Goal: Task Accomplishment & Management: Complete application form

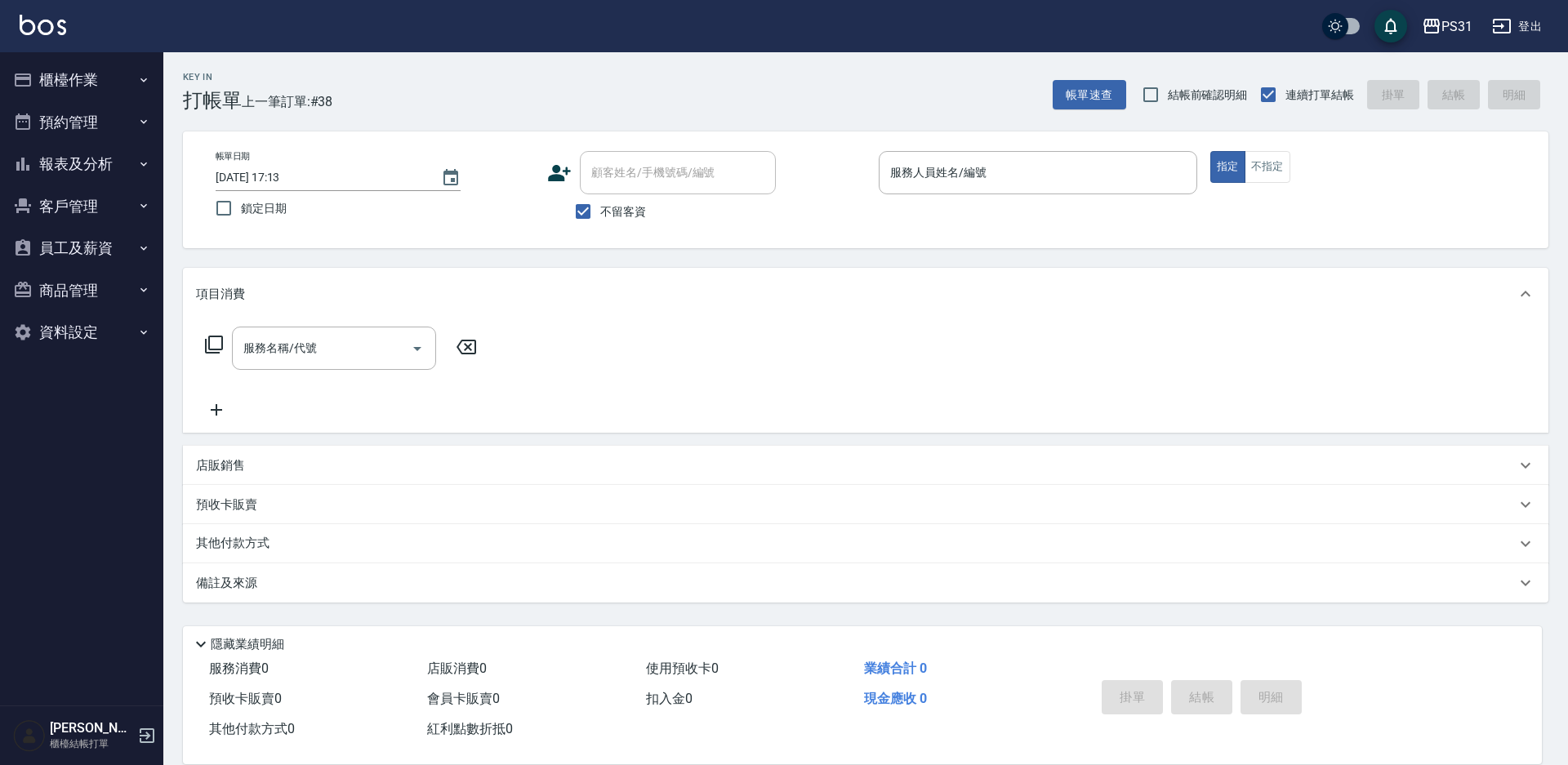
click at [1003, 356] on div "服務名稱/代號 服務名稱/代號" at bounding box center [866, 376] width 1365 height 113
click at [1053, 179] on input "服務人員姓名/編號" at bounding box center [1038, 173] width 304 height 29
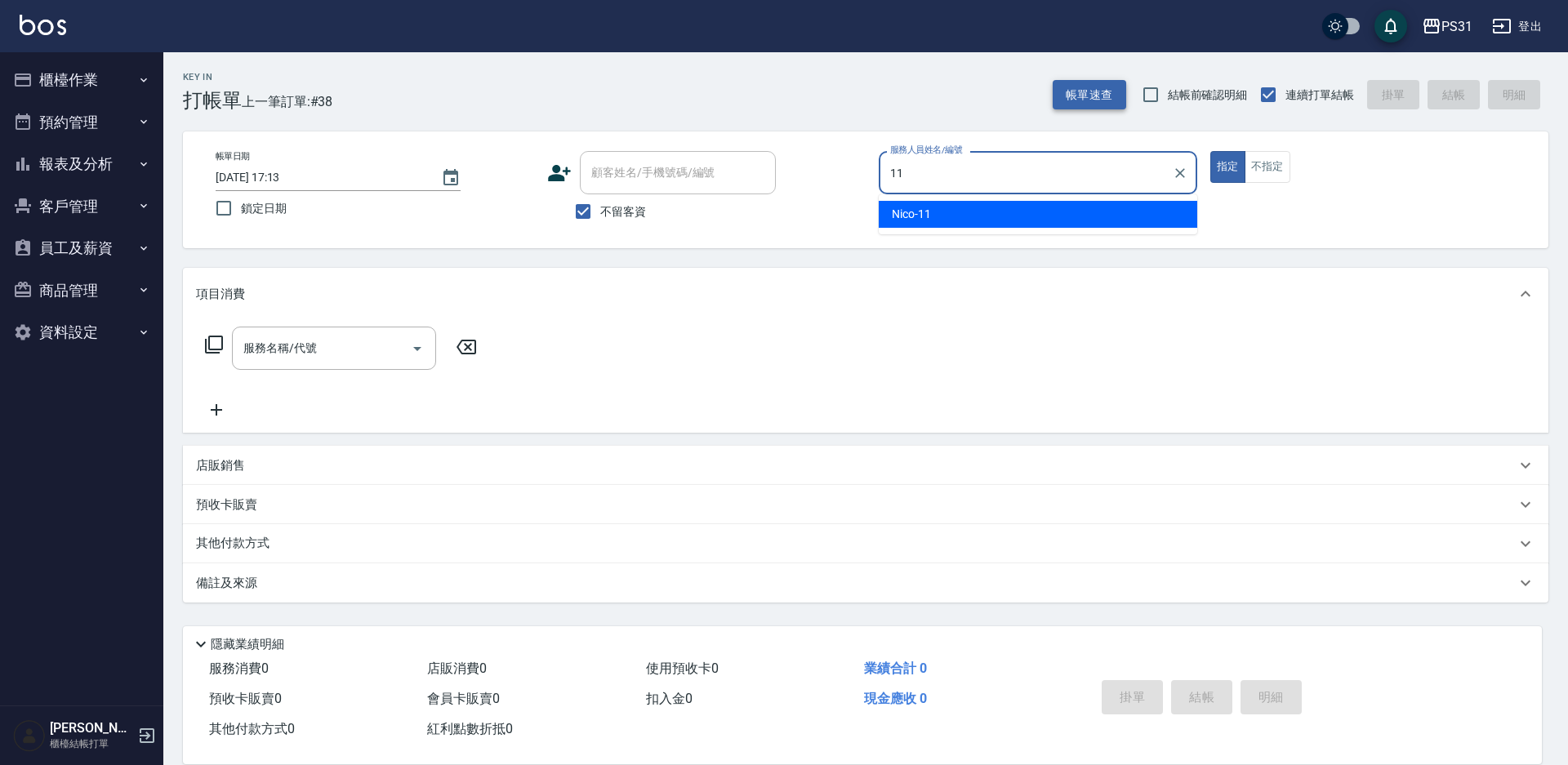
type input "11"
type button "true"
type input "Nico-11"
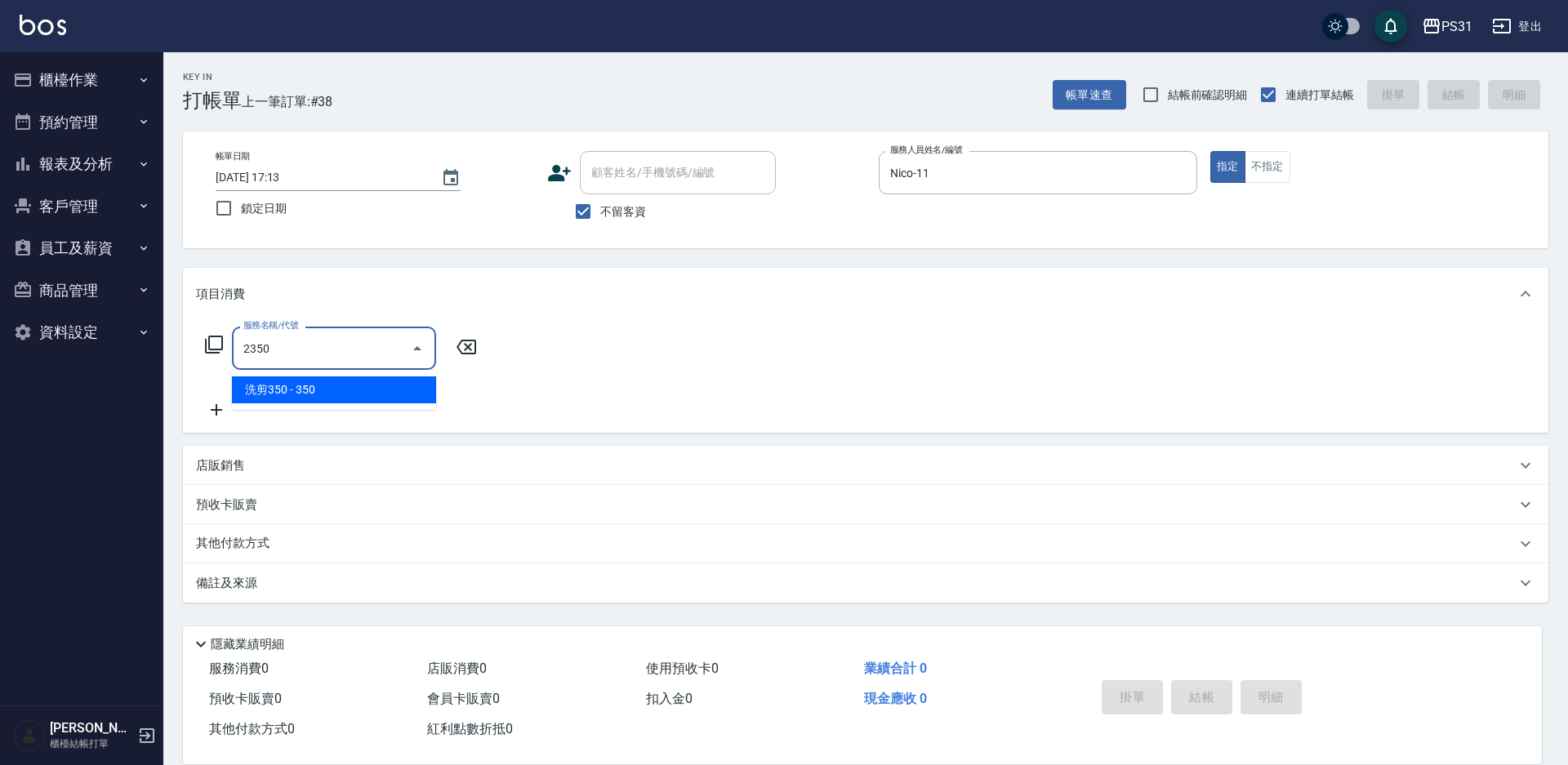
type input "洗剪350(2350)"
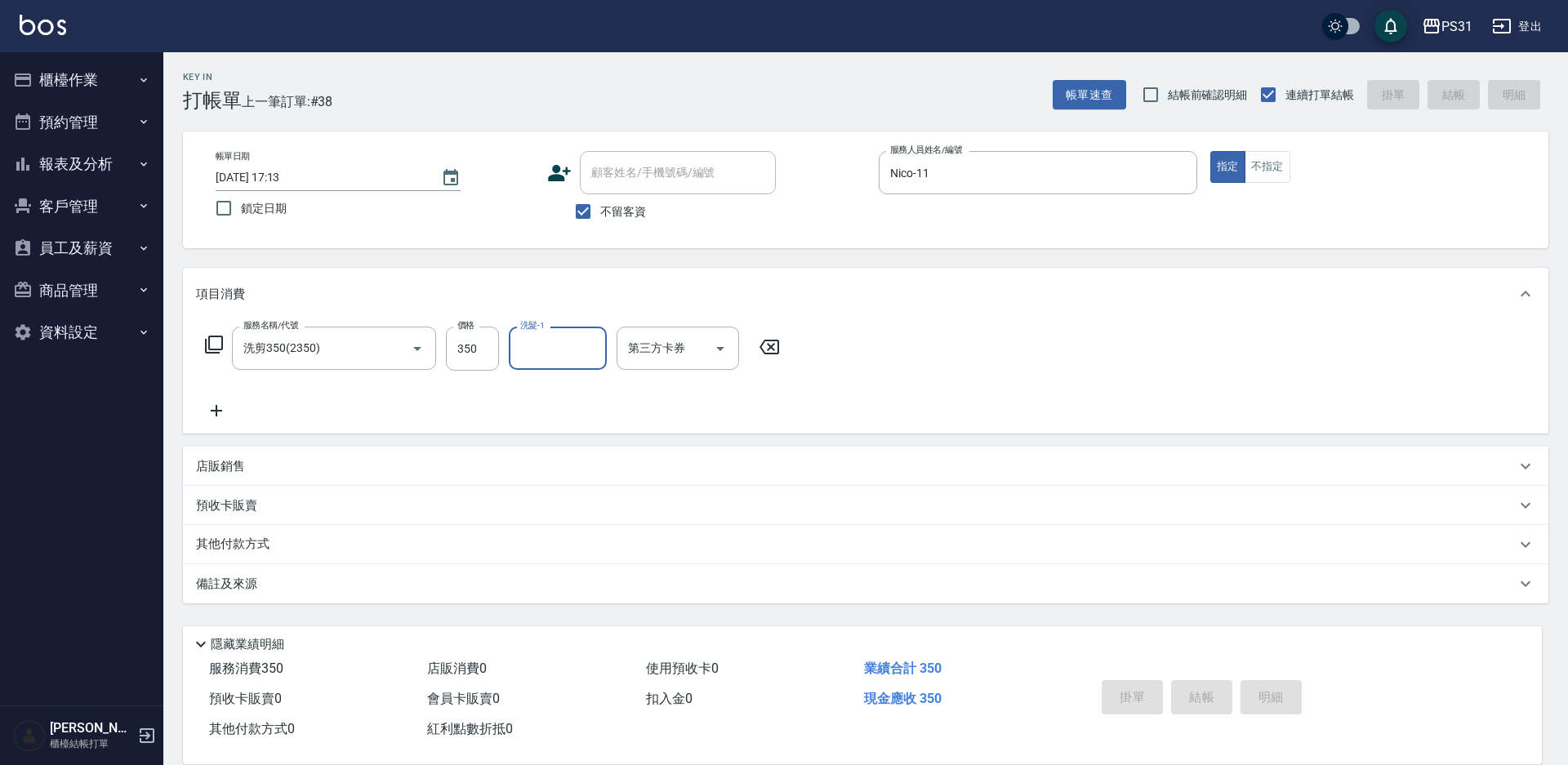
type input "2025/10/06 18:24"
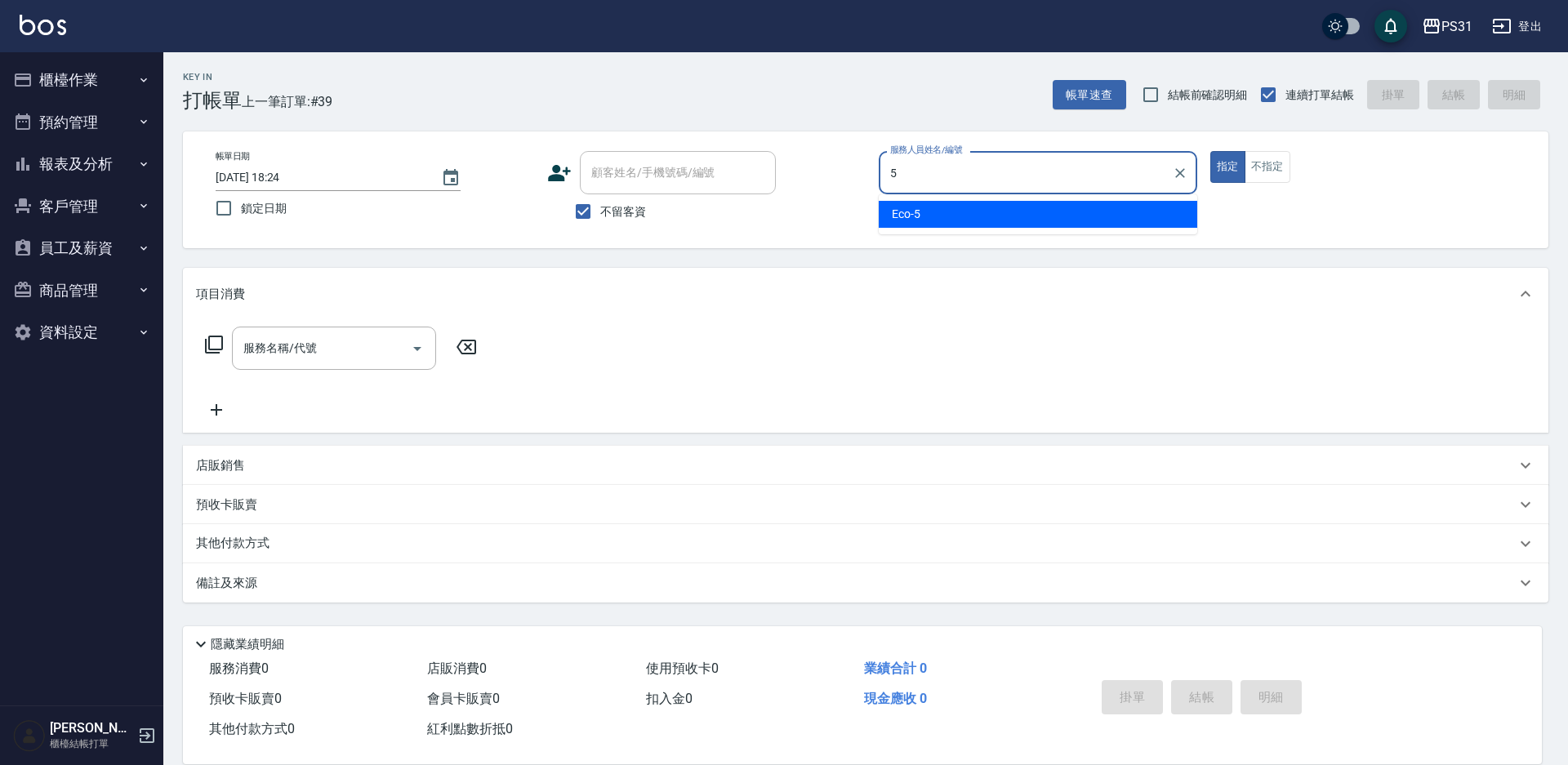
type input "Eco-5"
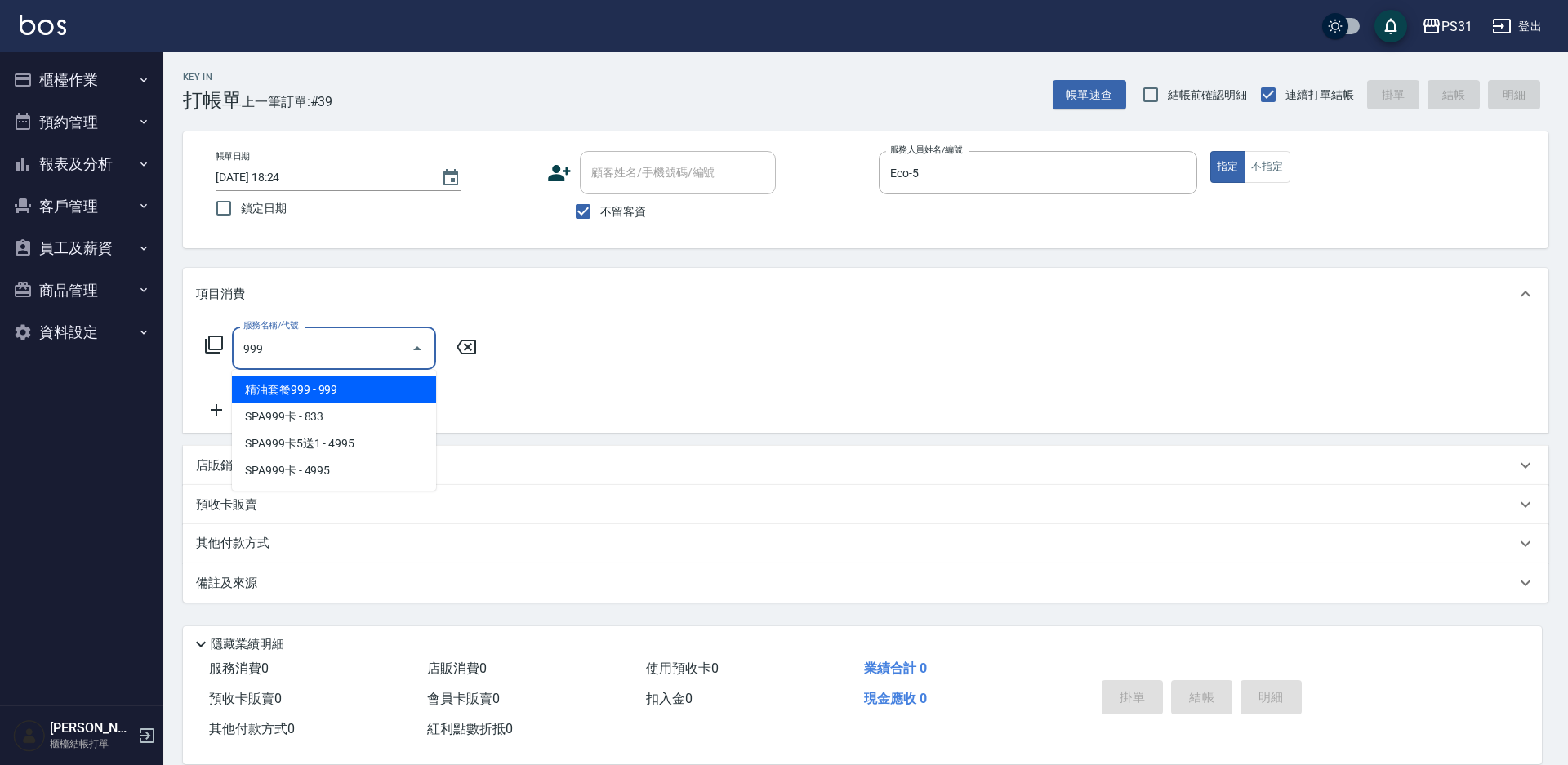
type input "999"
click at [200, 341] on div "服務名稱/代號 服務名稱/代號" at bounding box center [341, 347] width 290 height 43
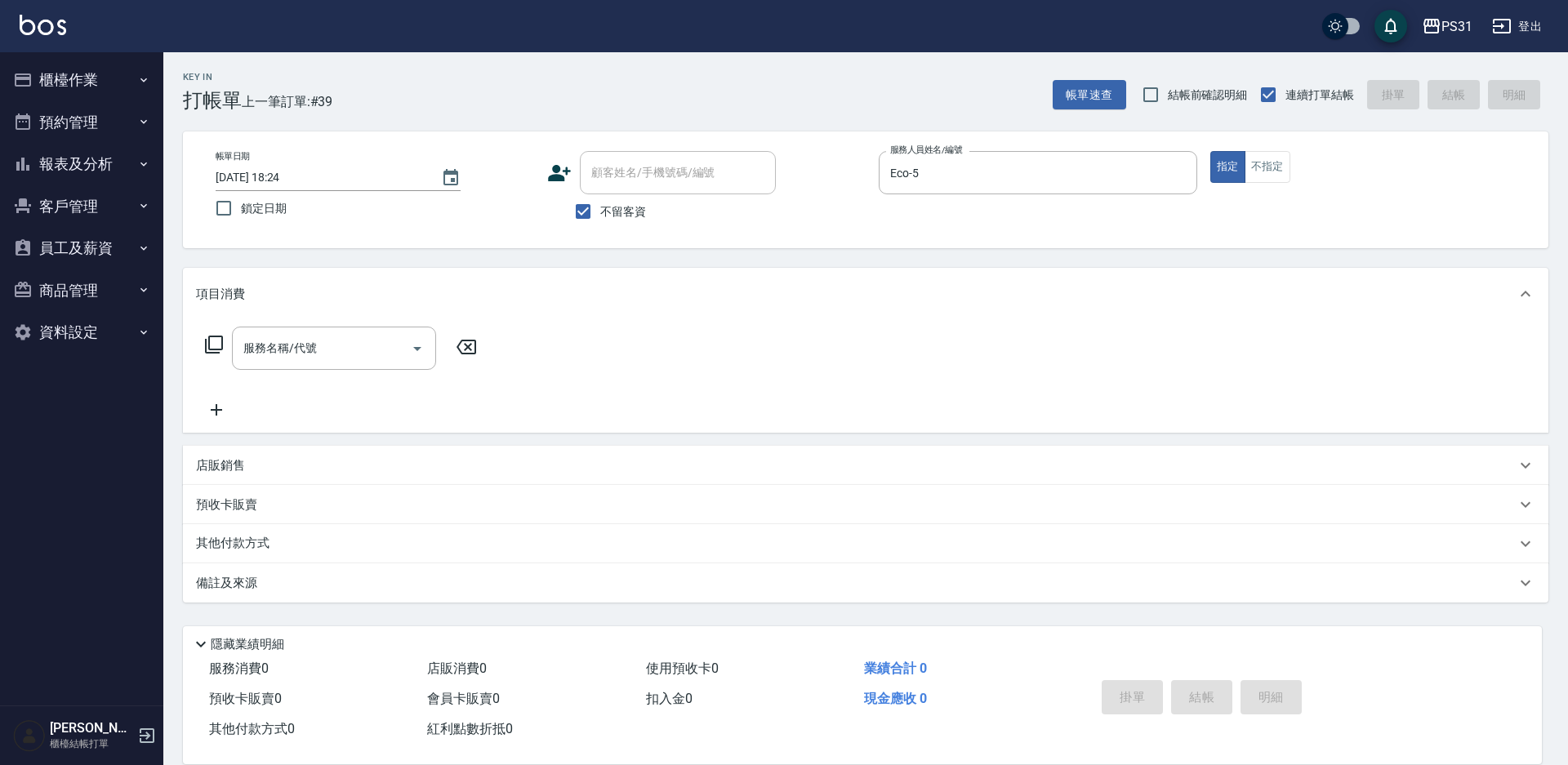
click at [224, 340] on div "服務名稱/代號 服務名稱/代號" at bounding box center [341, 347] width 290 height 43
click at [214, 340] on icon at bounding box center [214, 344] width 19 height 19
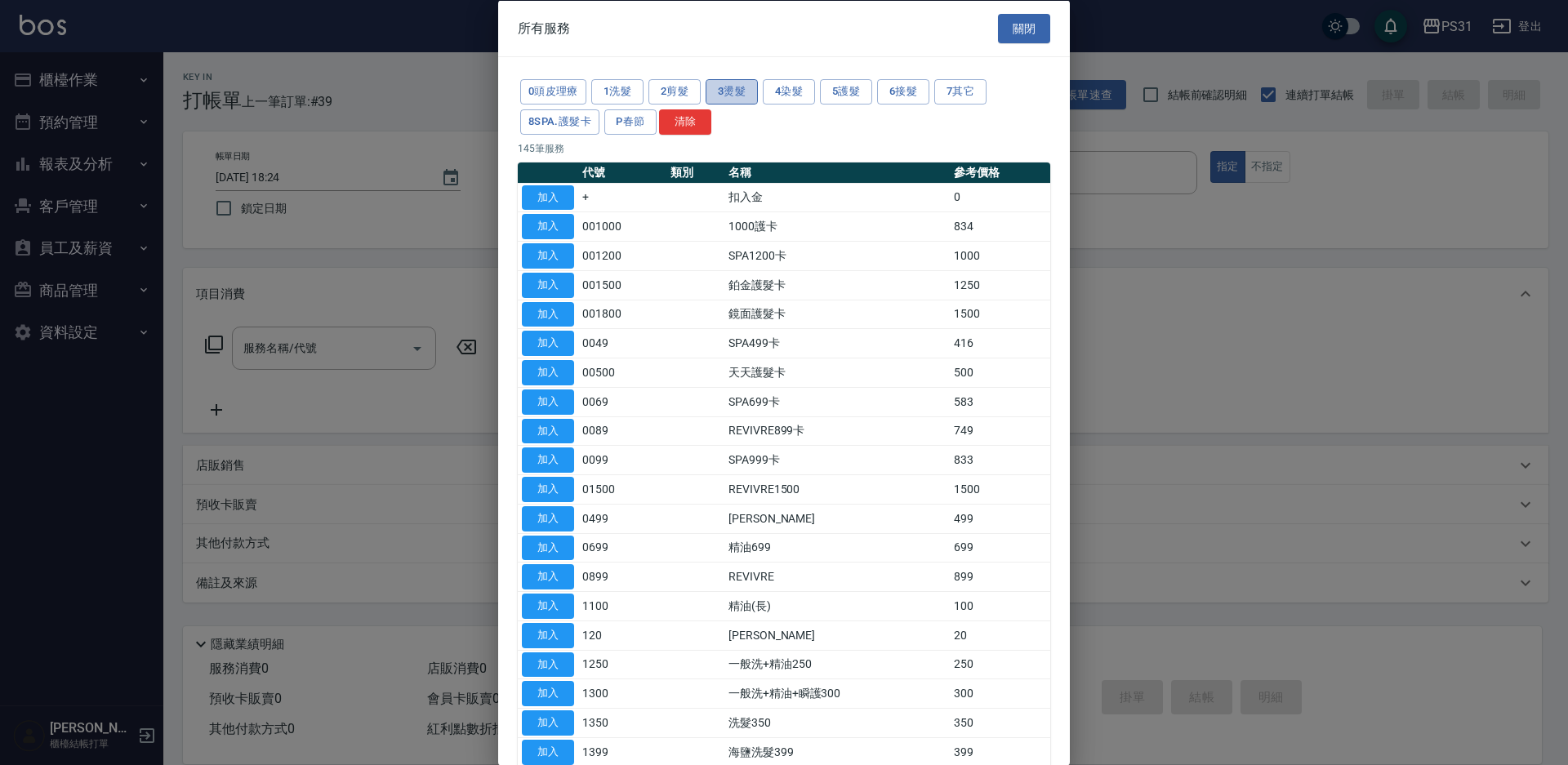
click at [725, 88] on button "3燙髮" at bounding box center [732, 92] width 52 height 25
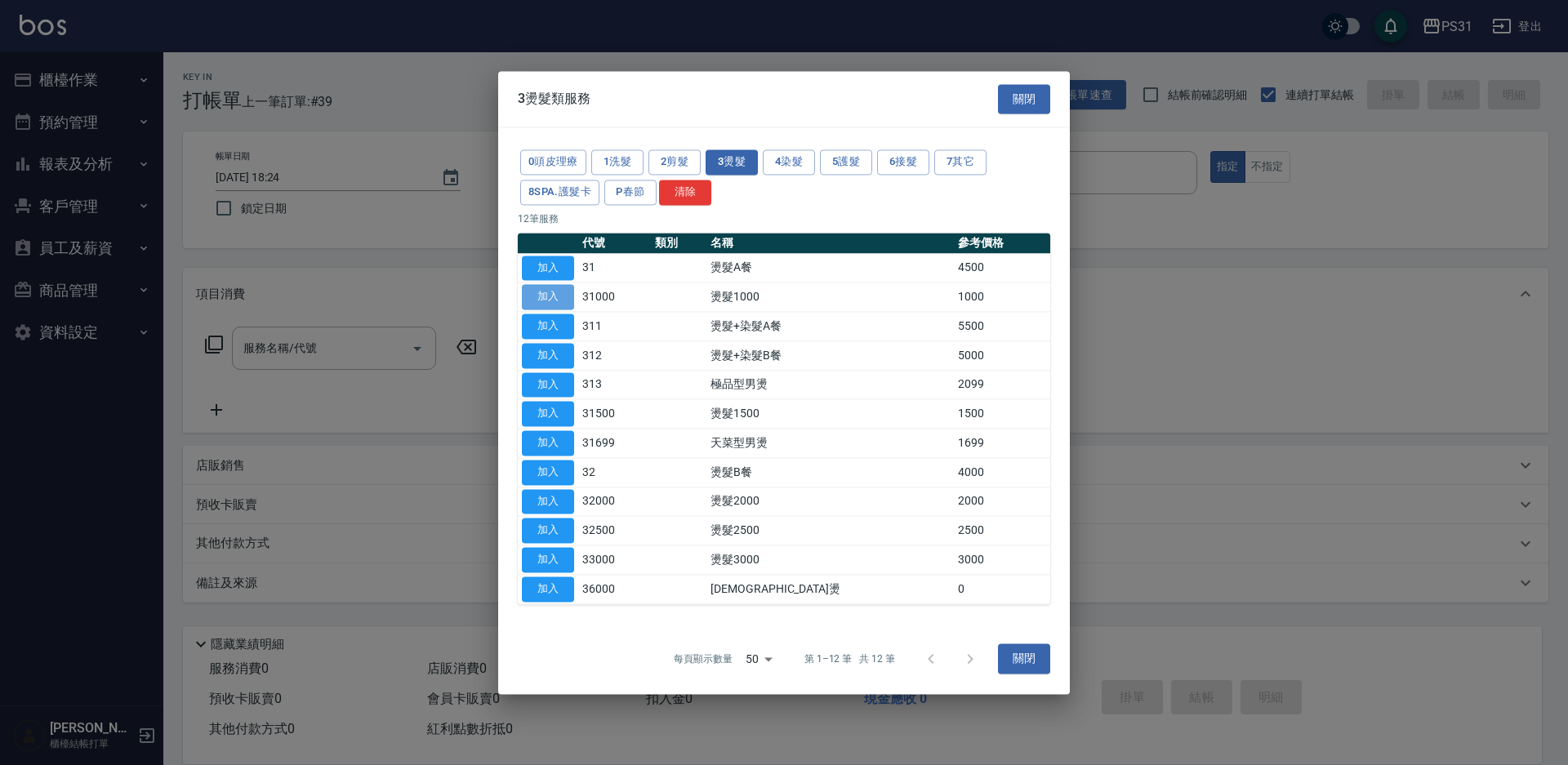
click at [534, 305] on button "加入" at bounding box center [548, 298] width 52 height 25
type input "燙髮1000(31000)"
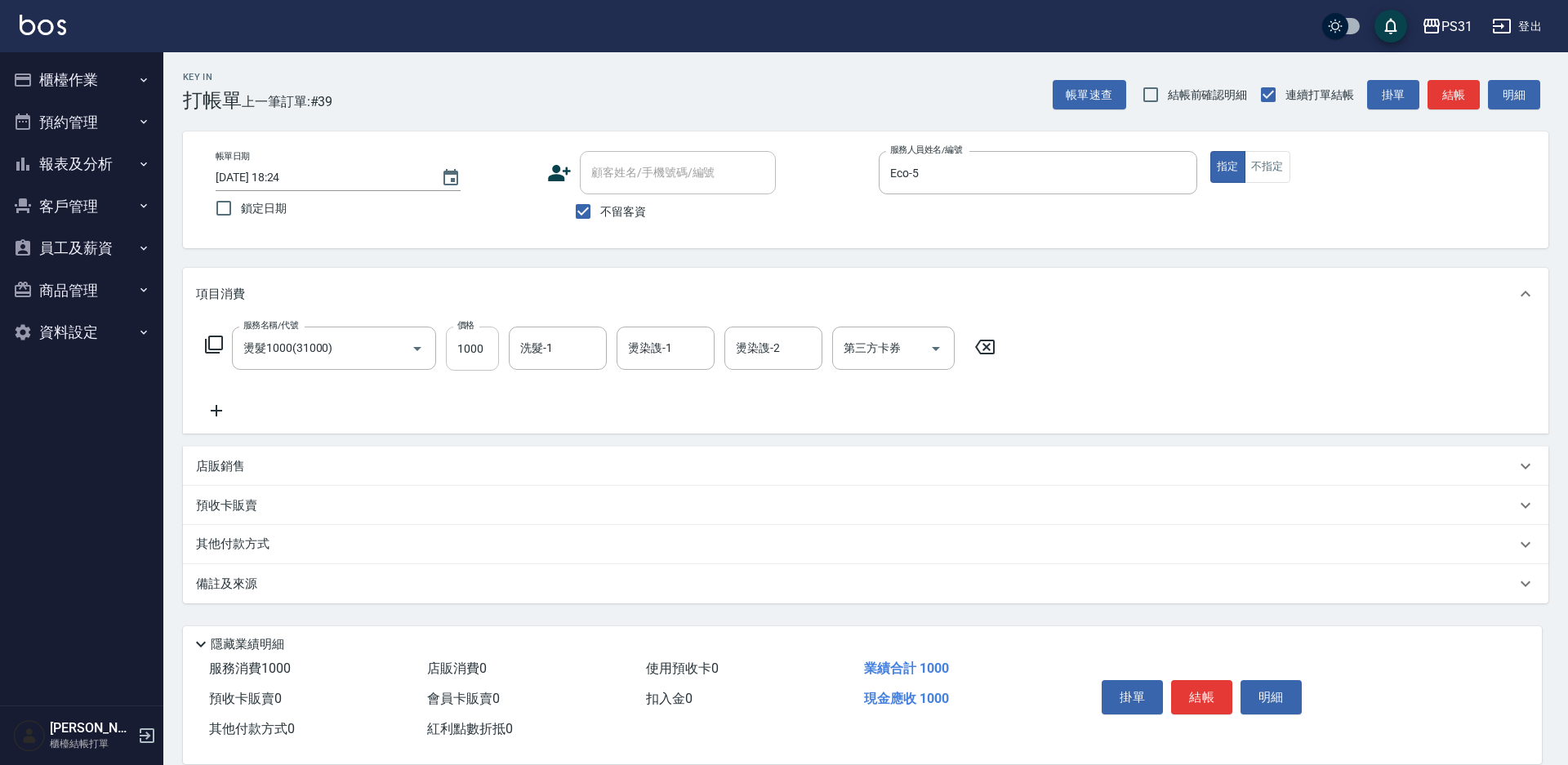
click at [489, 348] on input "1000" at bounding box center [472, 348] width 53 height 44
type input "999"
type input "鈺欣-34"
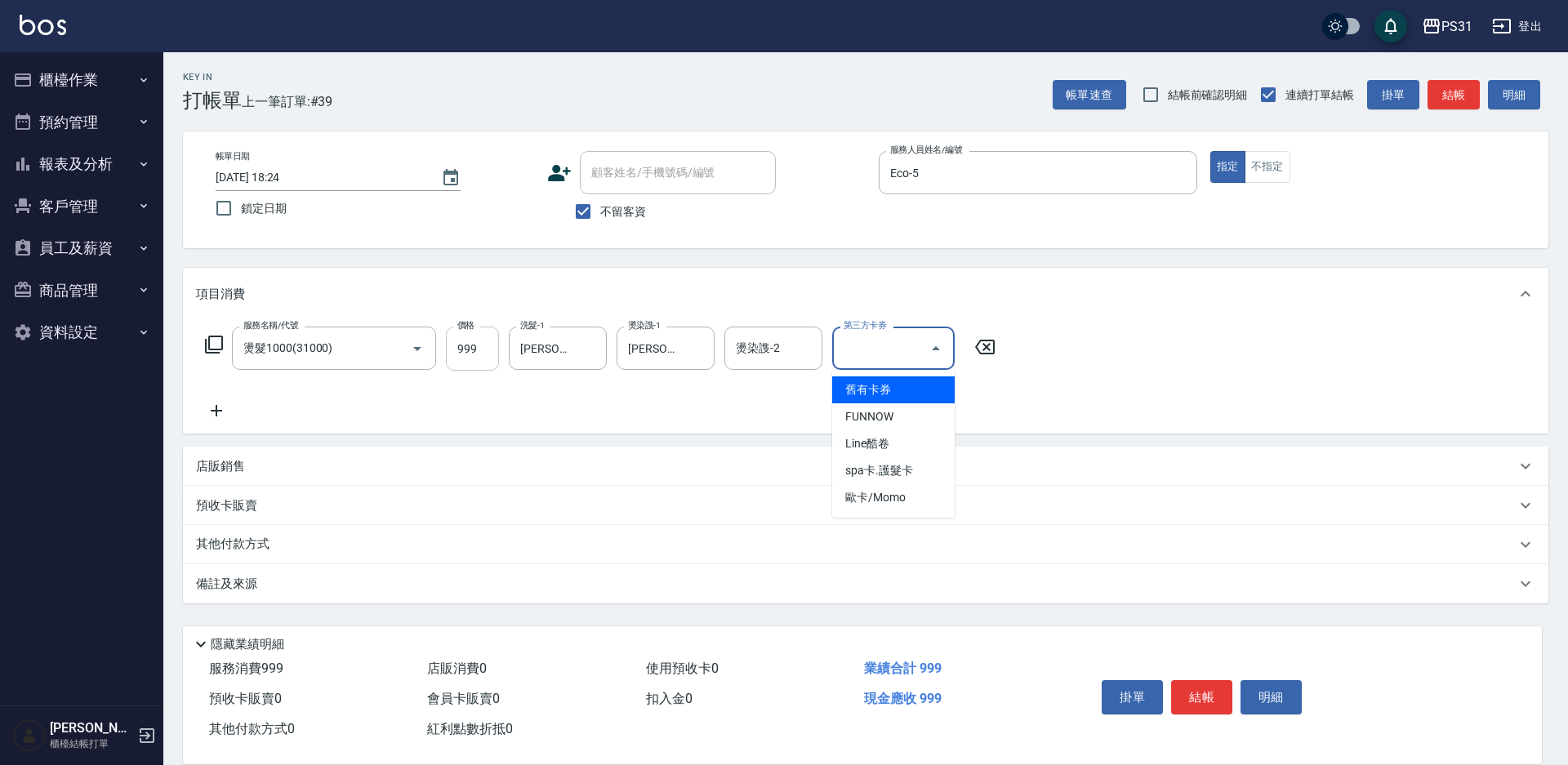
type input "舊有卡券"
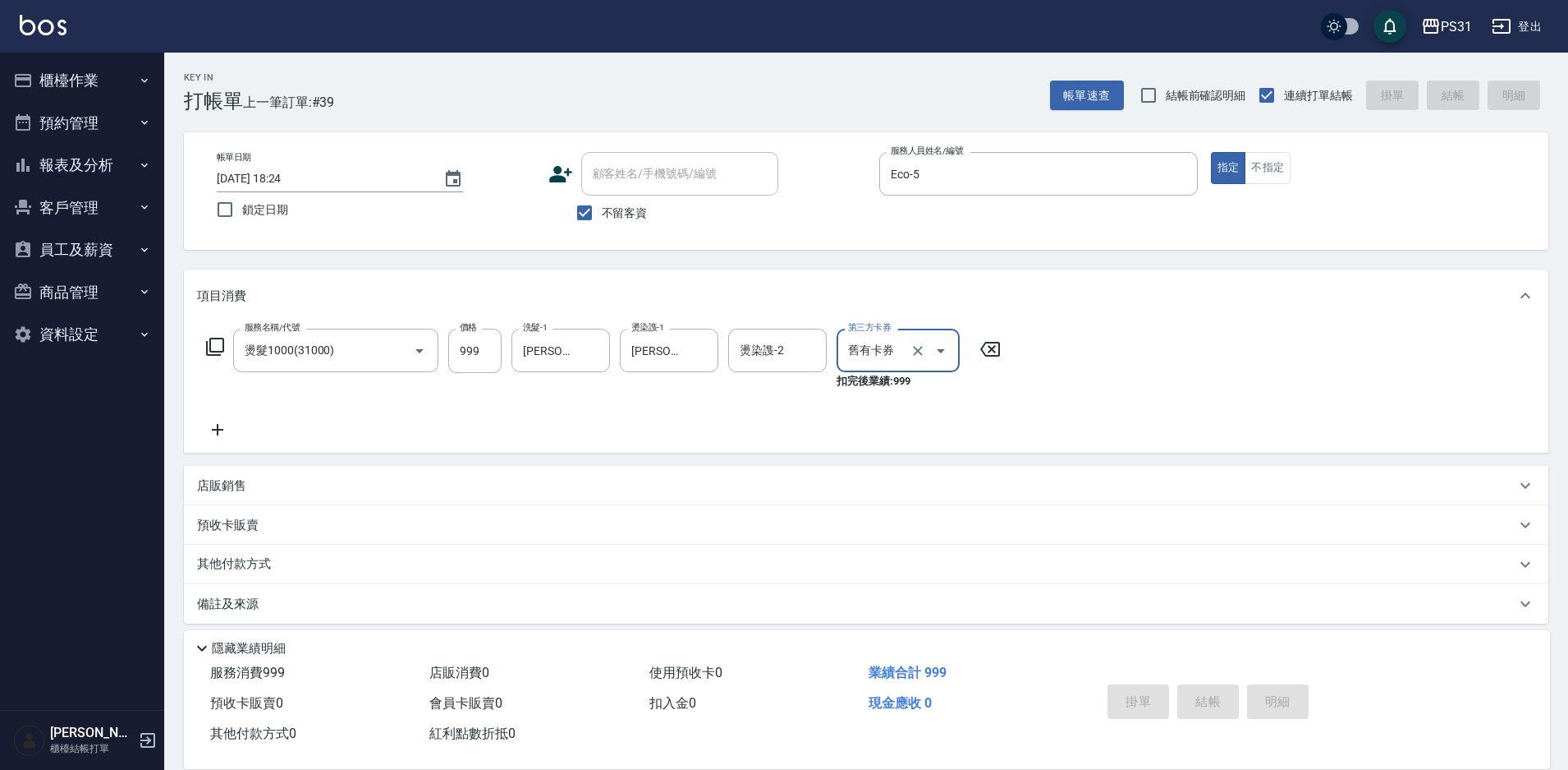
type input "2025/10/06 18:25"
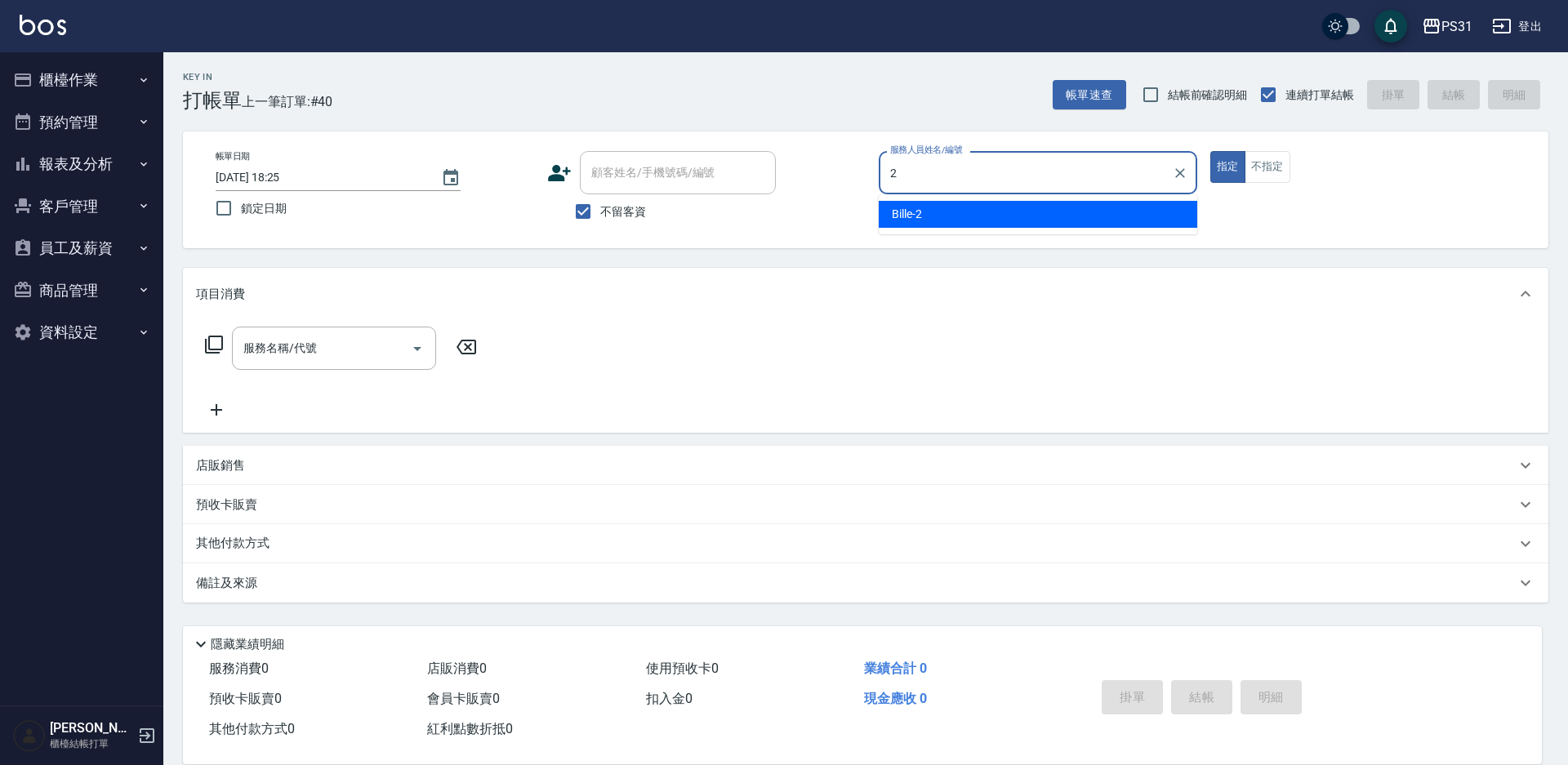
type input "Bille-2"
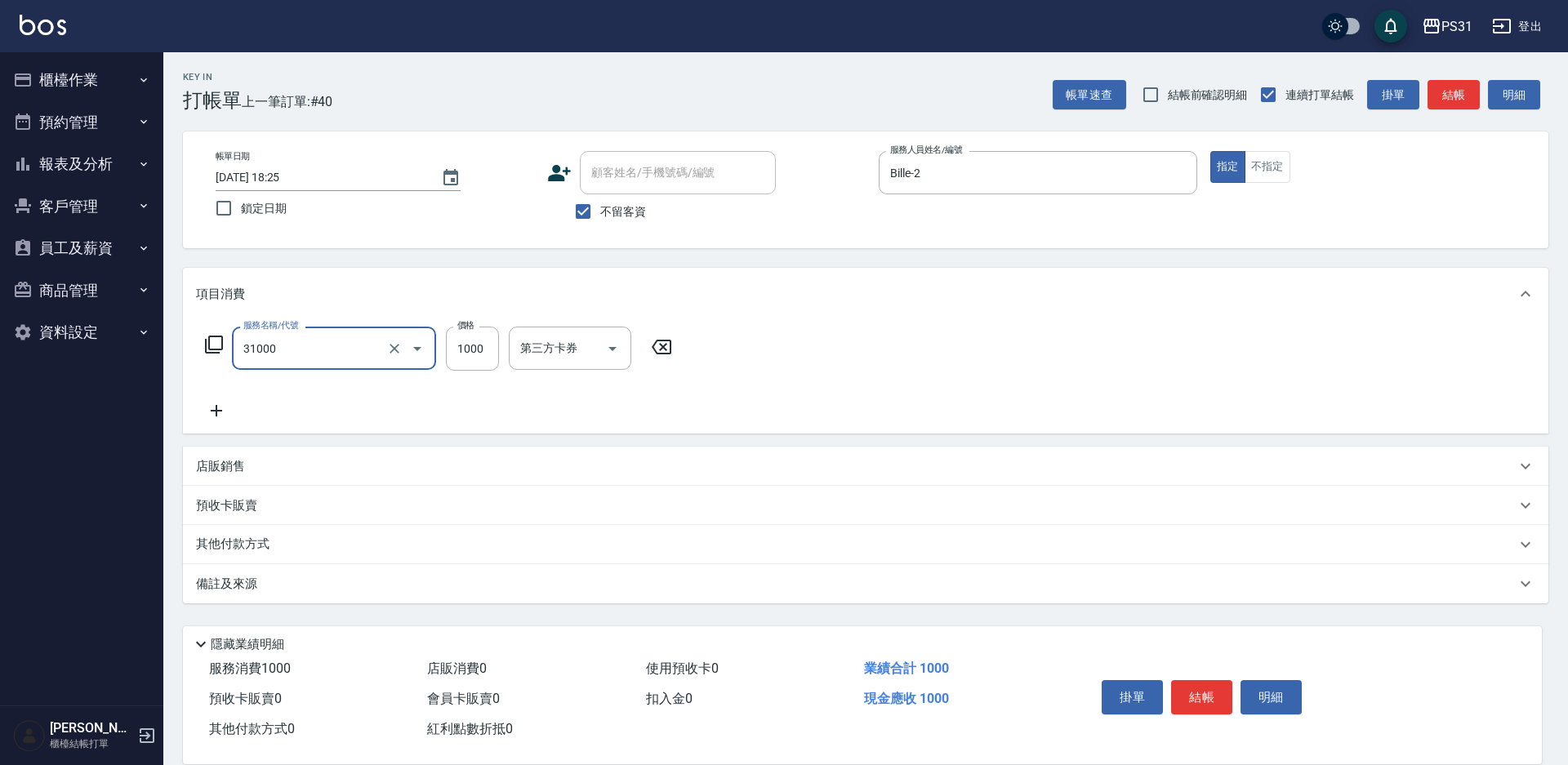
type input "燙髮1000(31000)"
click at [396, 349] on icon "Clear" at bounding box center [395, 348] width 10 height 10
type input "0"
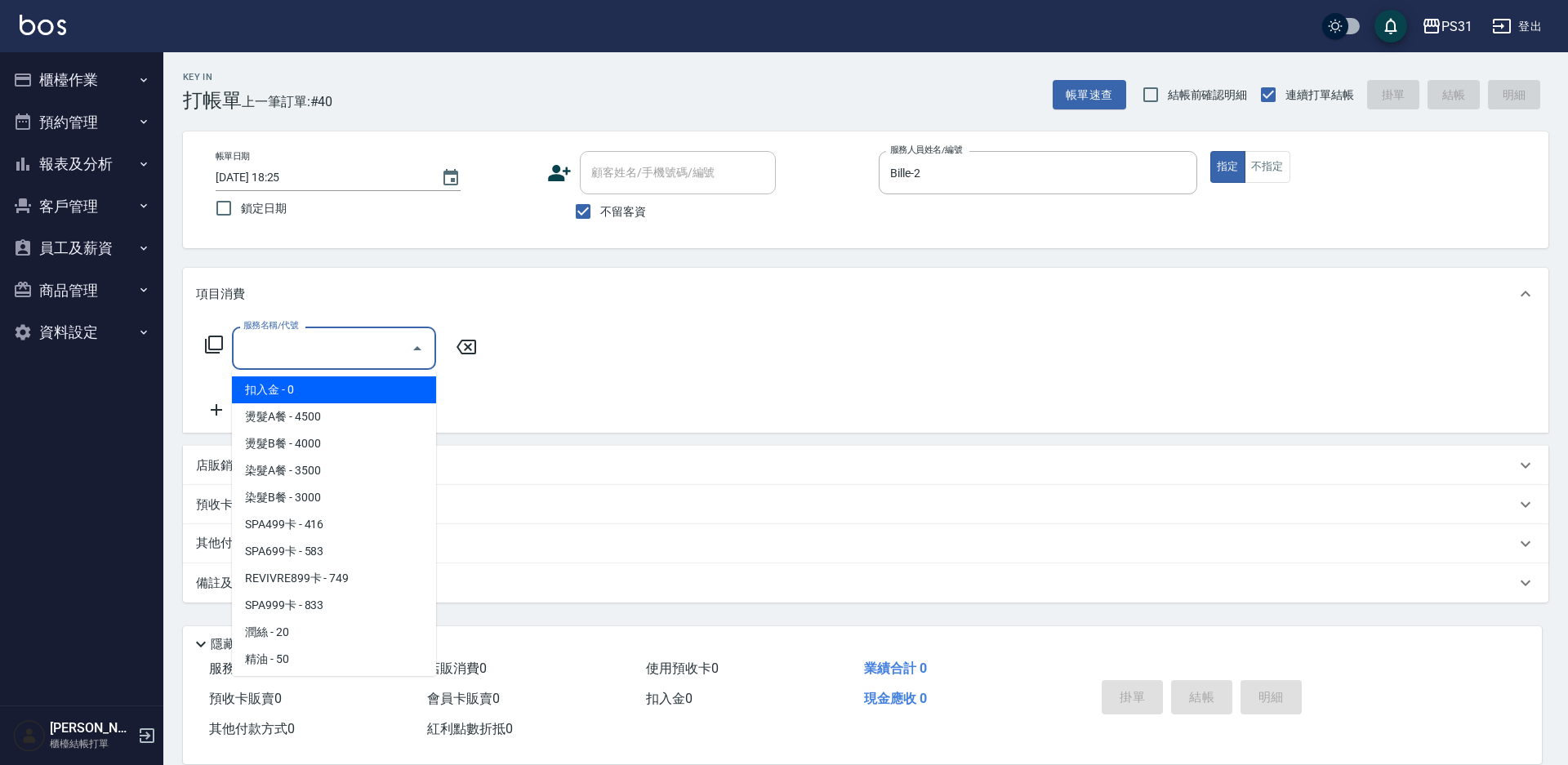
type input "0"
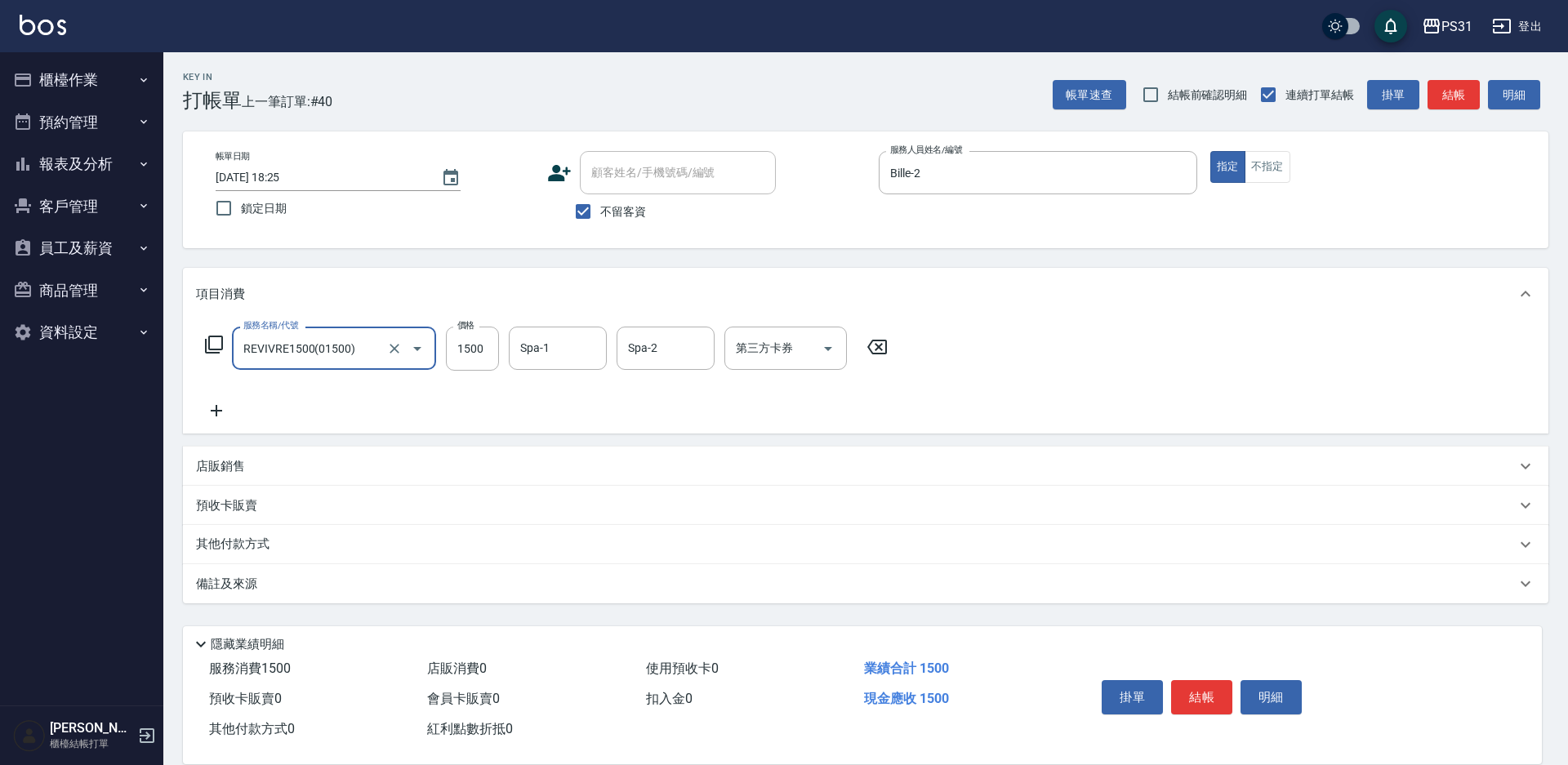
type input "REVIVRE1500(01500)"
click at [396, 348] on icon "Clear" at bounding box center [394, 348] width 16 height 16
type input "肩頸500(1500)"
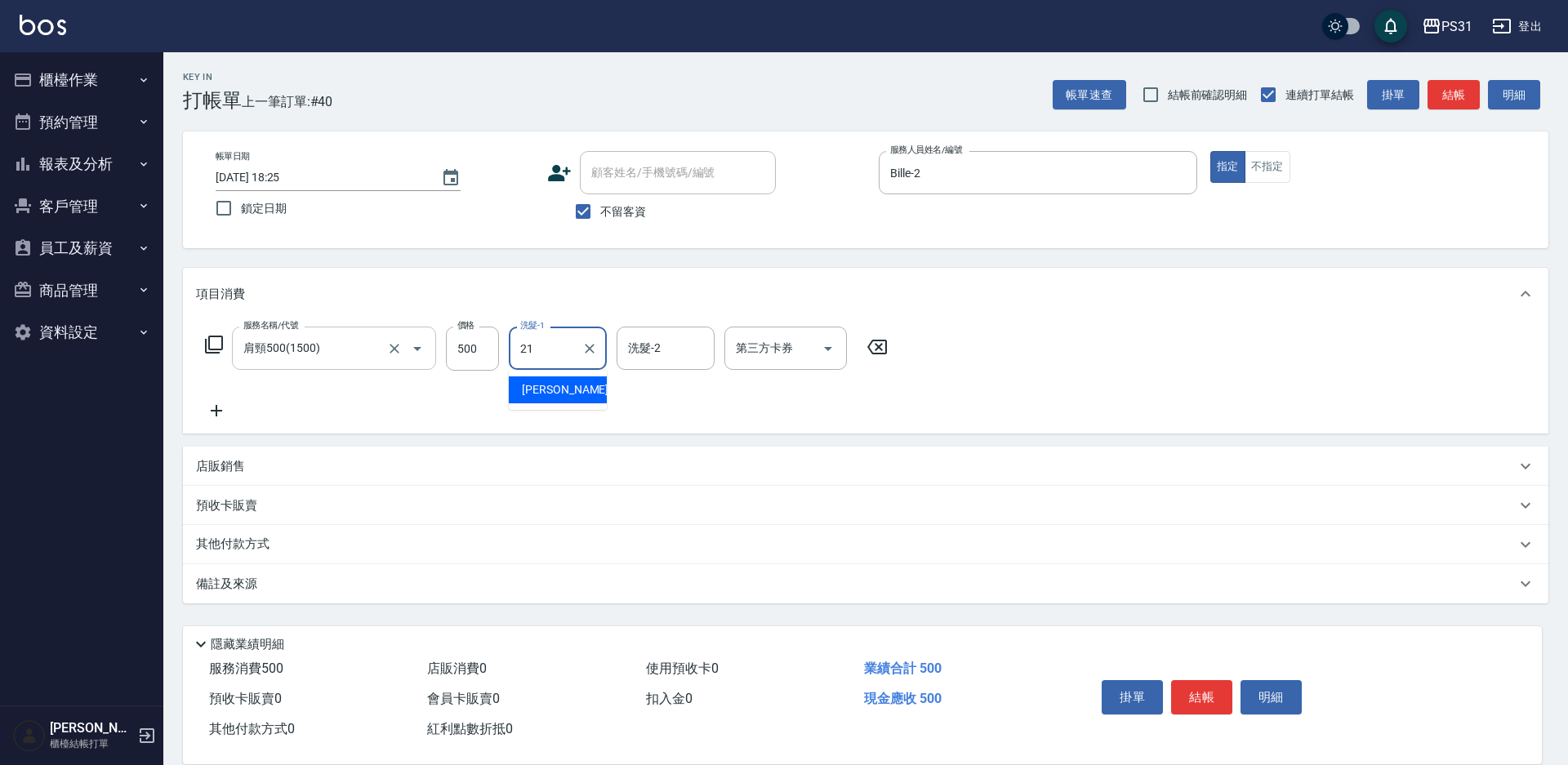
type input "王偉哲-21"
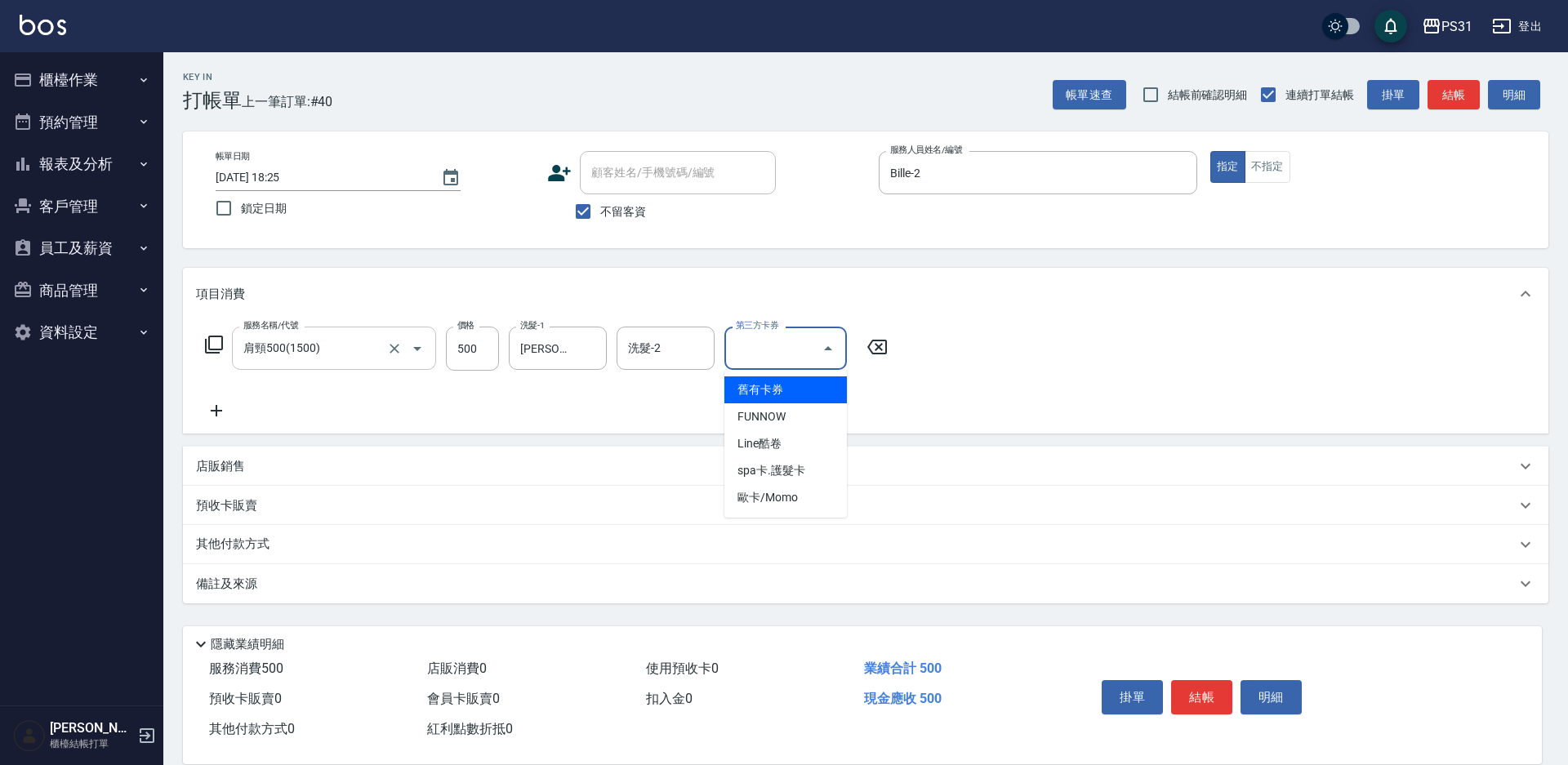
type input "舊有卡券"
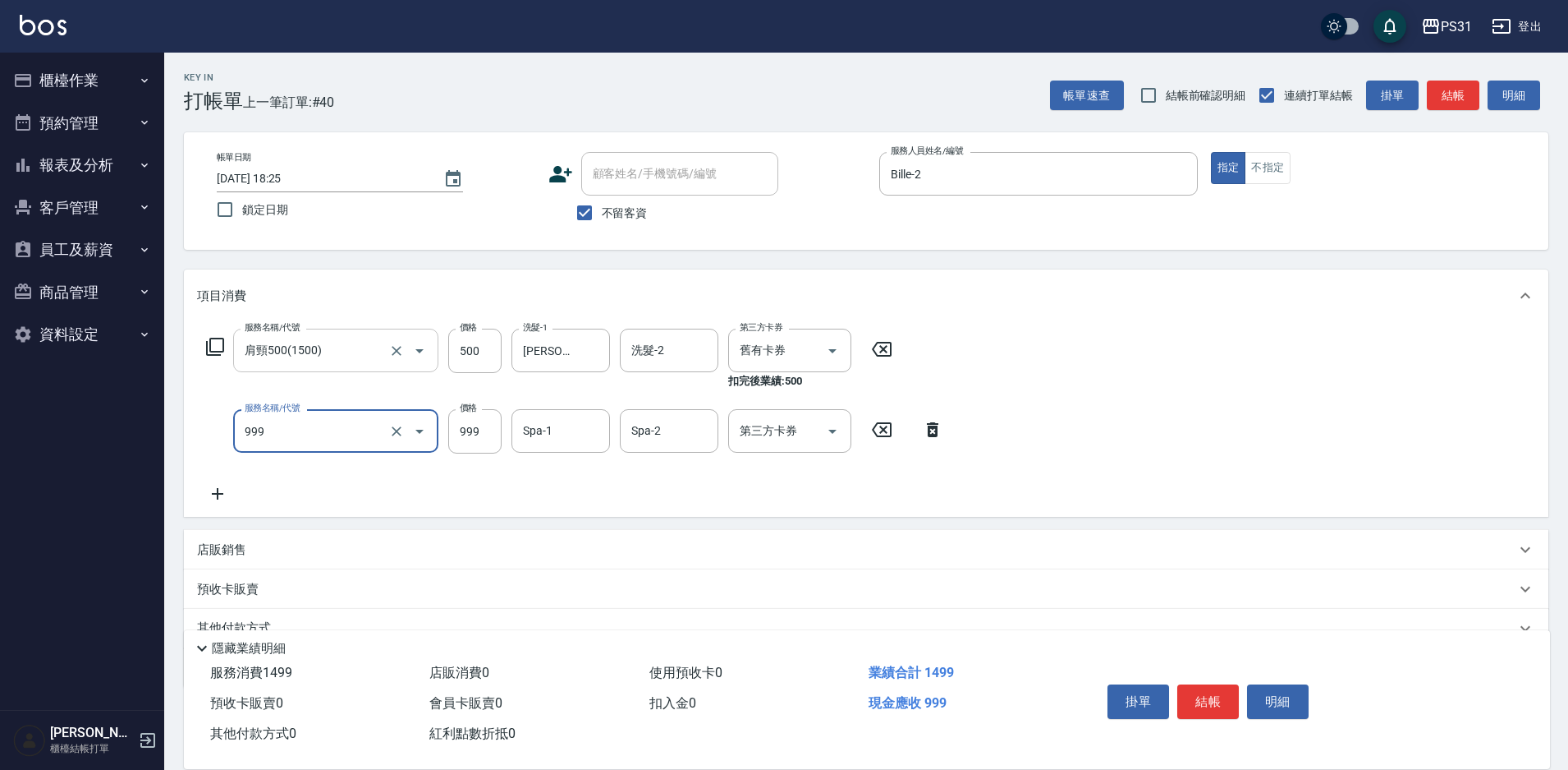
type input "精油套餐999(999)"
type input "王偉哲-21"
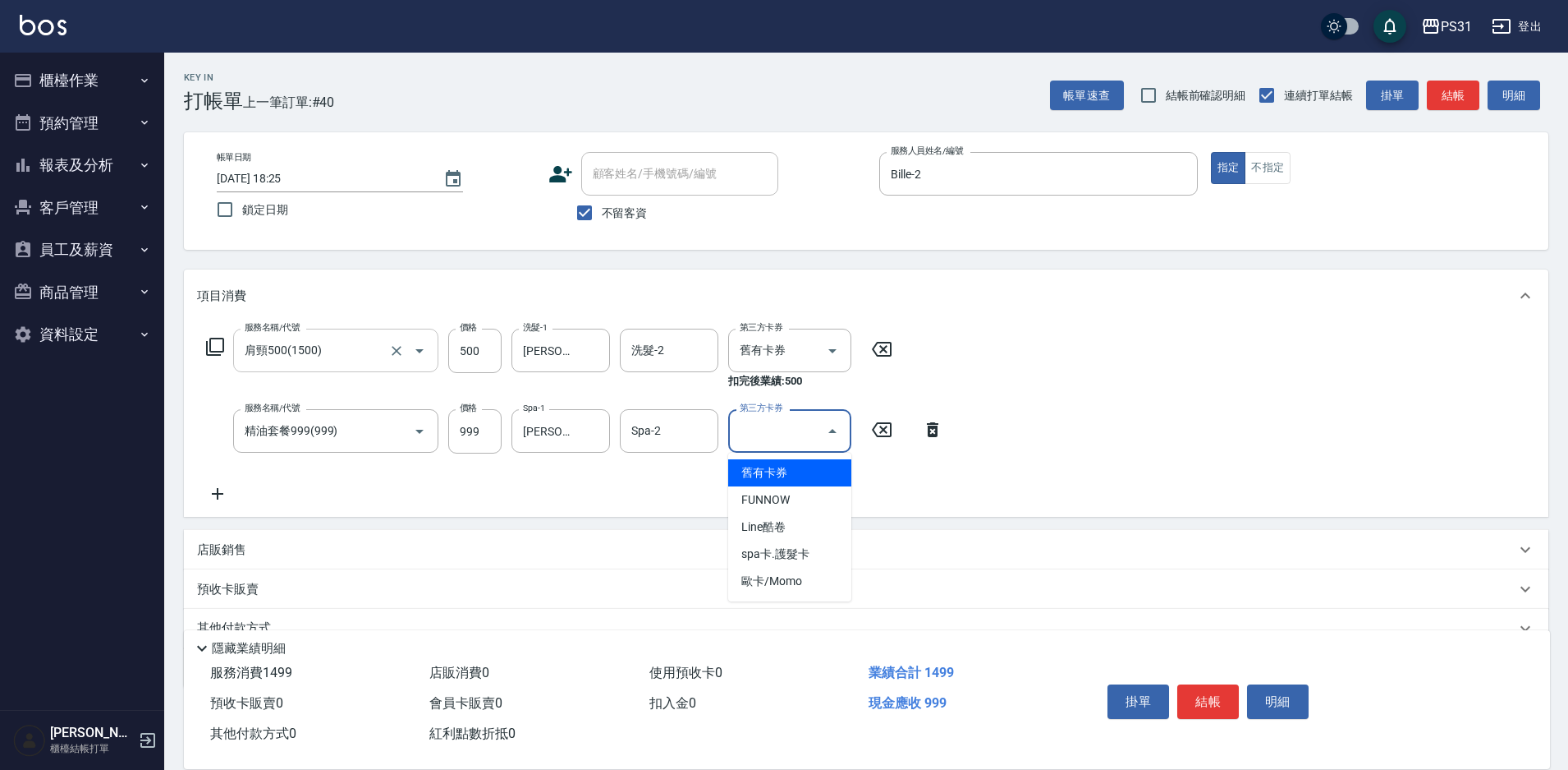
type input "舊有卡券"
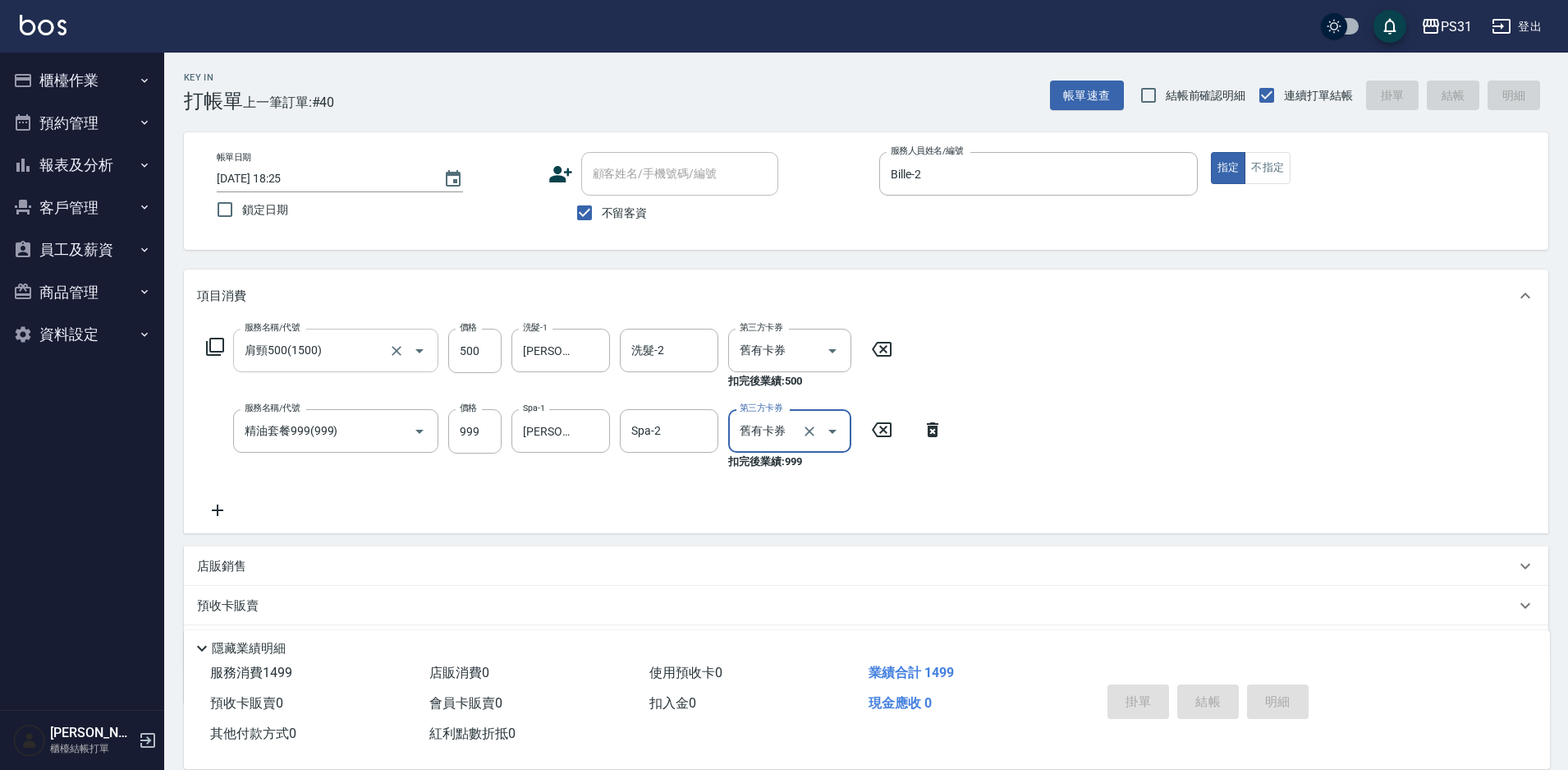
type input "2025/10/06 18:27"
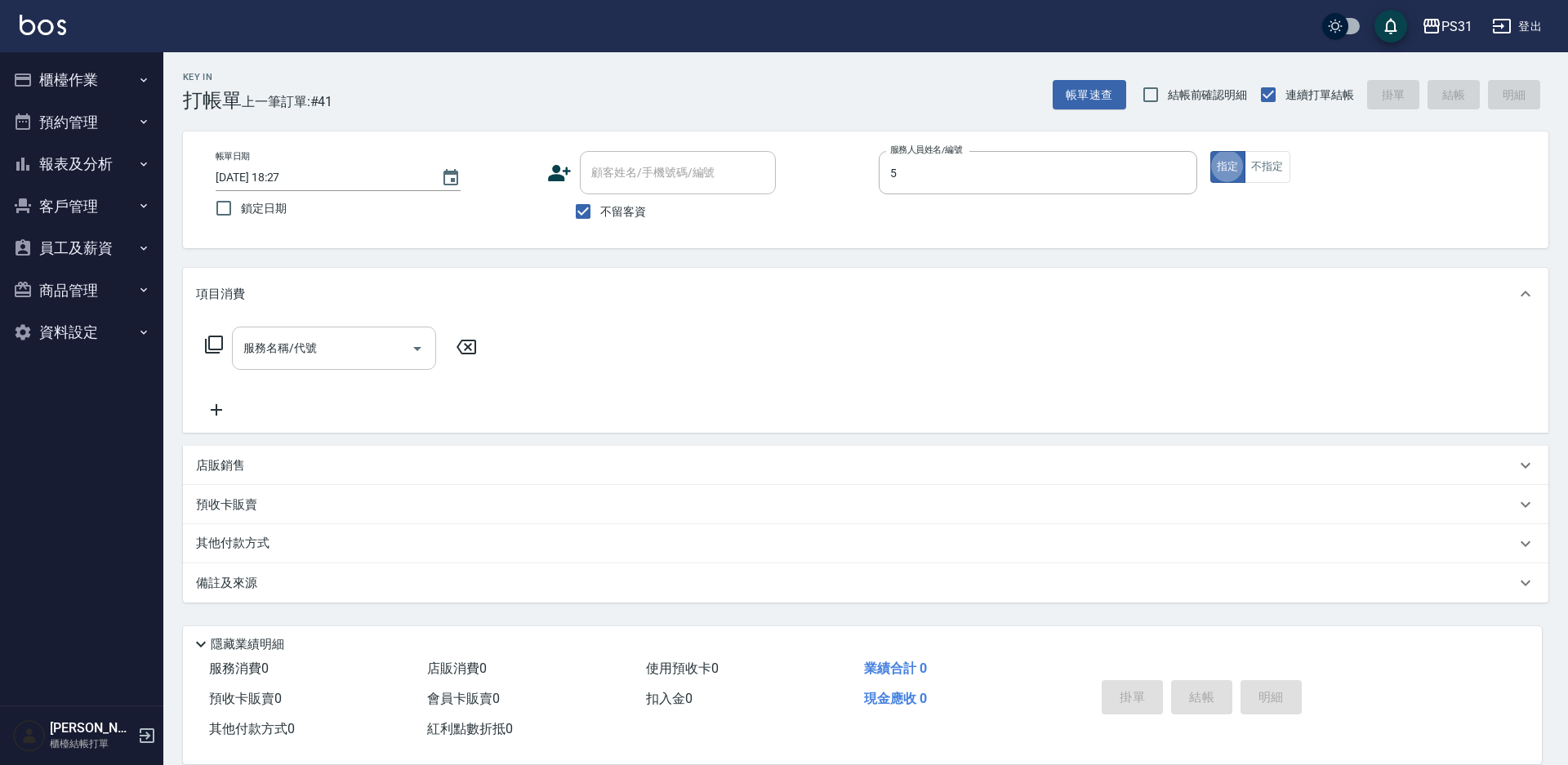
type input "Eco-5"
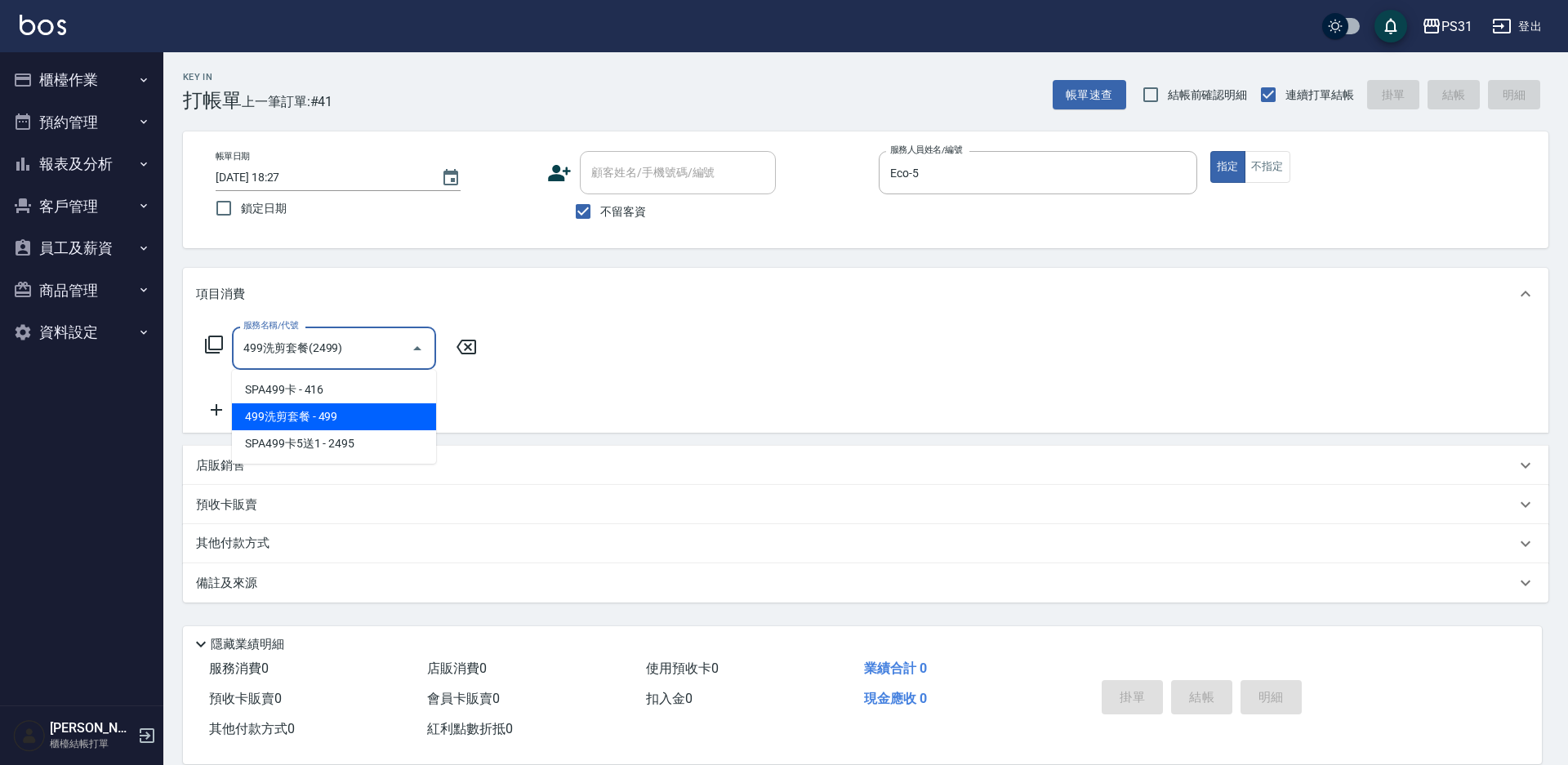
type input "499洗剪套餐(2499)"
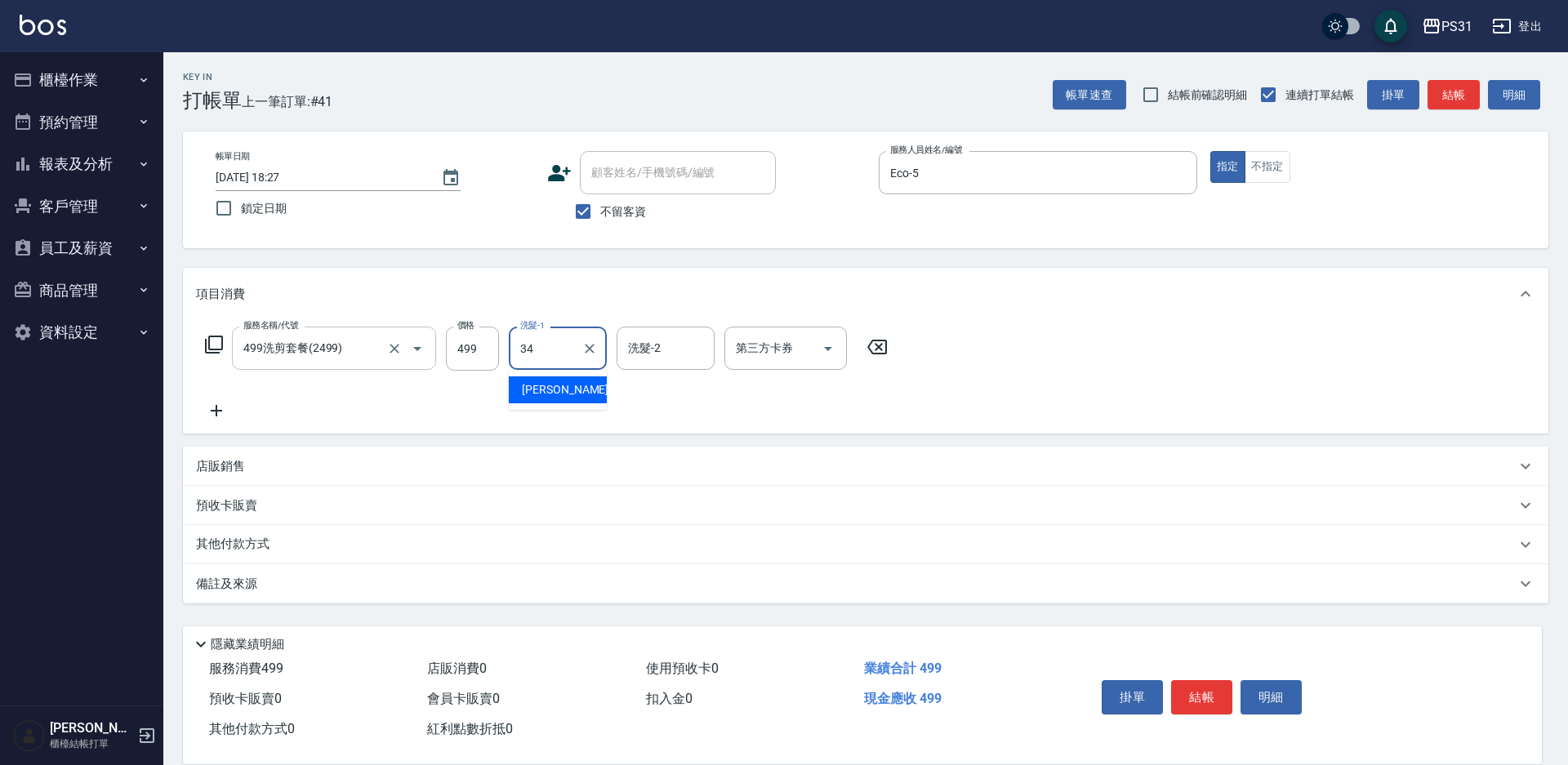
type input "鈺欣-34"
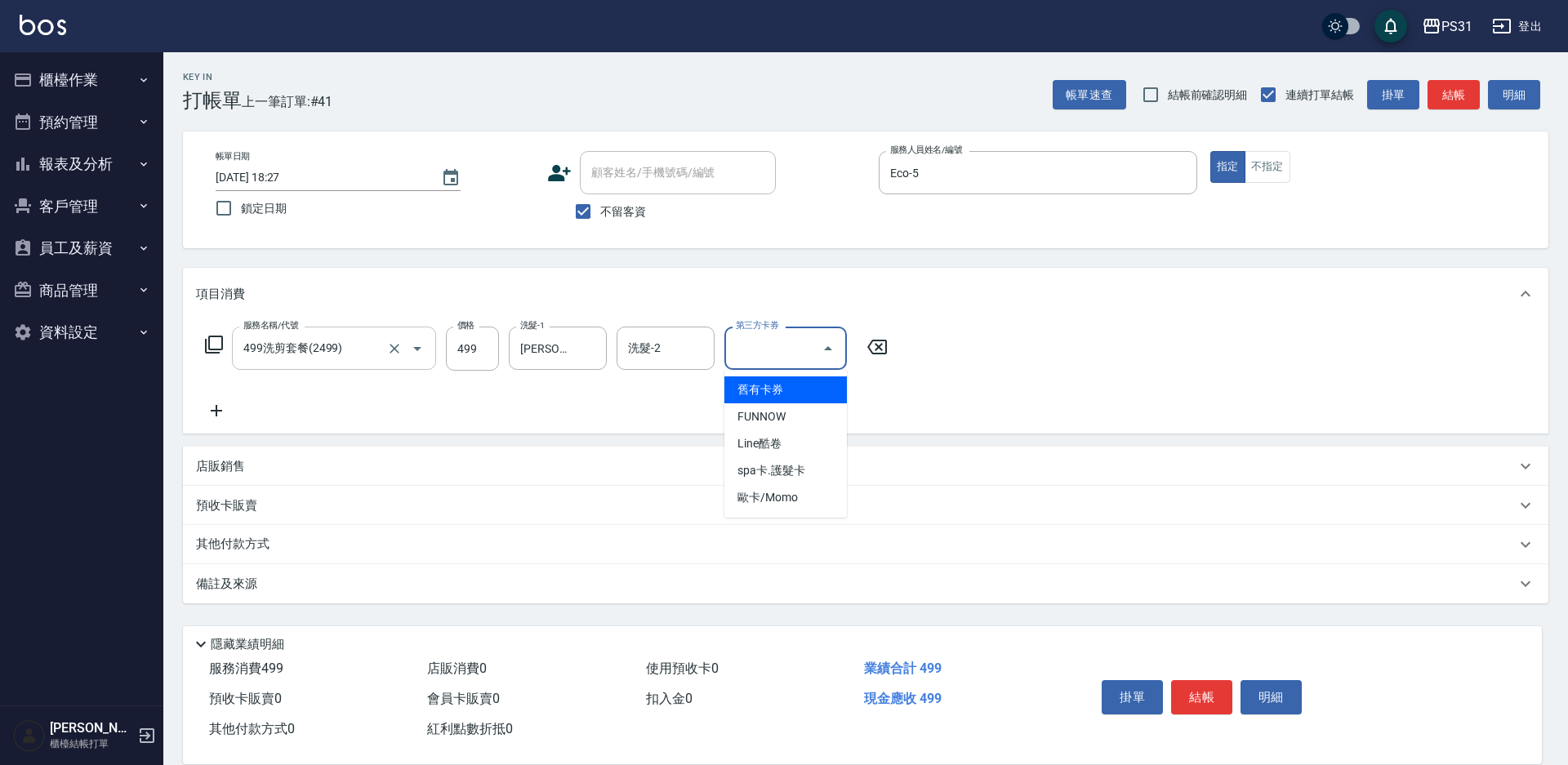
type input "舊有卡券"
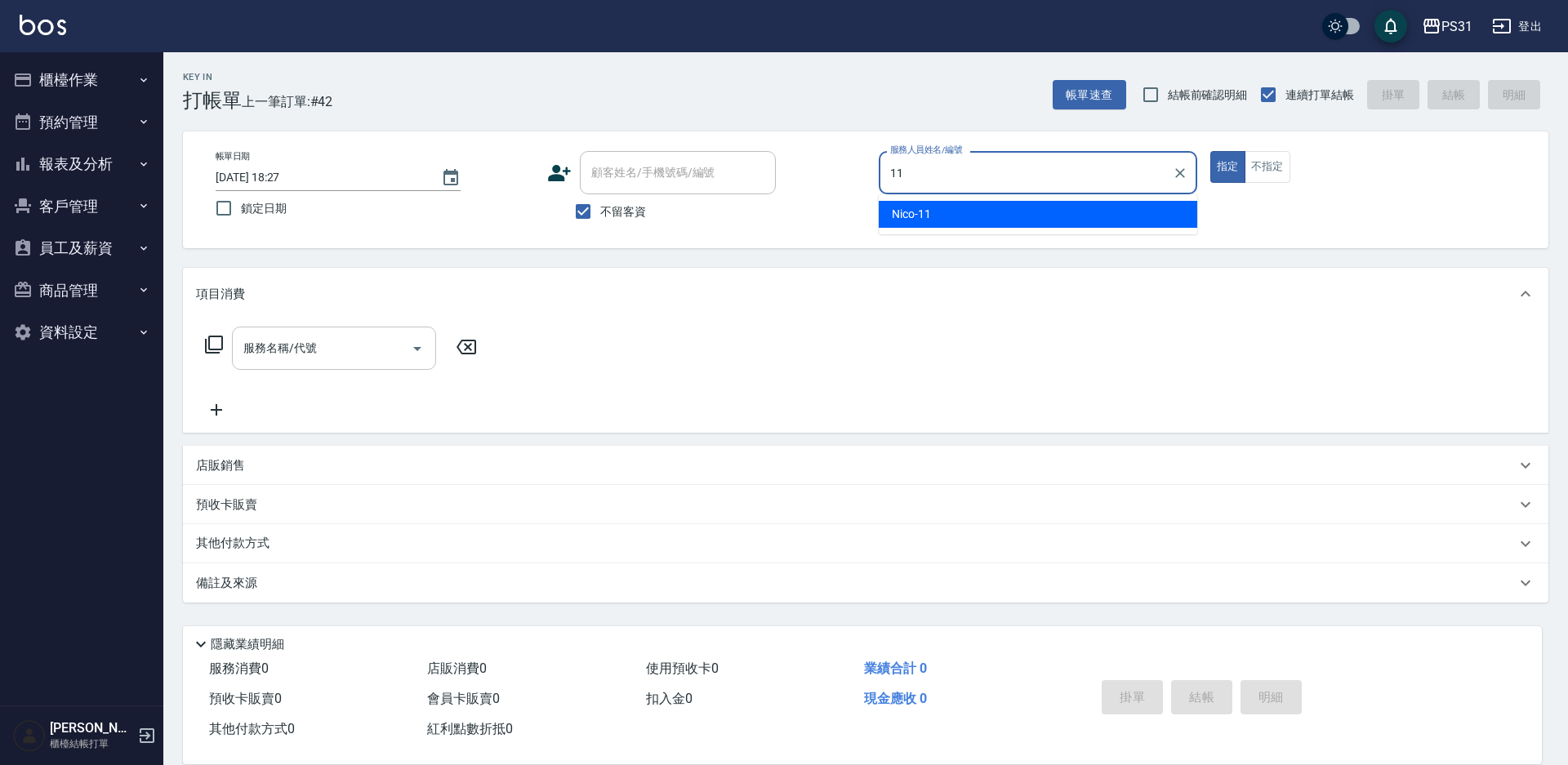
type input "Nico-11"
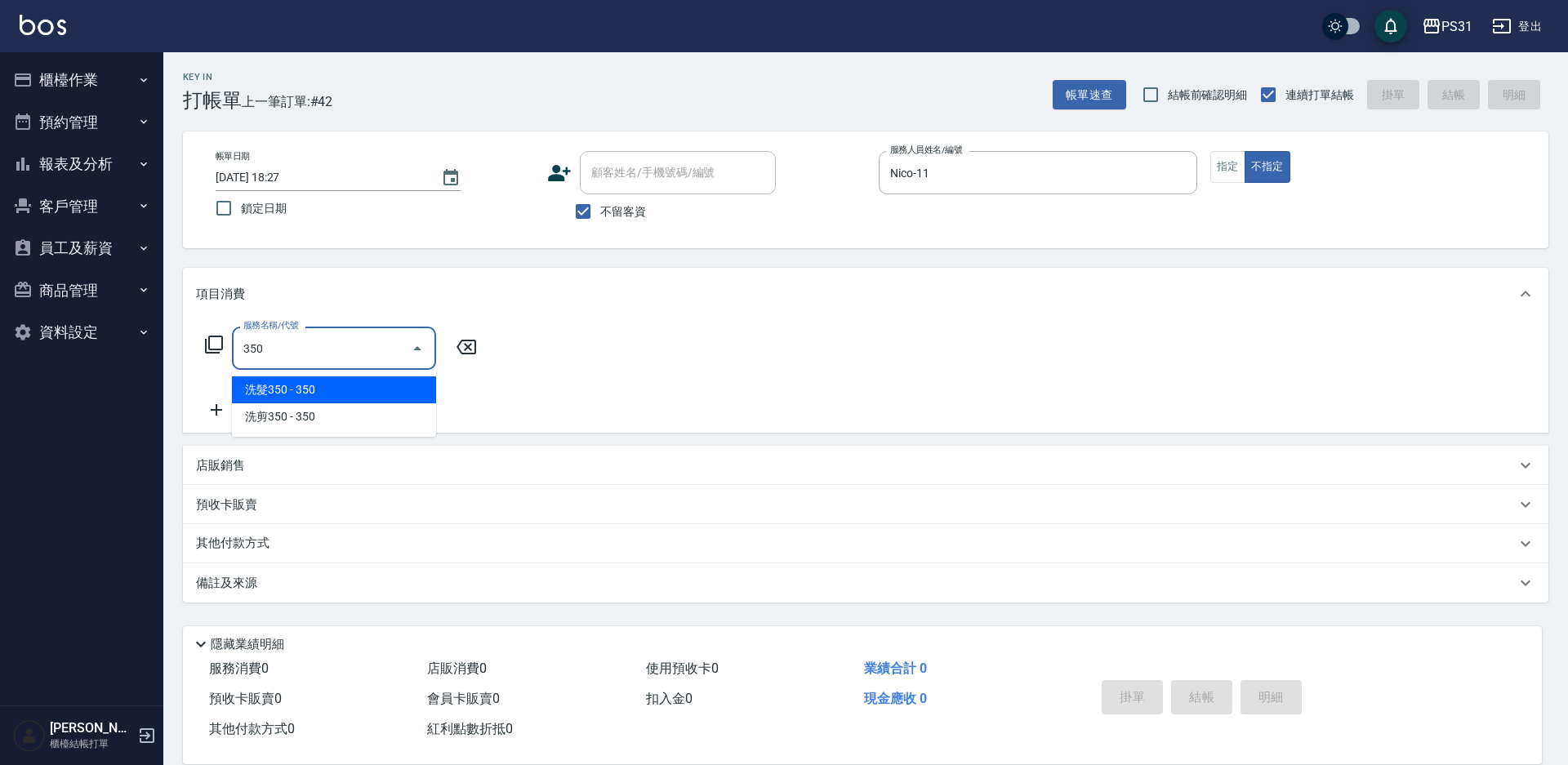
type input "洗髮350(1350)"
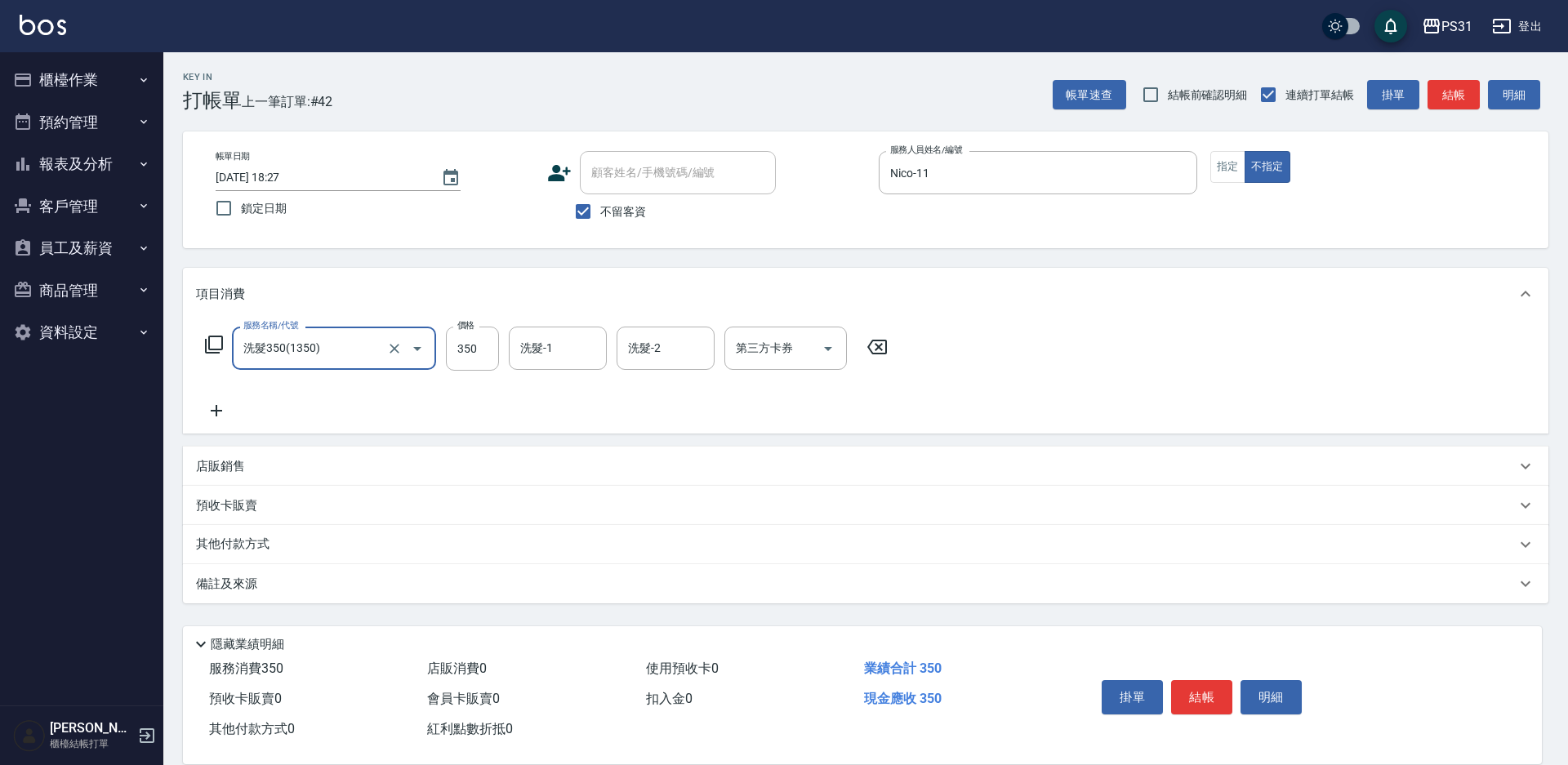
click at [396, 348] on icon "Clear" at bounding box center [394, 348] width 16 height 16
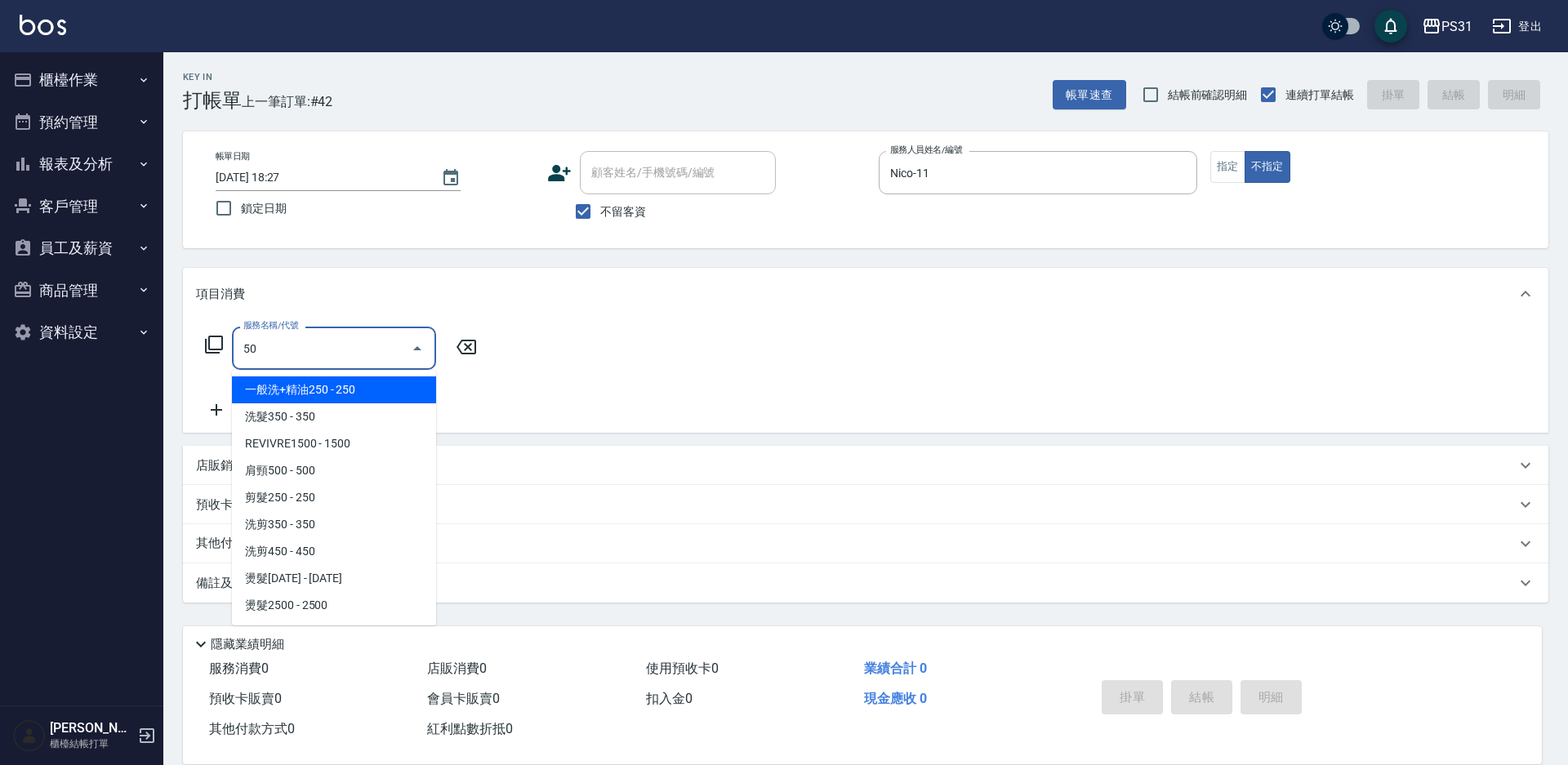
type input "5"
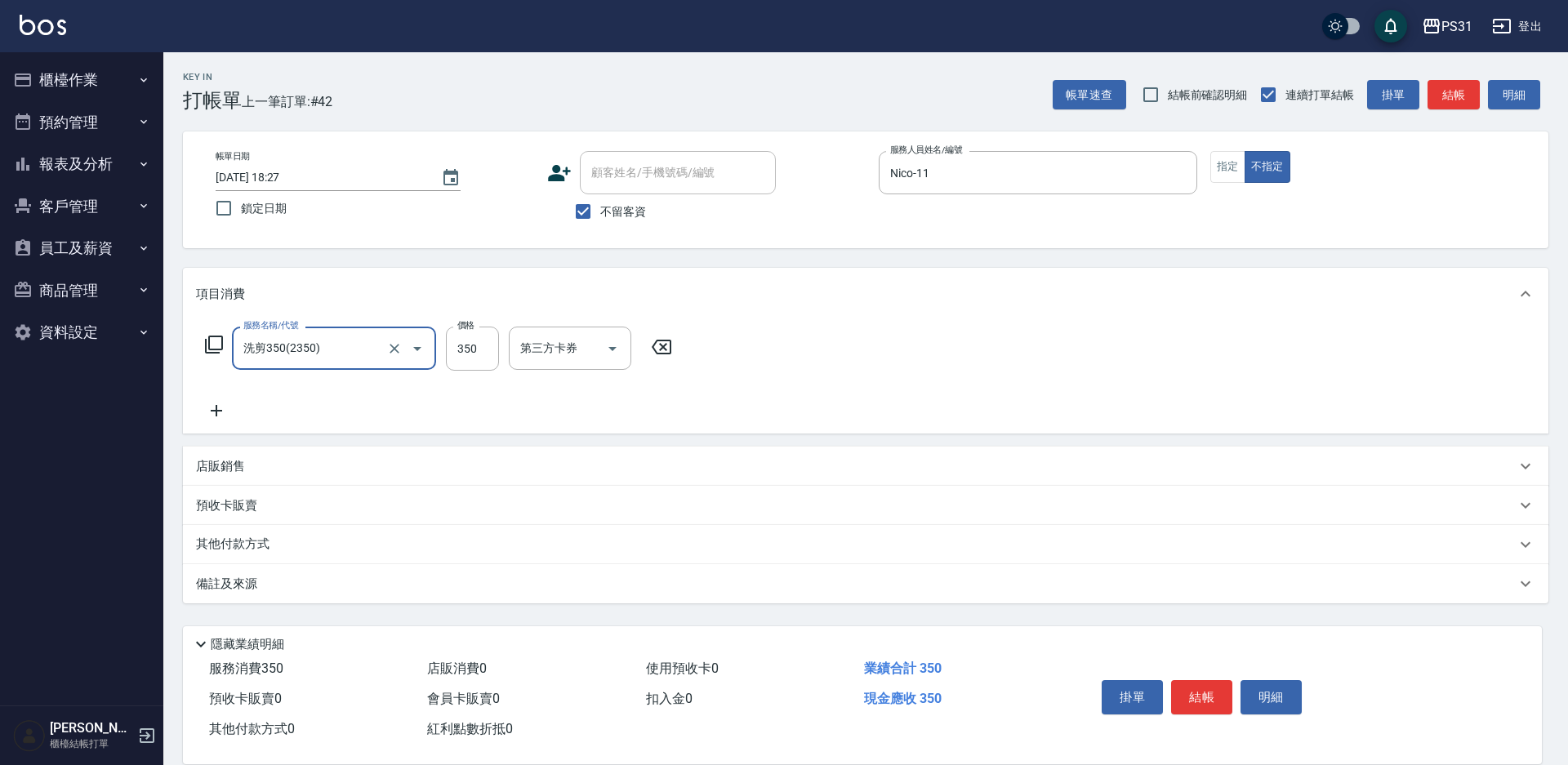
type input "洗剪350(2350)"
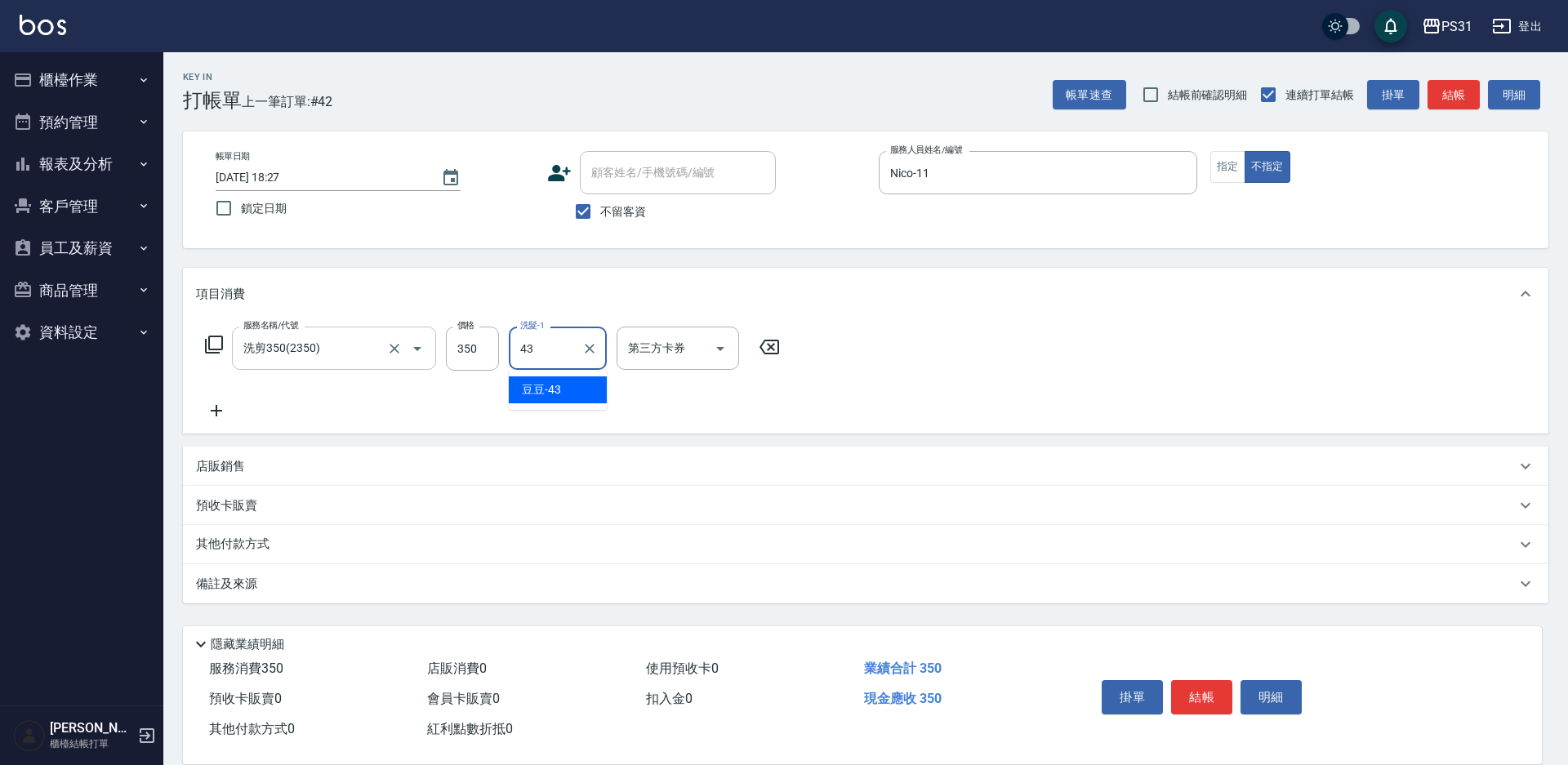
type input "豆豆-43"
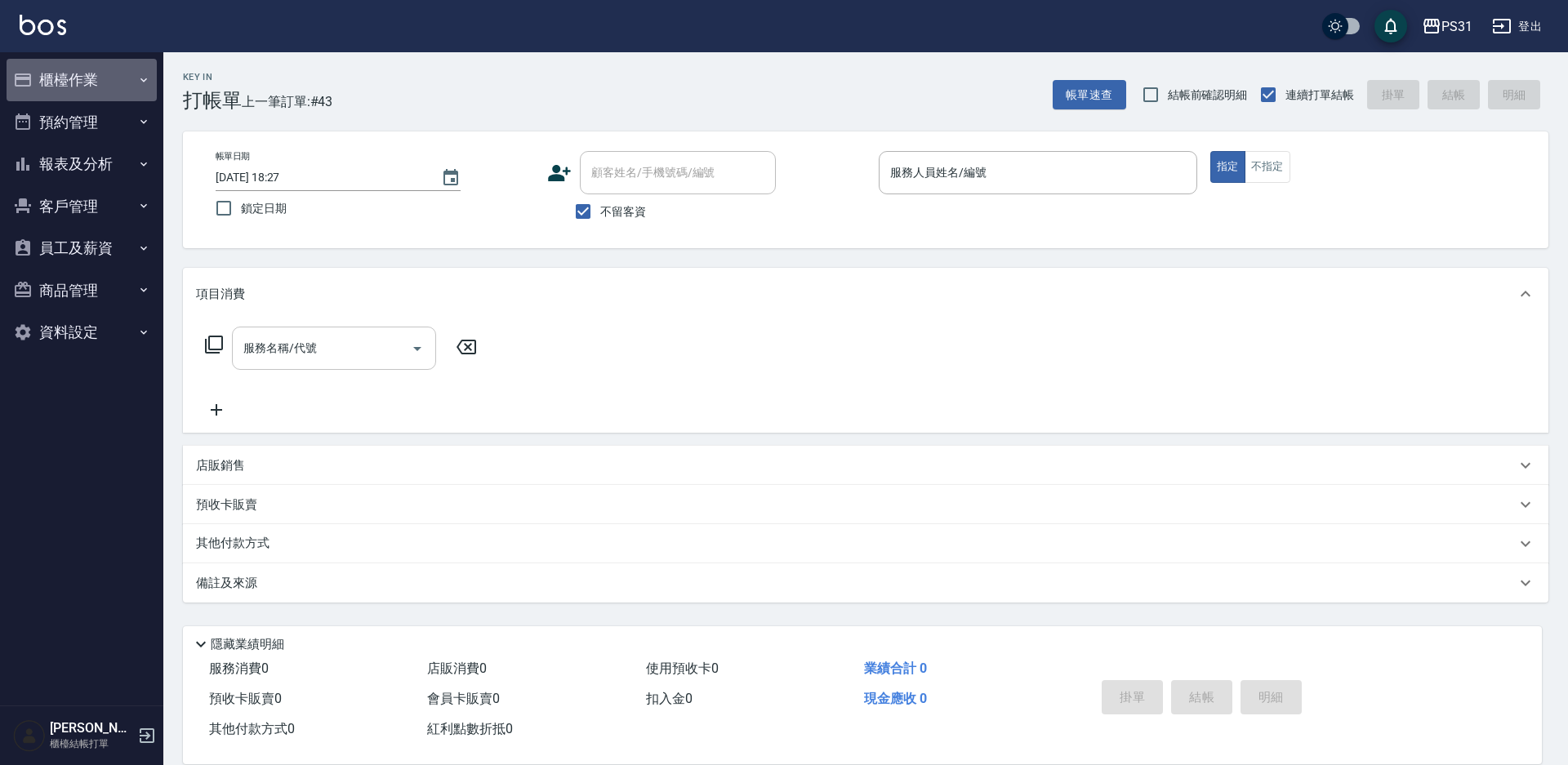
click at [69, 73] on button "櫃檯作業" at bounding box center [82, 80] width 150 height 42
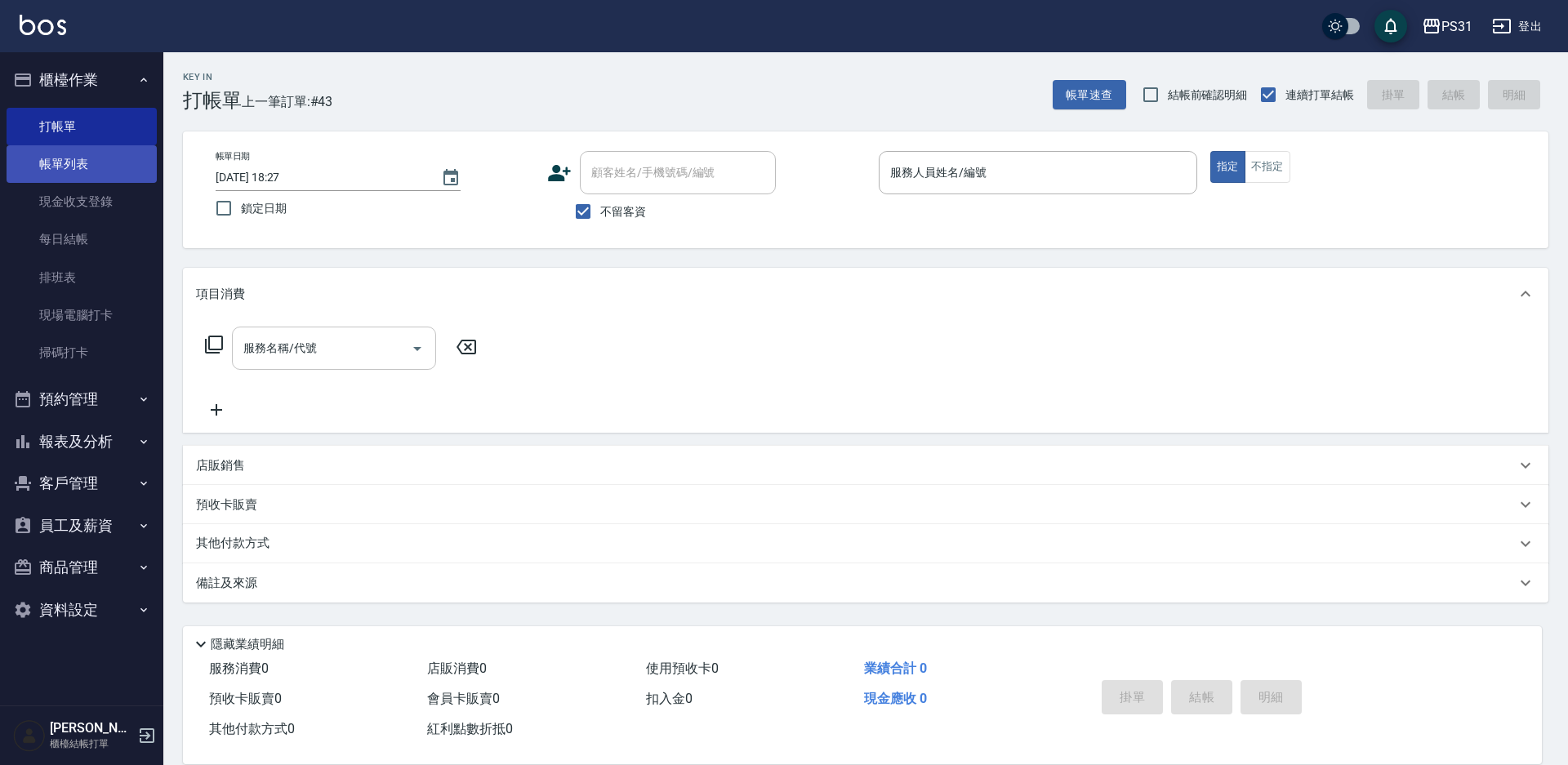
click at [107, 151] on link "帳單列表" at bounding box center [82, 164] width 150 height 38
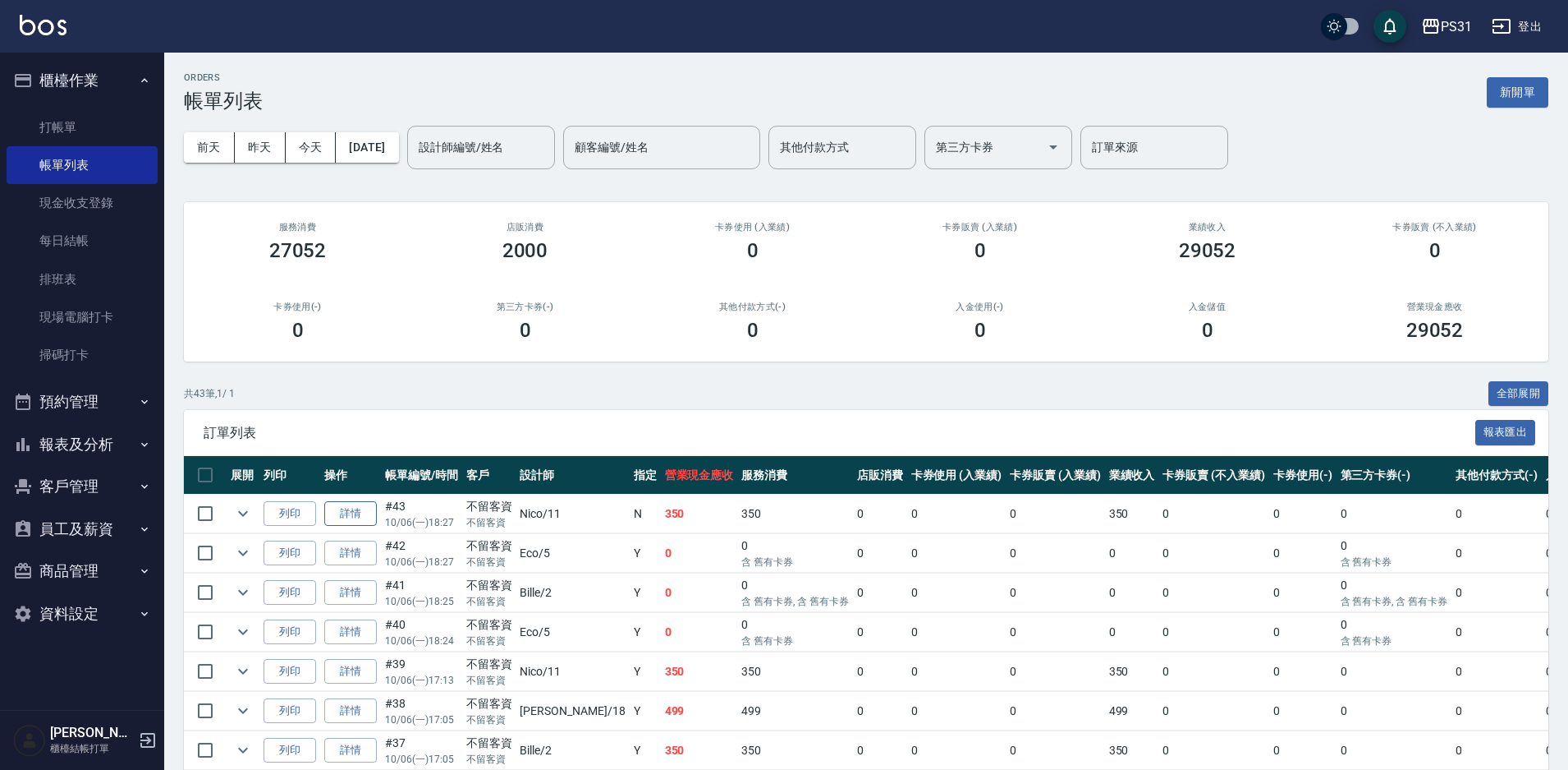
click at [339, 512] on link "詳情" at bounding box center [350, 514] width 53 height 25
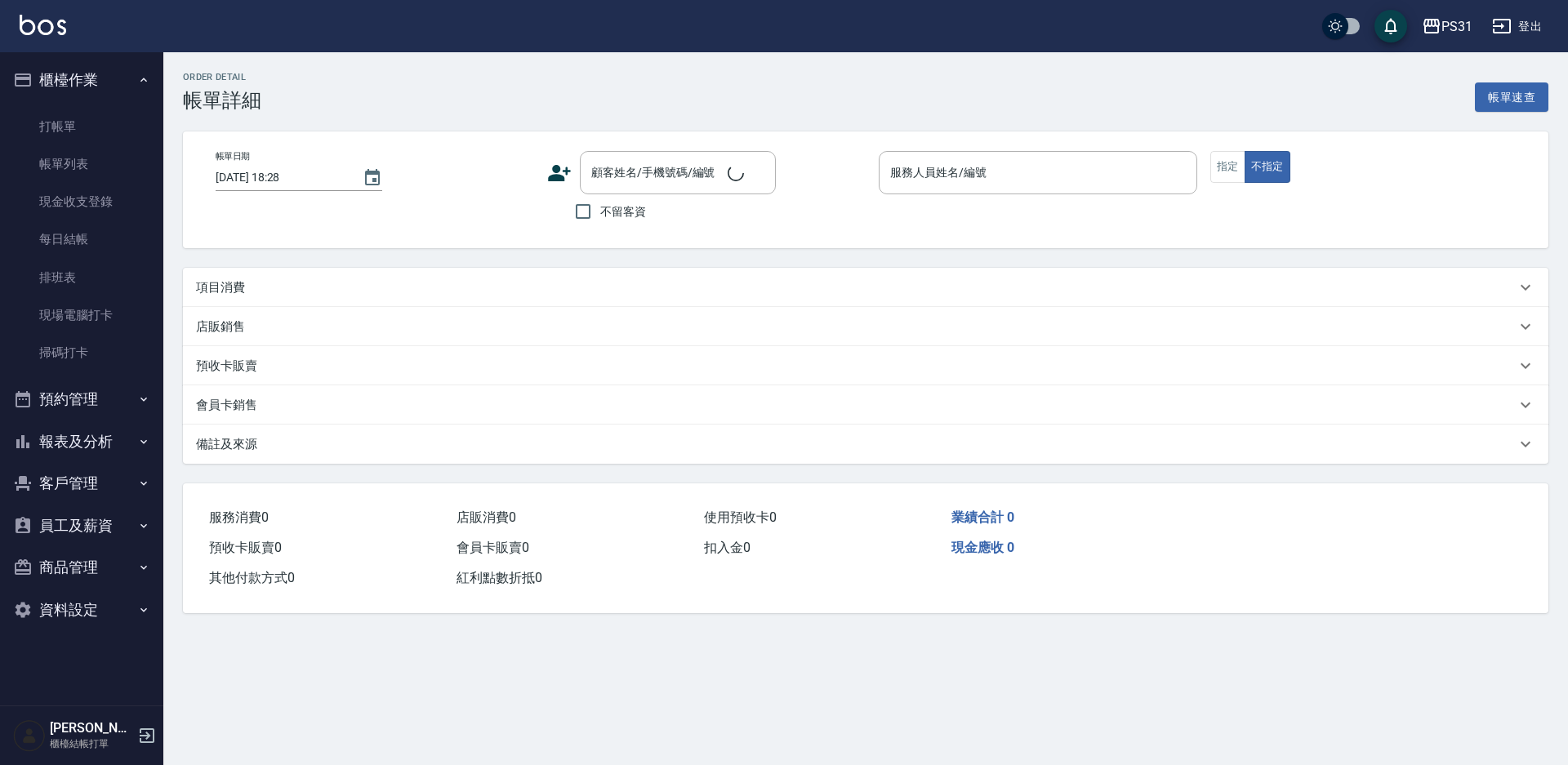
type input "2025/10/06 18:27"
checkbox input "true"
type input "Nico-11"
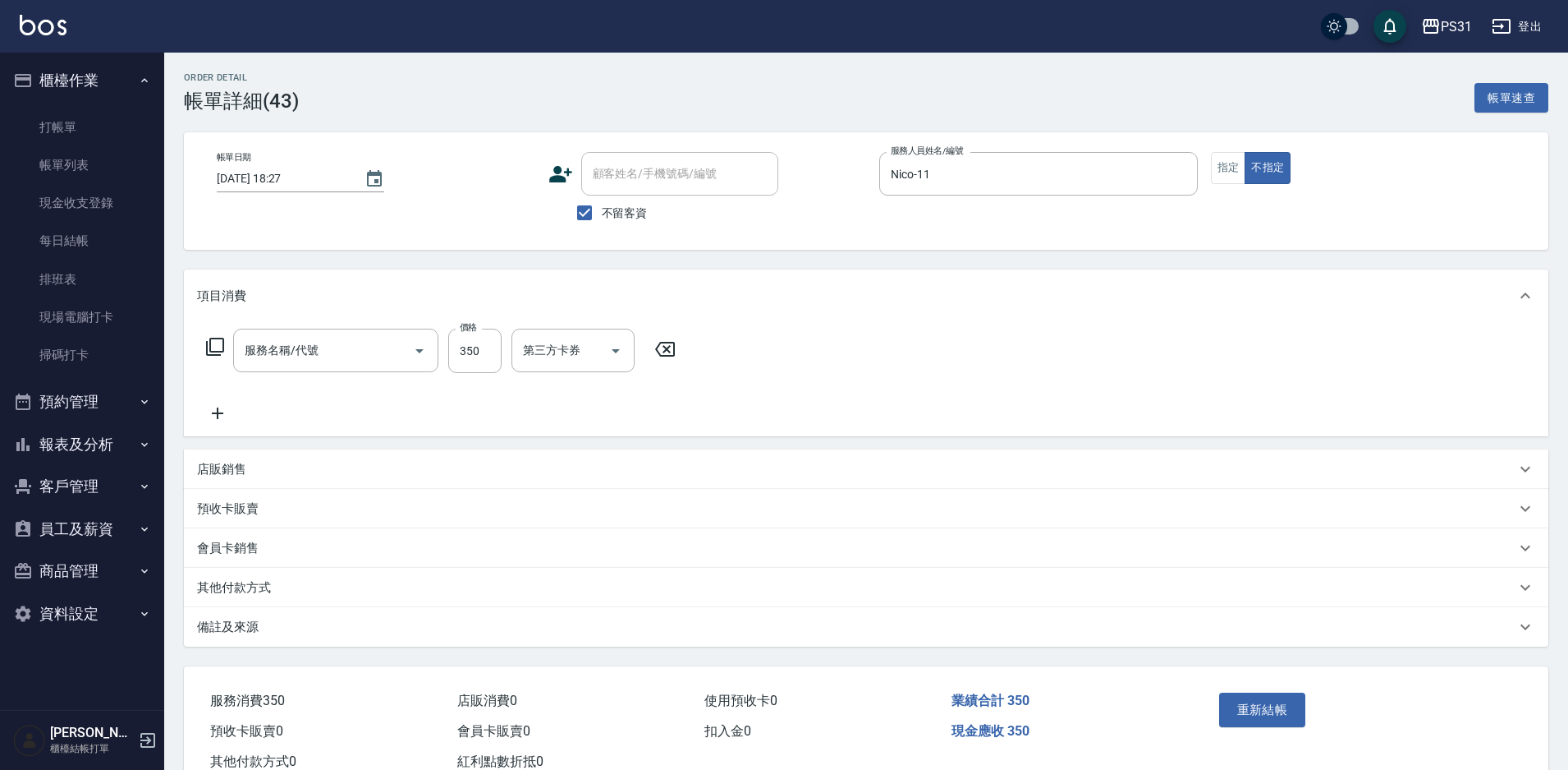
type input "洗剪350(2350)"
click at [400, 350] on icon "Clear" at bounding box center [396, 351] width 16 height 16
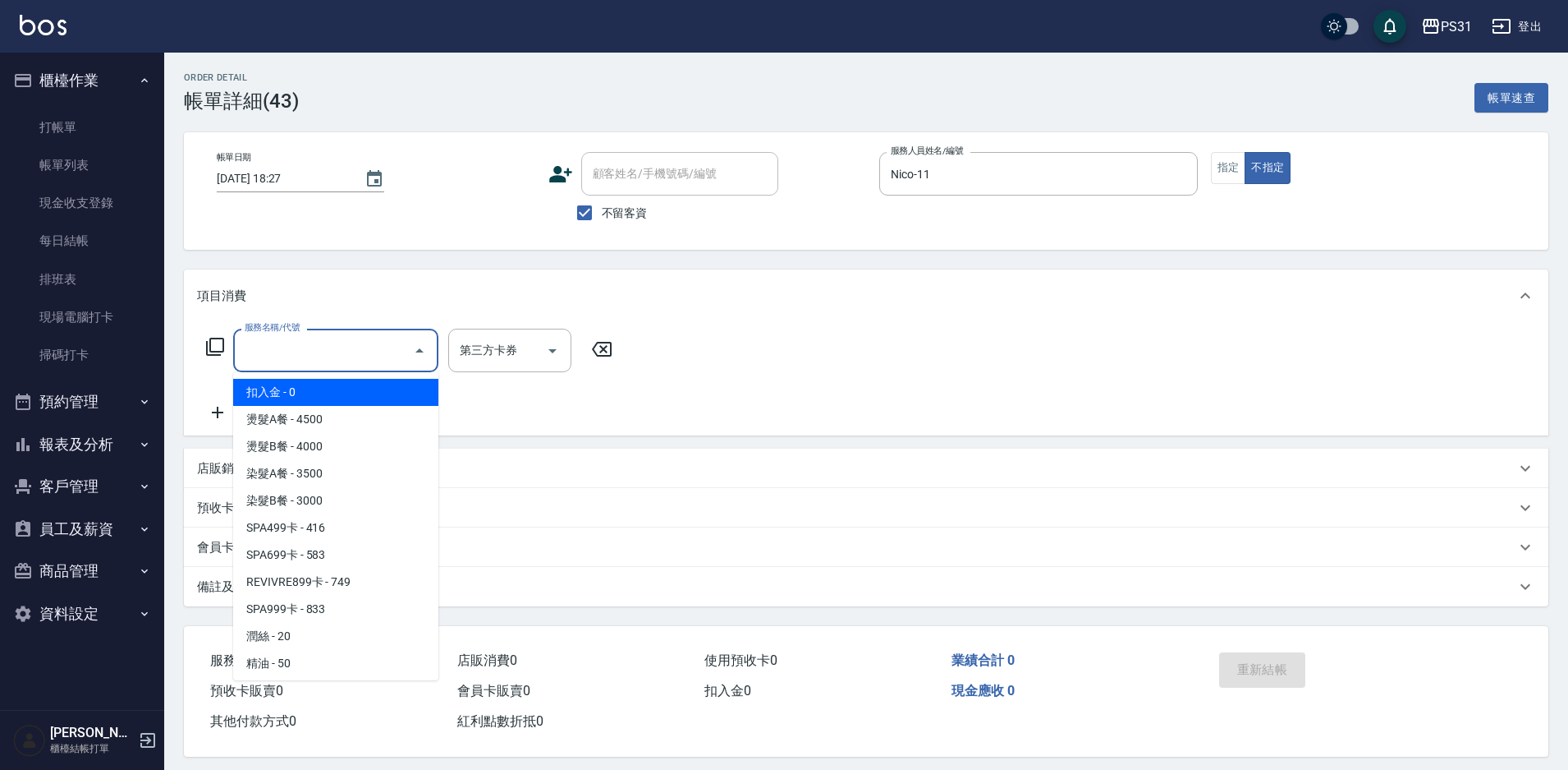
type input "5"
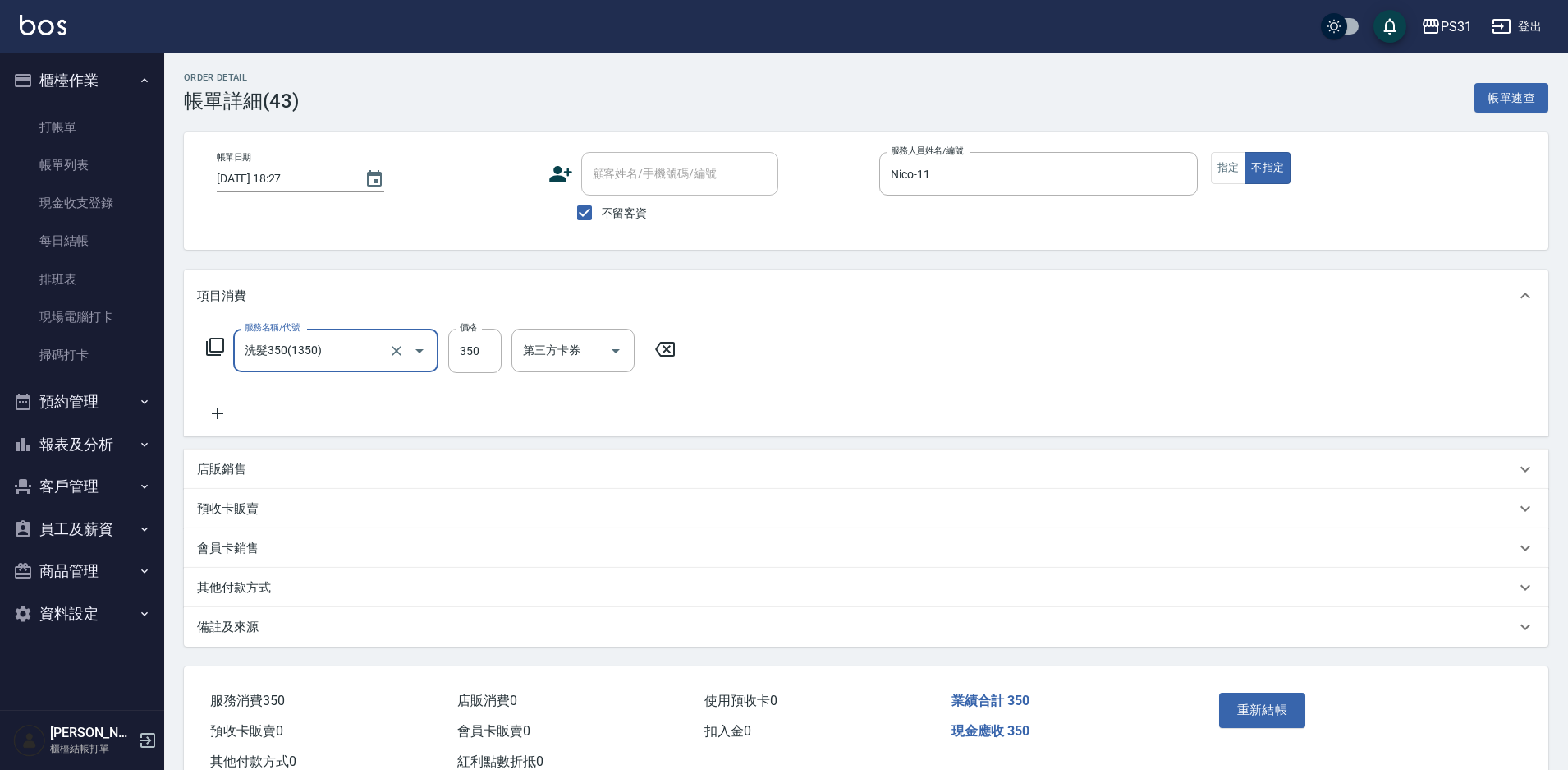
type input "洗髮350(1350)"
type input "豆"
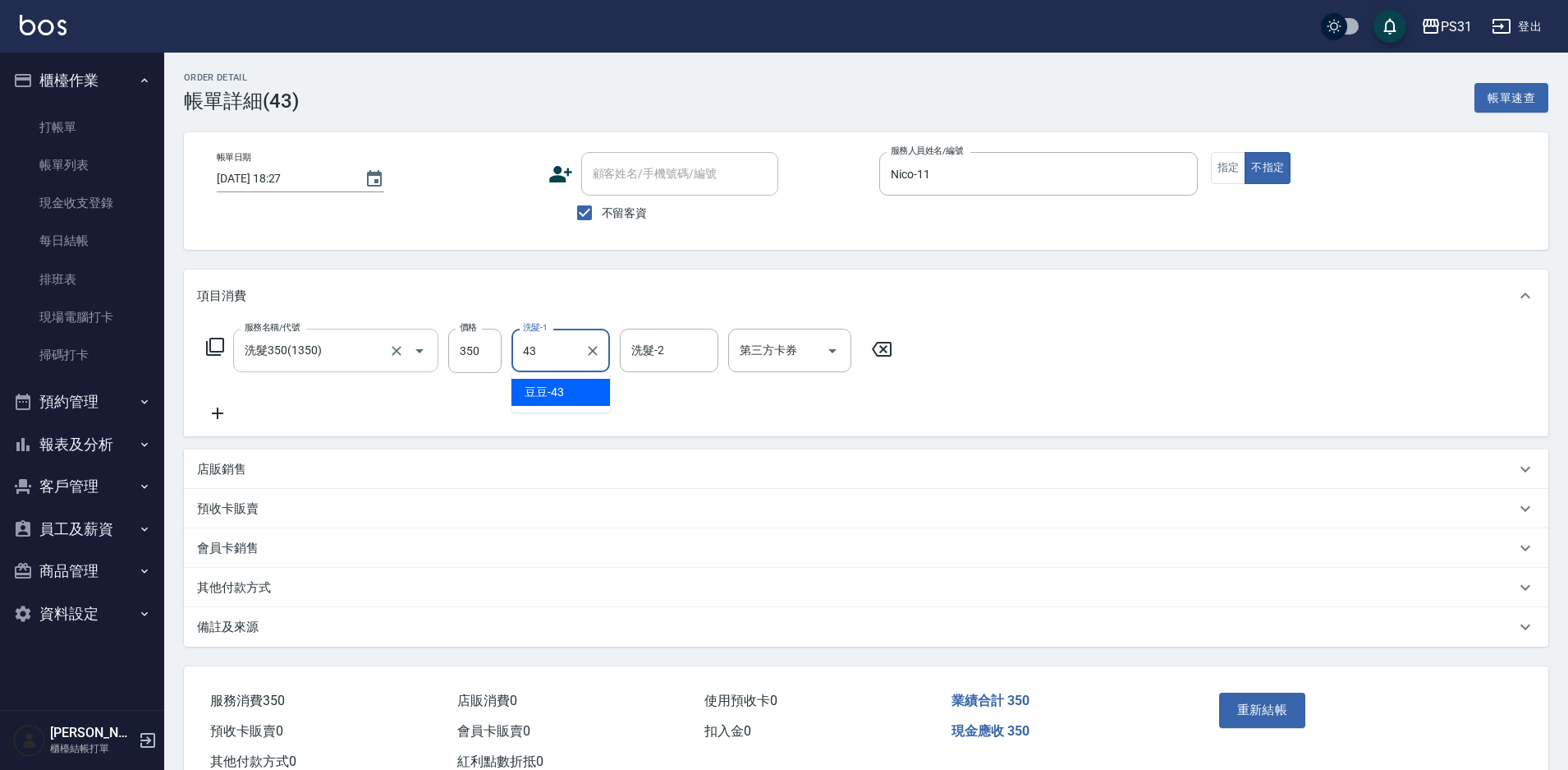
type input "豆豆-43"
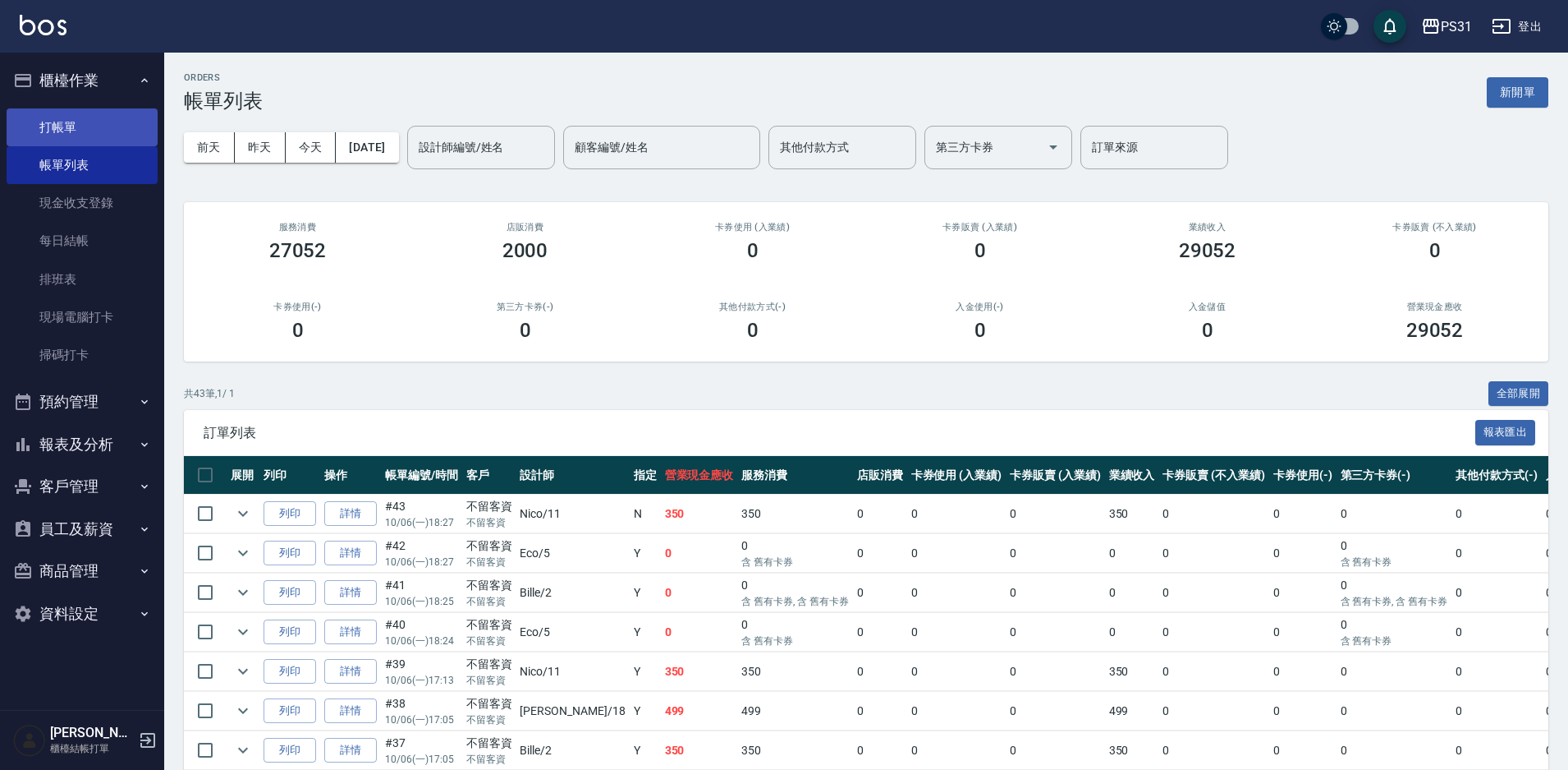
click at [115, 133] on link "打帳單" at bounding box center [82, 127] width 151 height 38
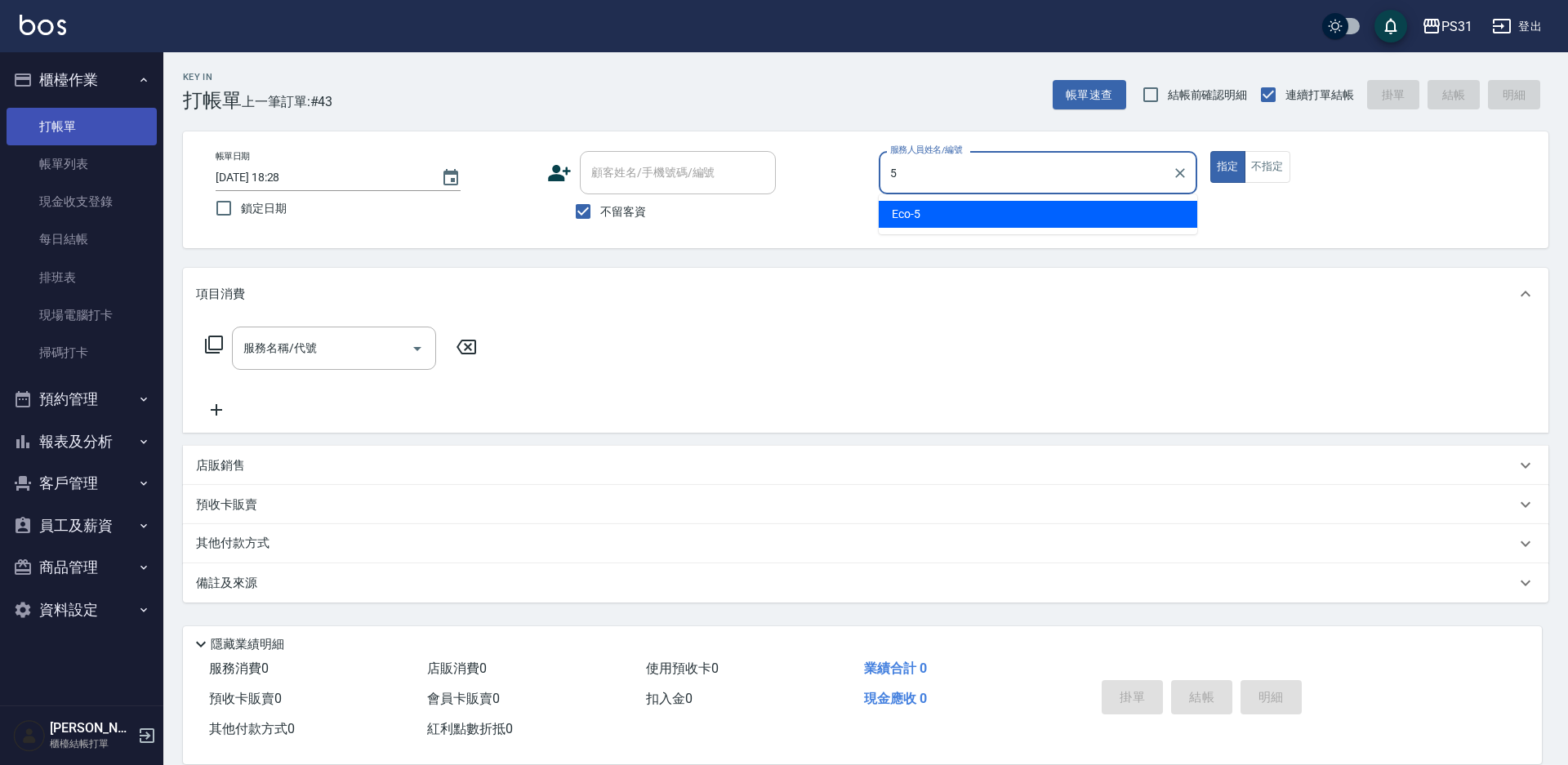
type input "Eco-5"
type button "true"
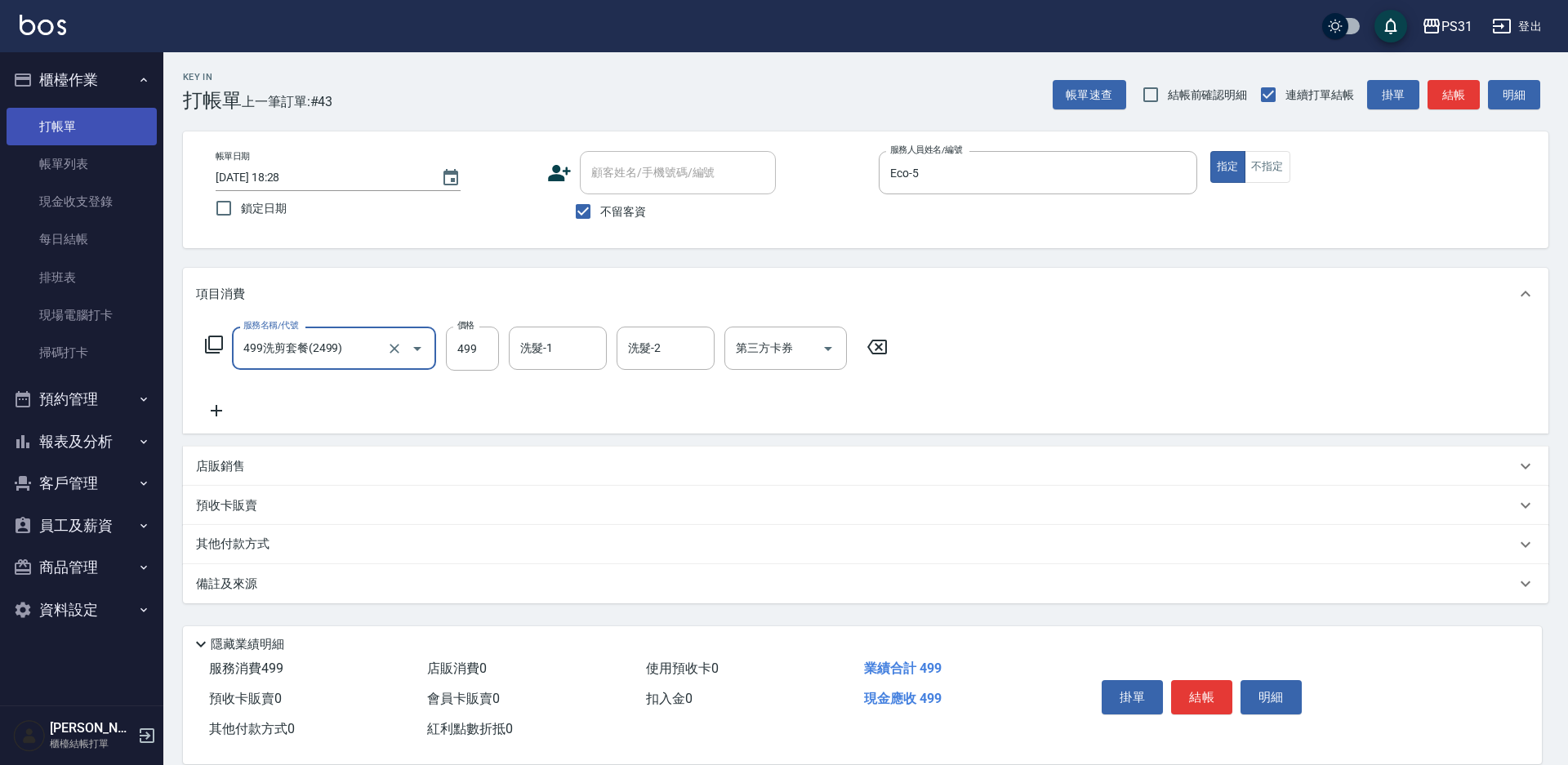
type input "499洗剪套餐(2499)"
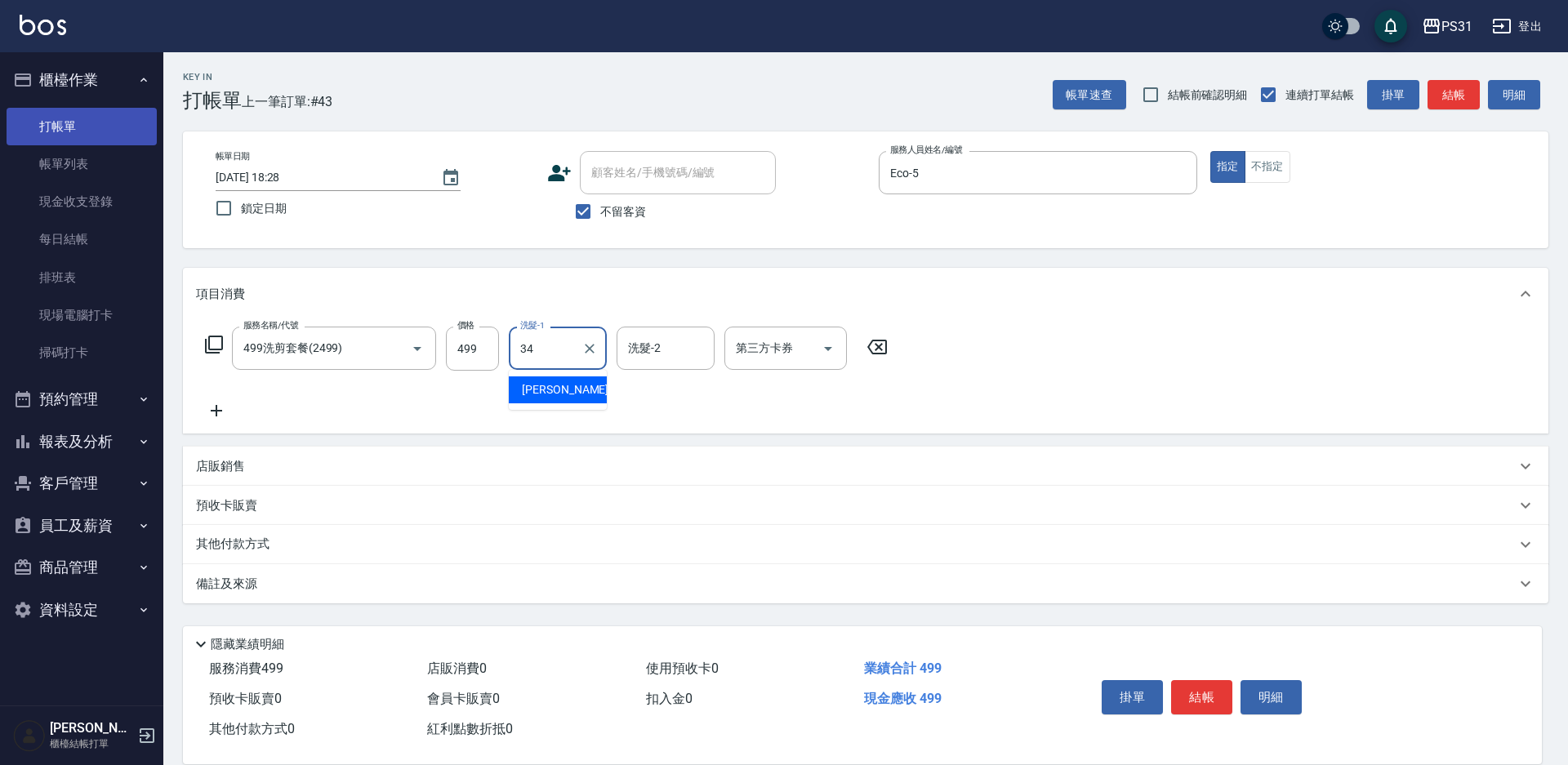
type input "鈺欣-34"
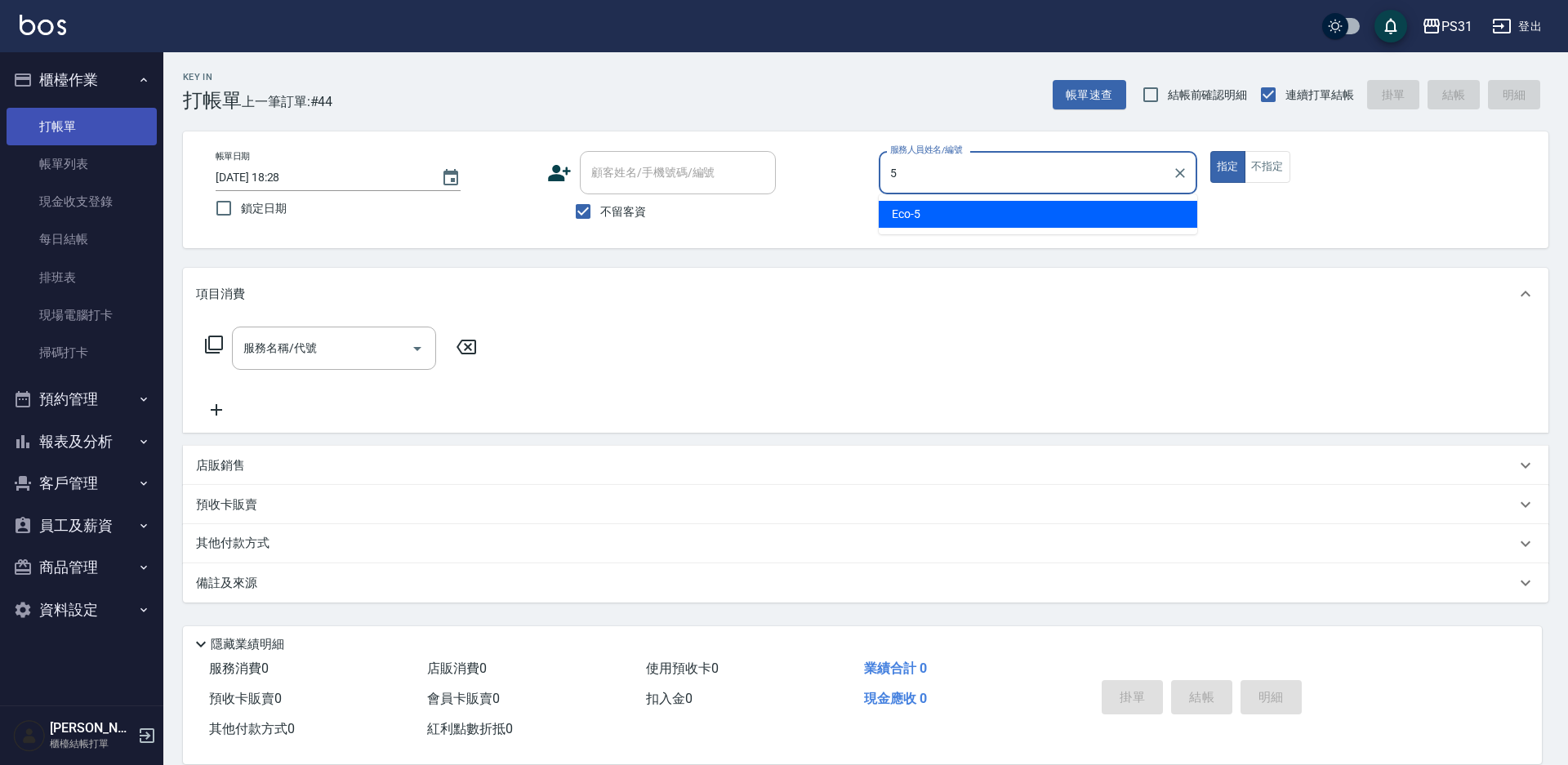
type input "Eco-5"
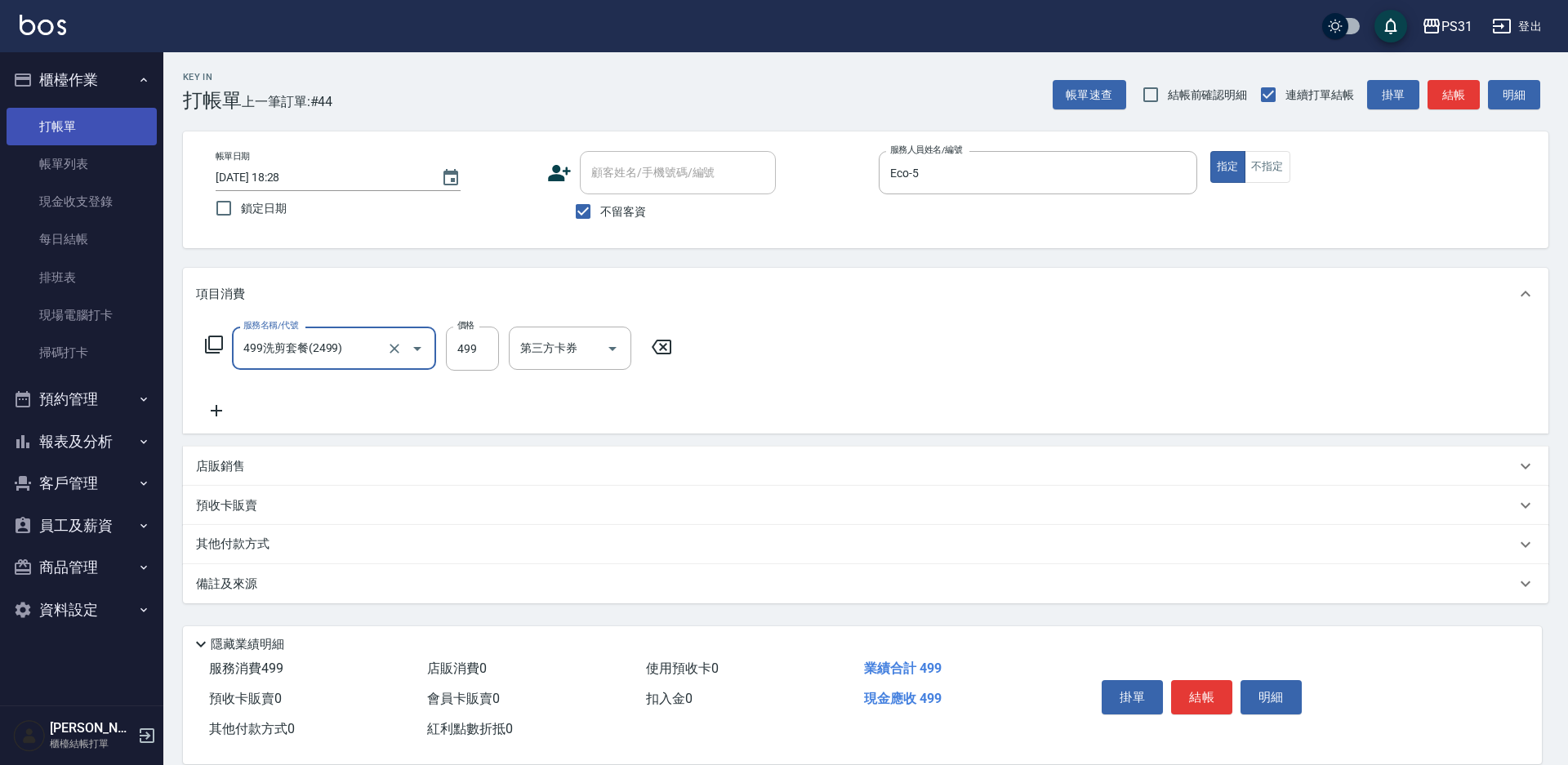
type input "499洗剪套餐(2499)"
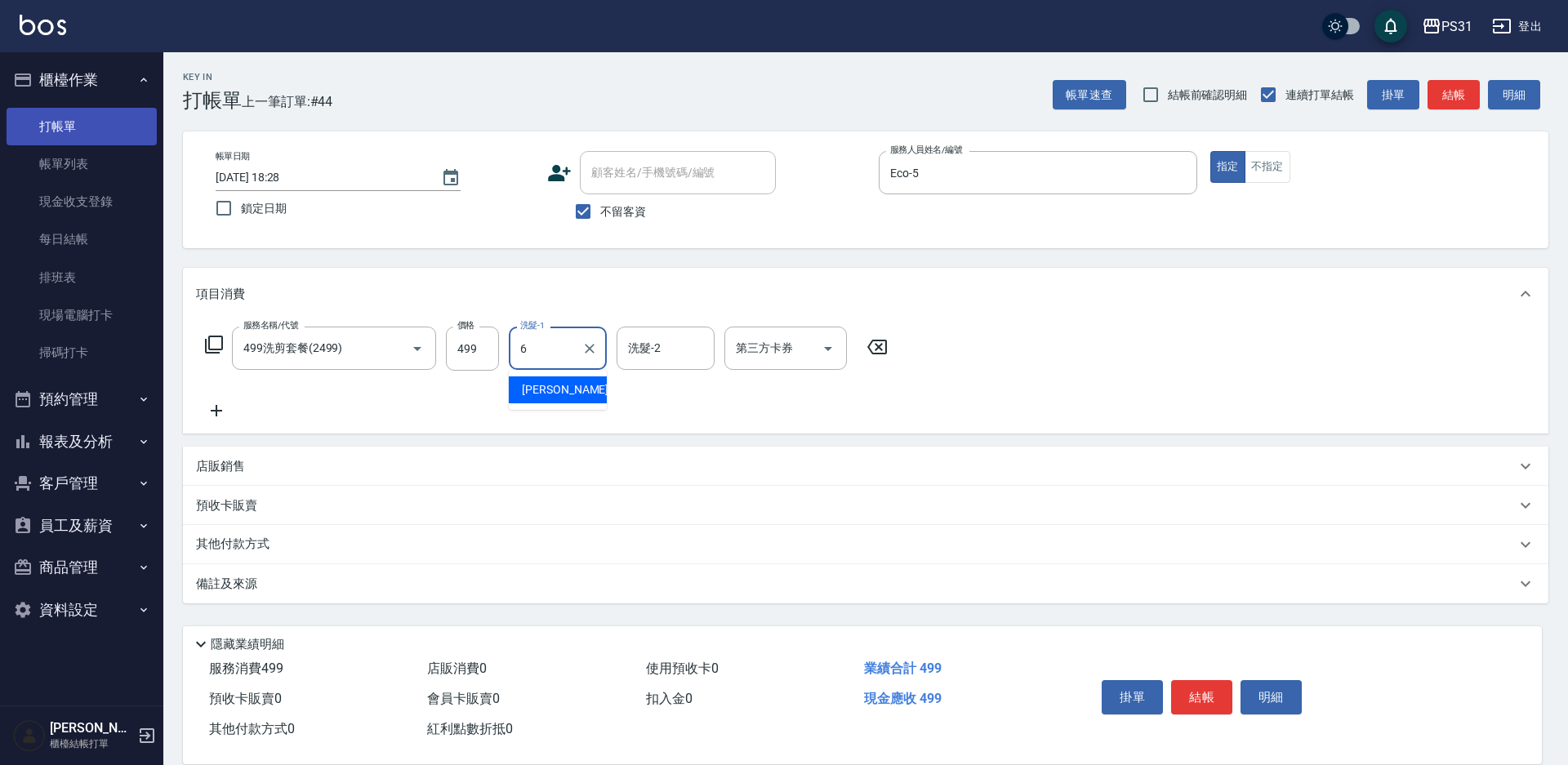
type input "Aki-6"
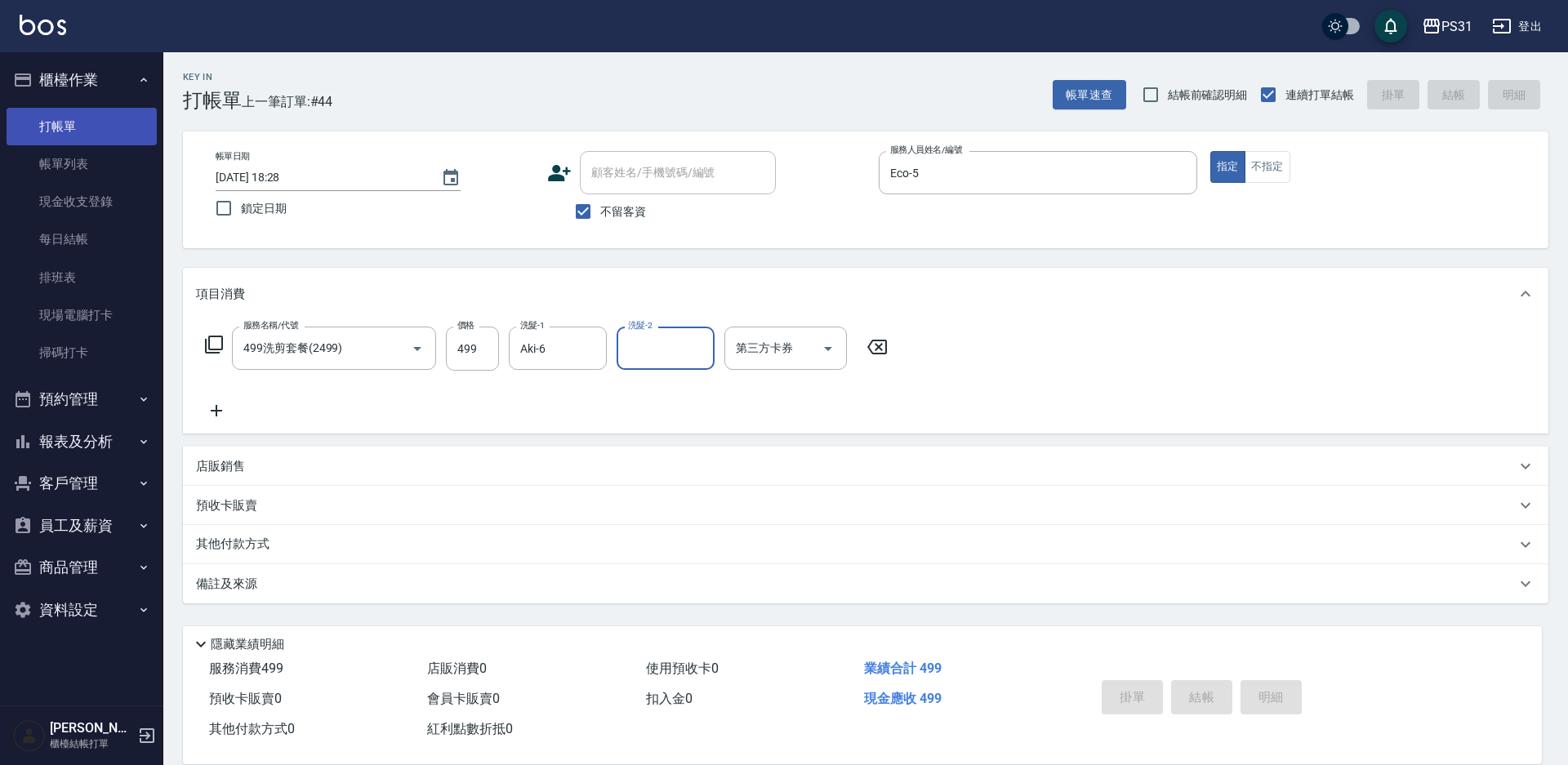
type input "2025/10/06 18:29"
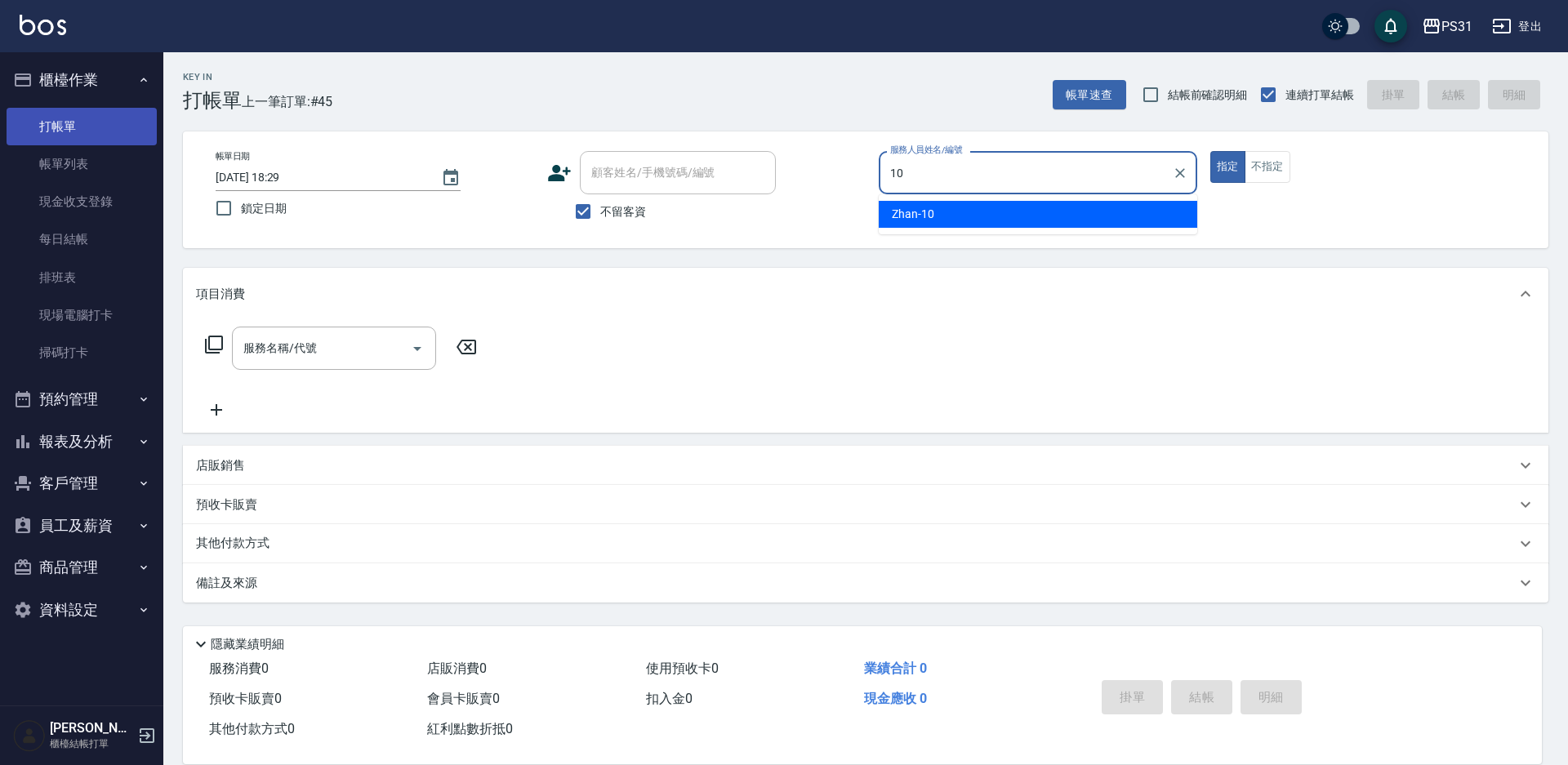
type input "Zhan-10"
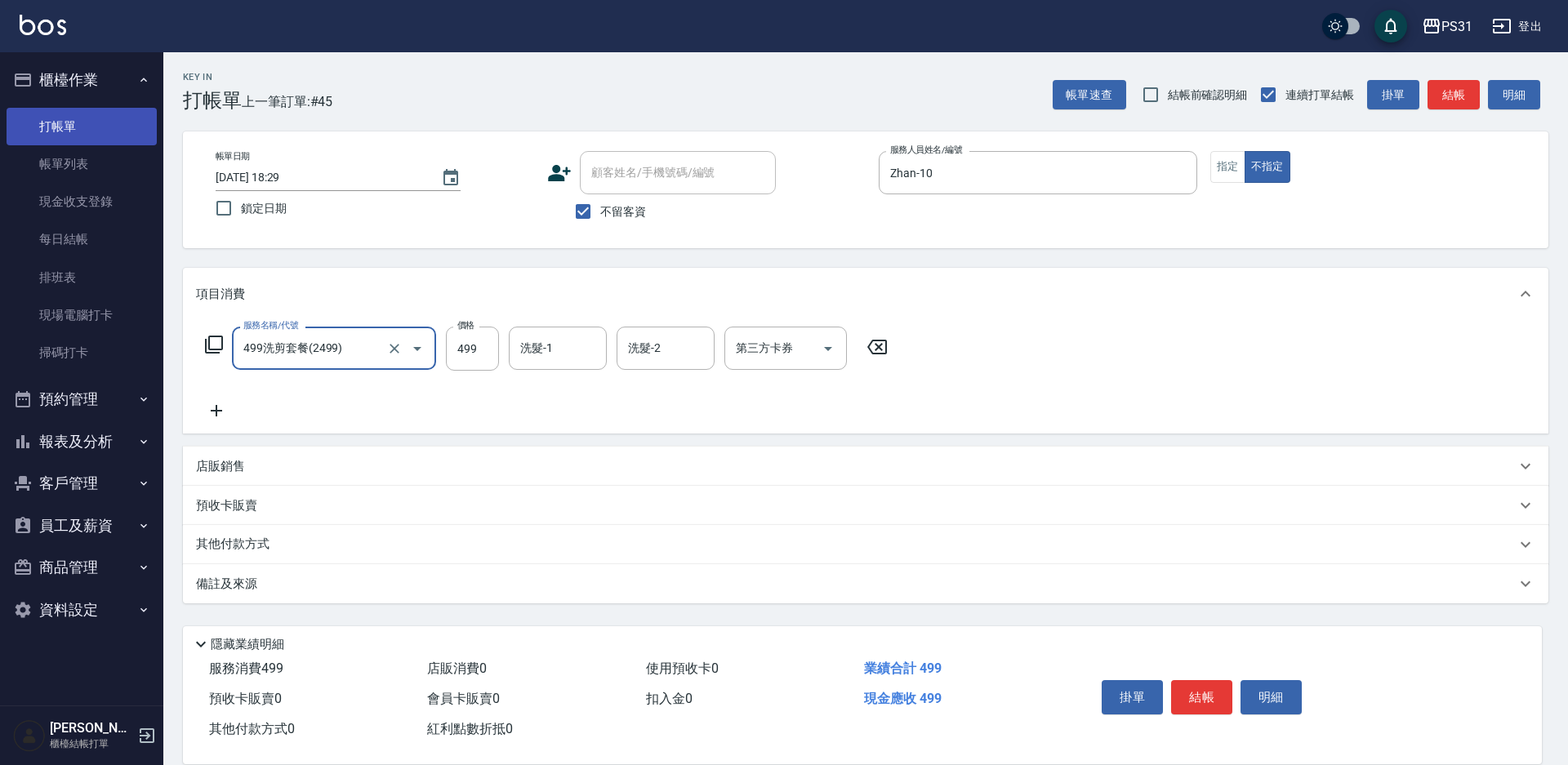
type input "499洗剪套餐(2499)"
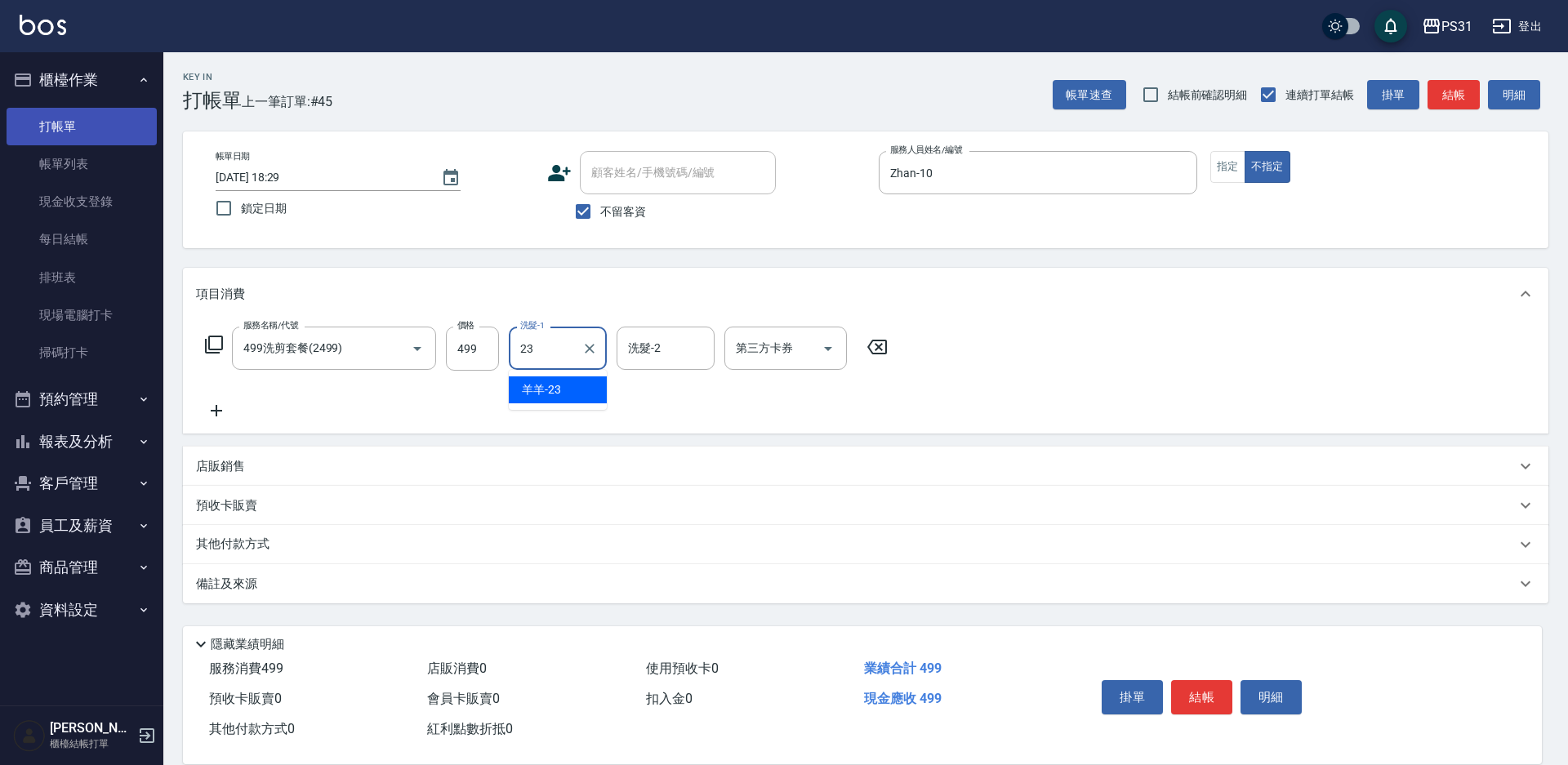
type input "羊羊-23"
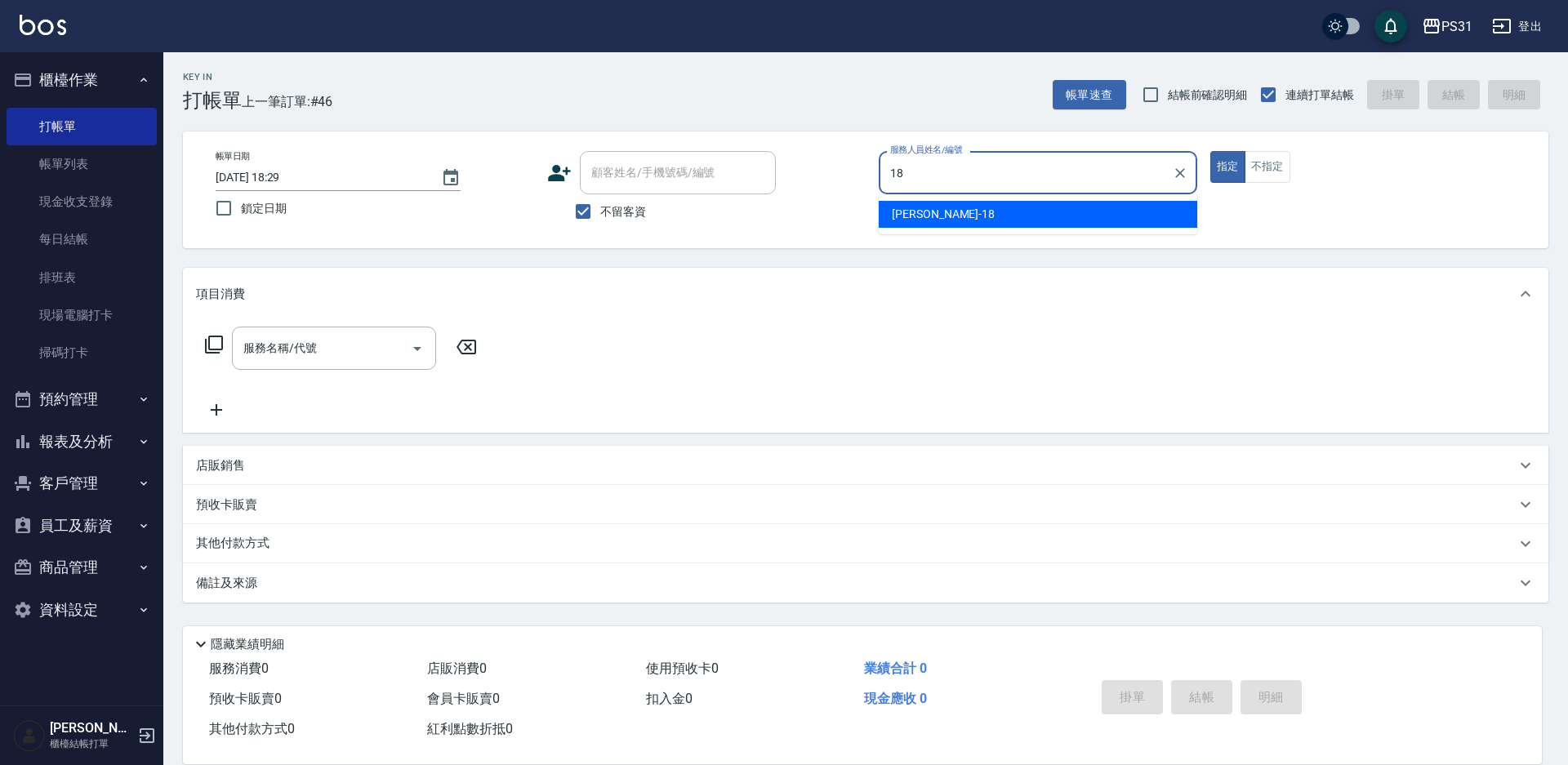
type input "Rita-18"
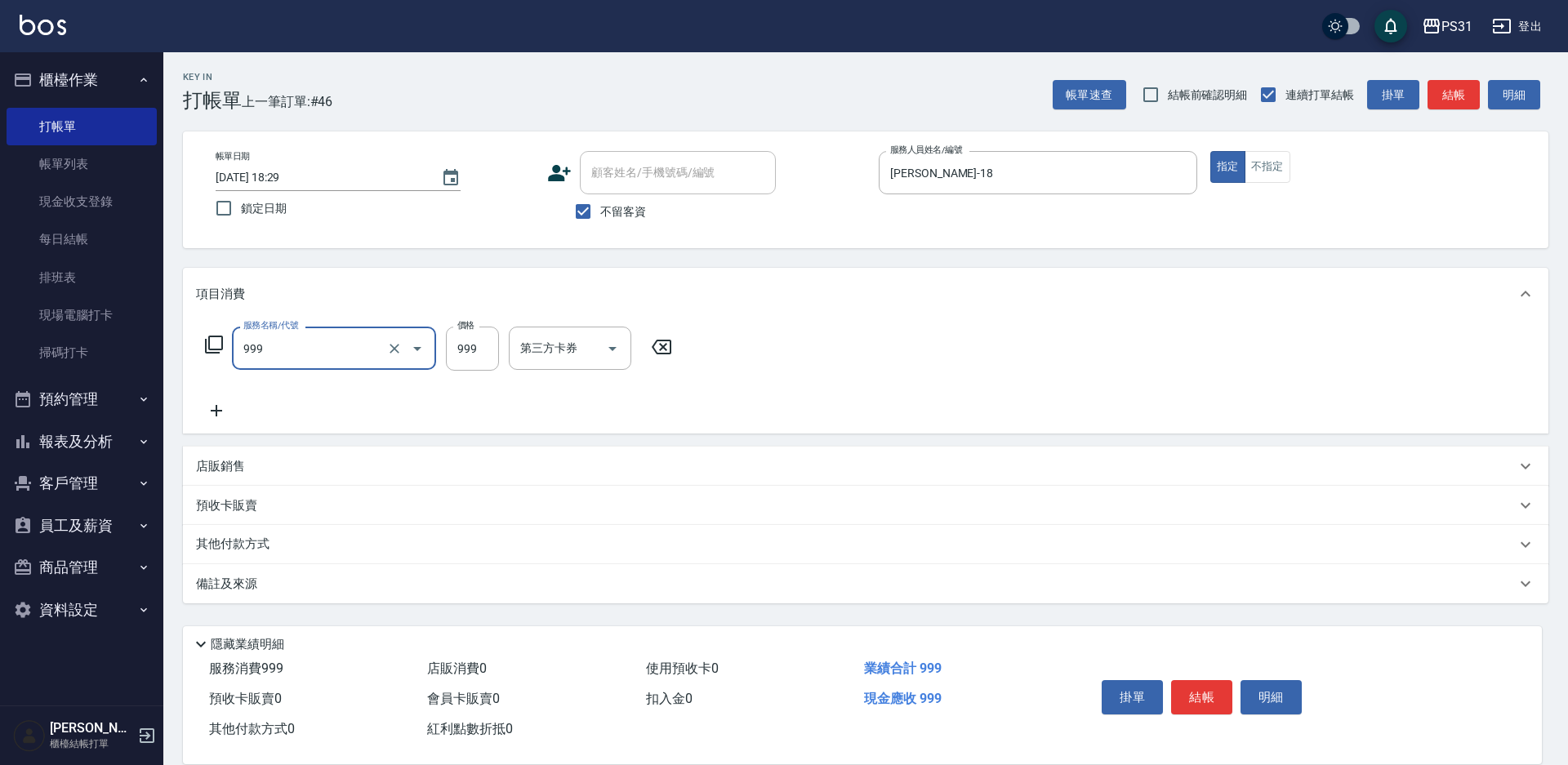
type input "精油套餐999(999)"
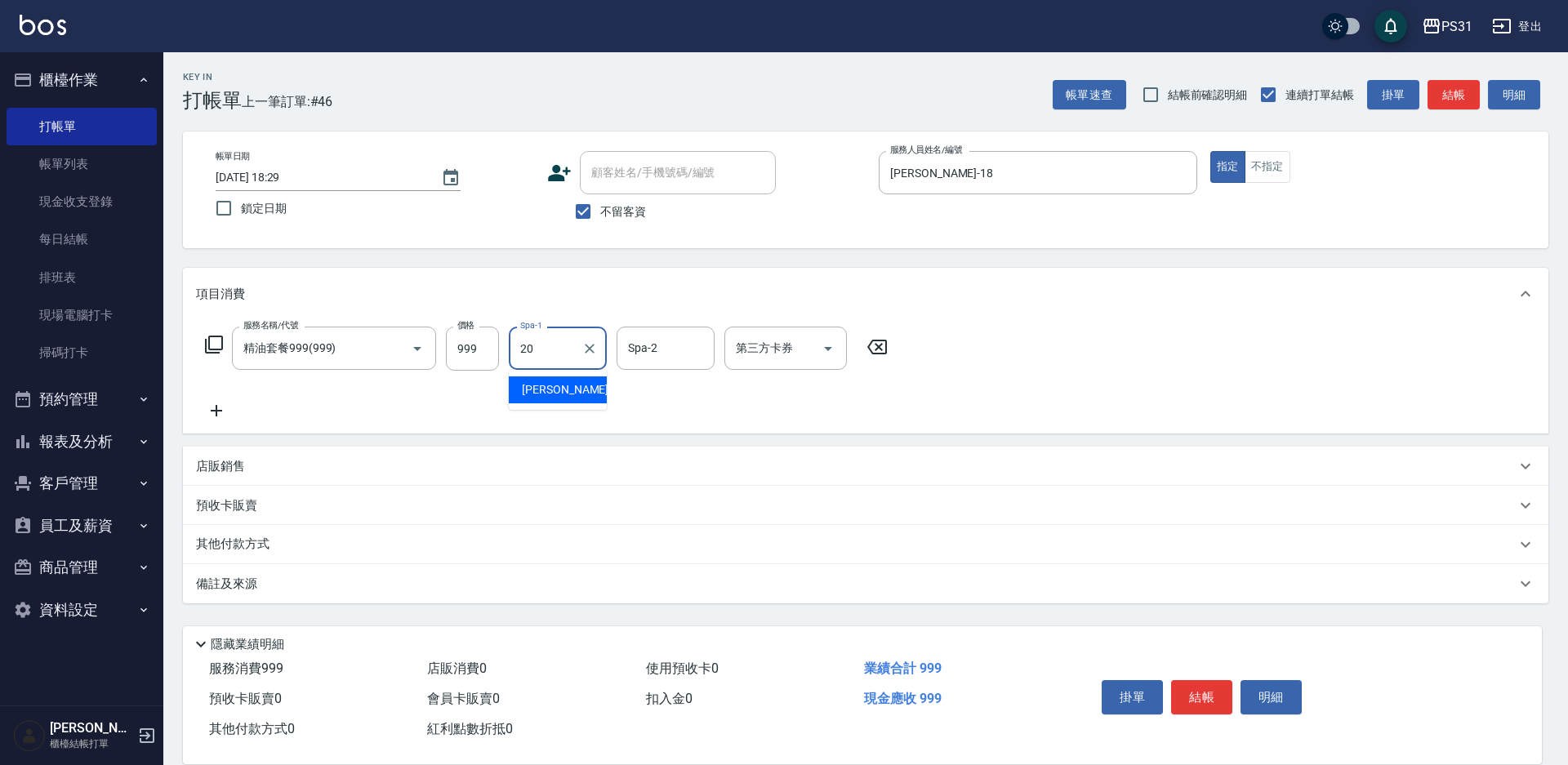
type input "陳泳龍-20"
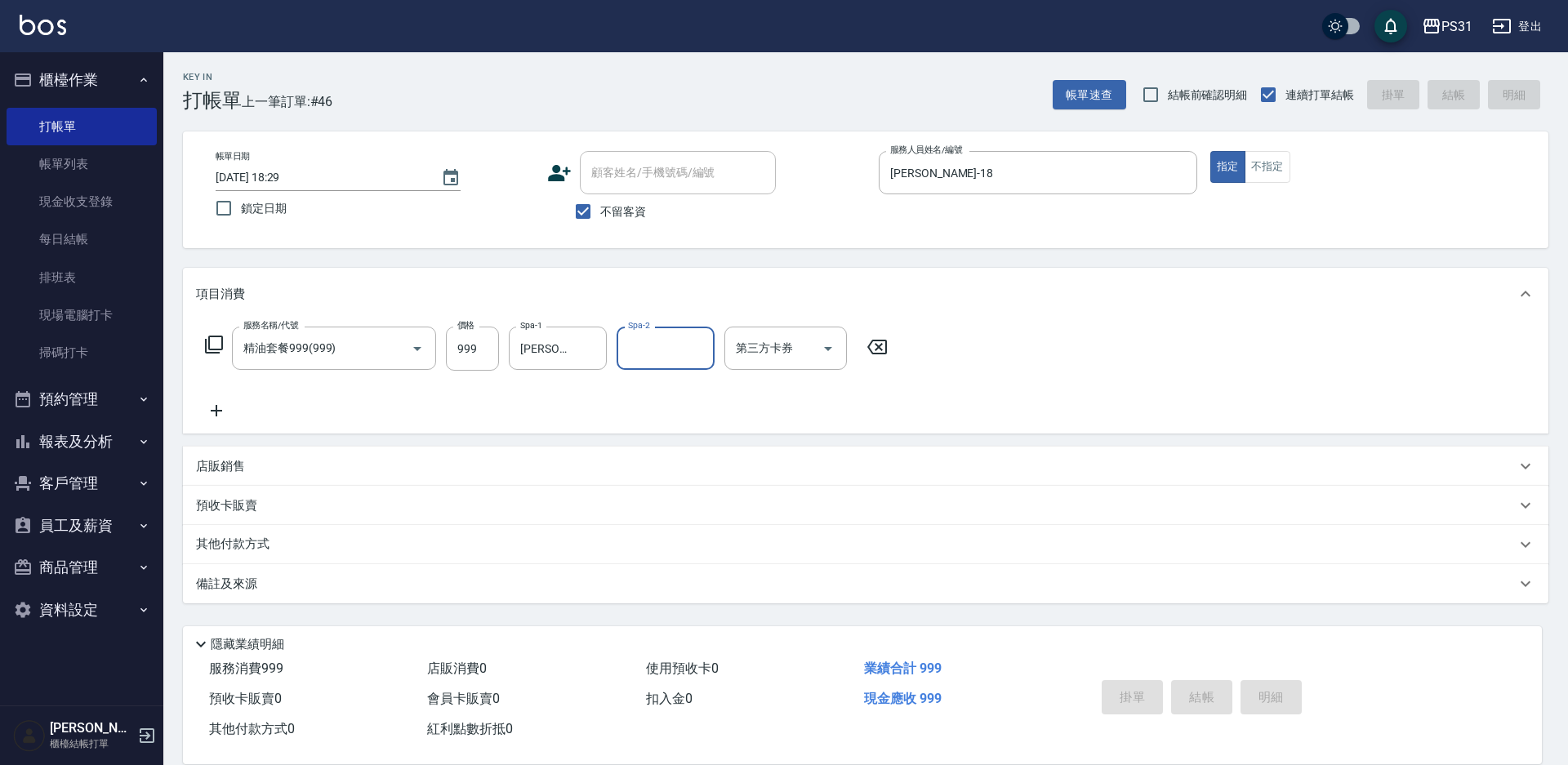
type input "2025/10/06 18:31"
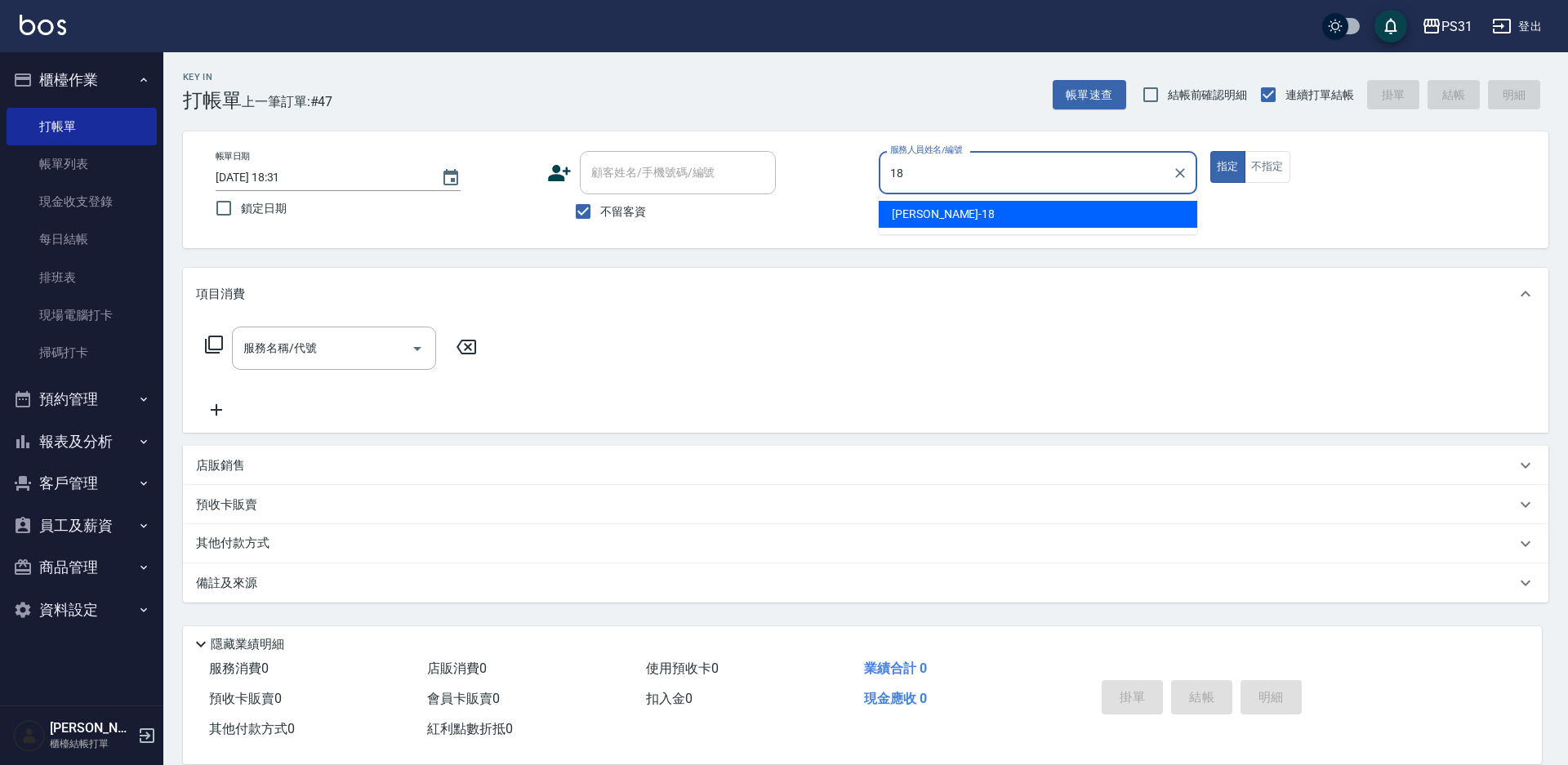
type input "Rita-18"
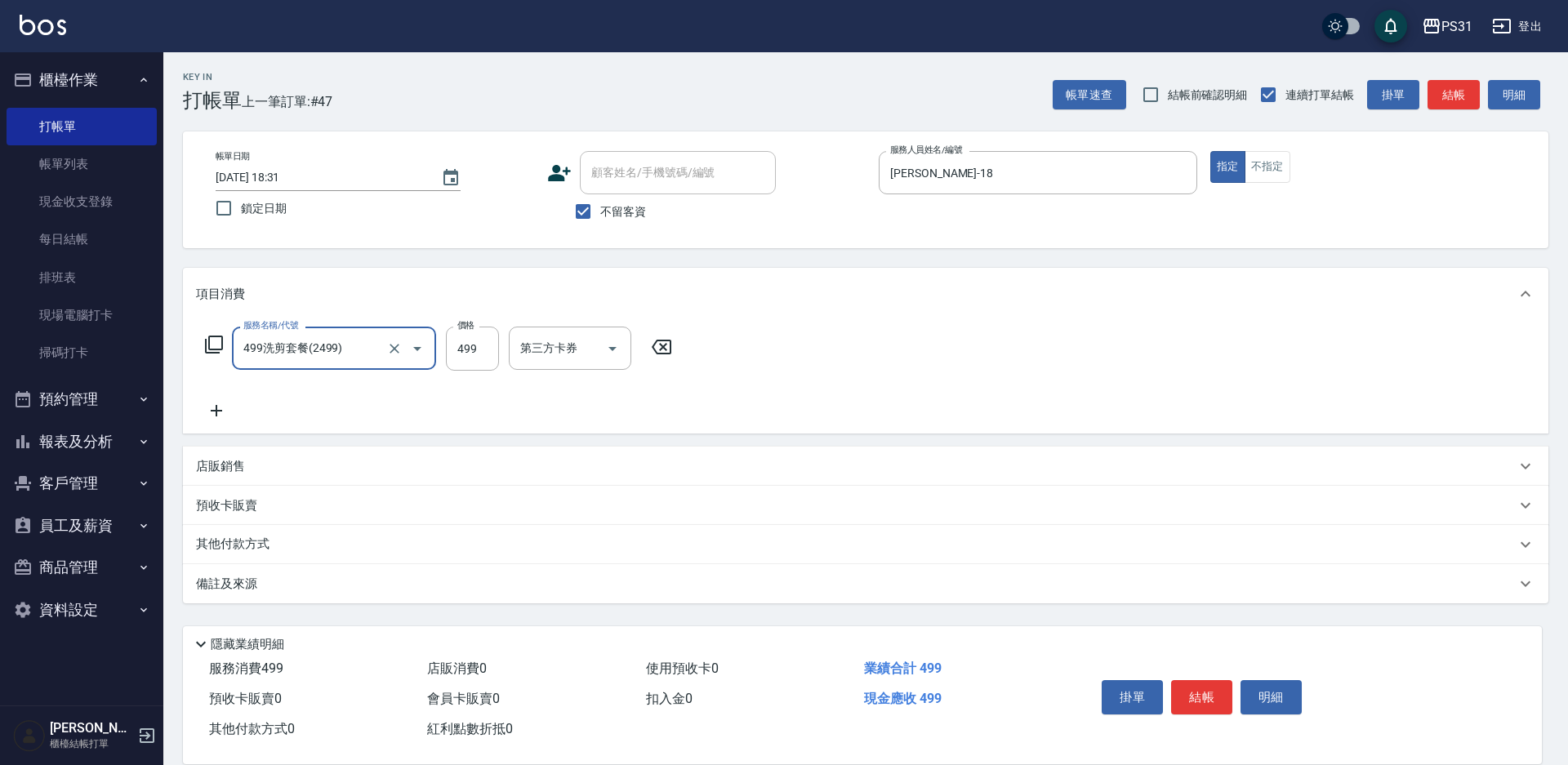
type input "499洗剪套餐(2499)"
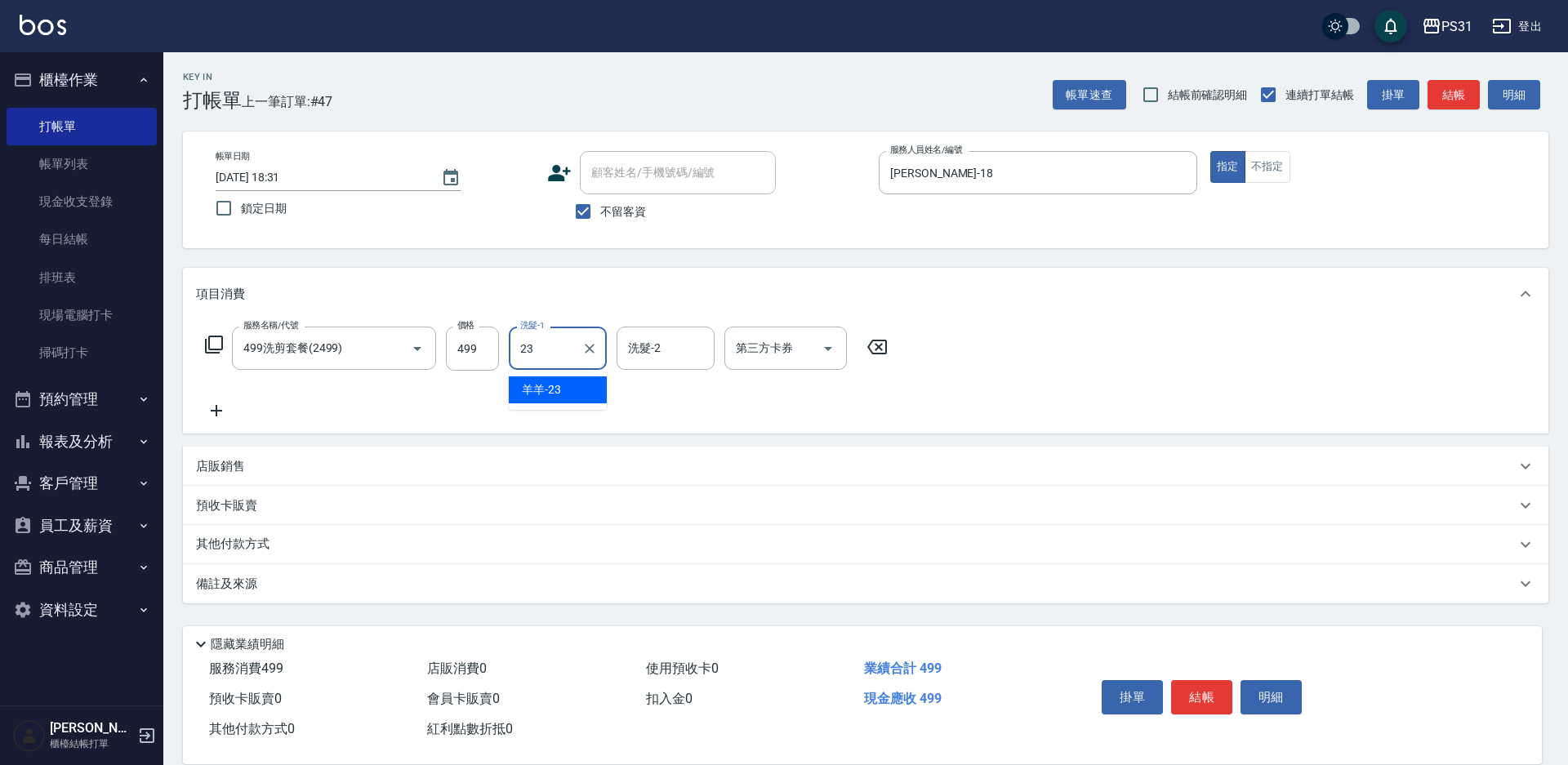
type input "羊羊-23"
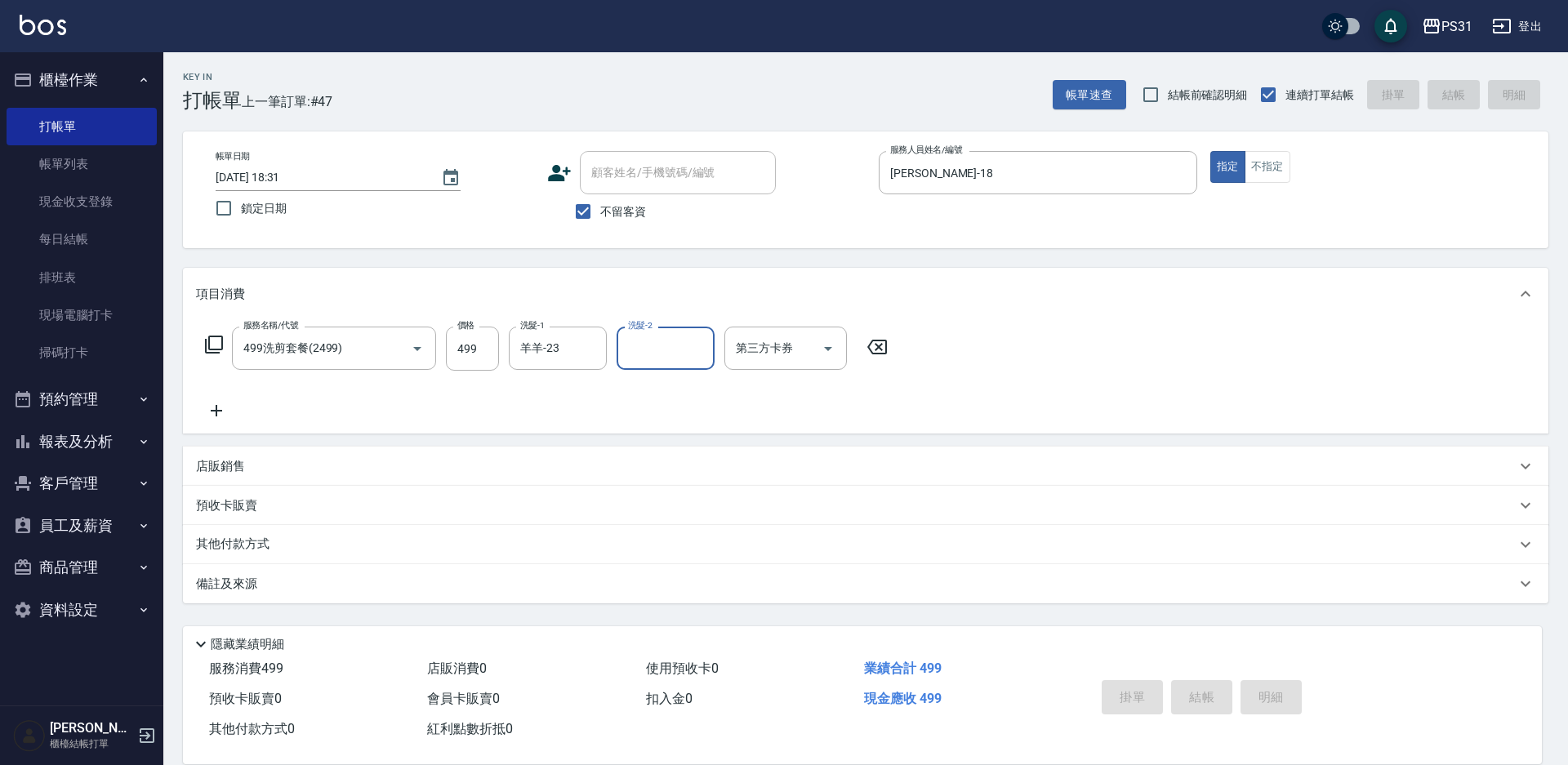
type input "2025/10/06 18:32"
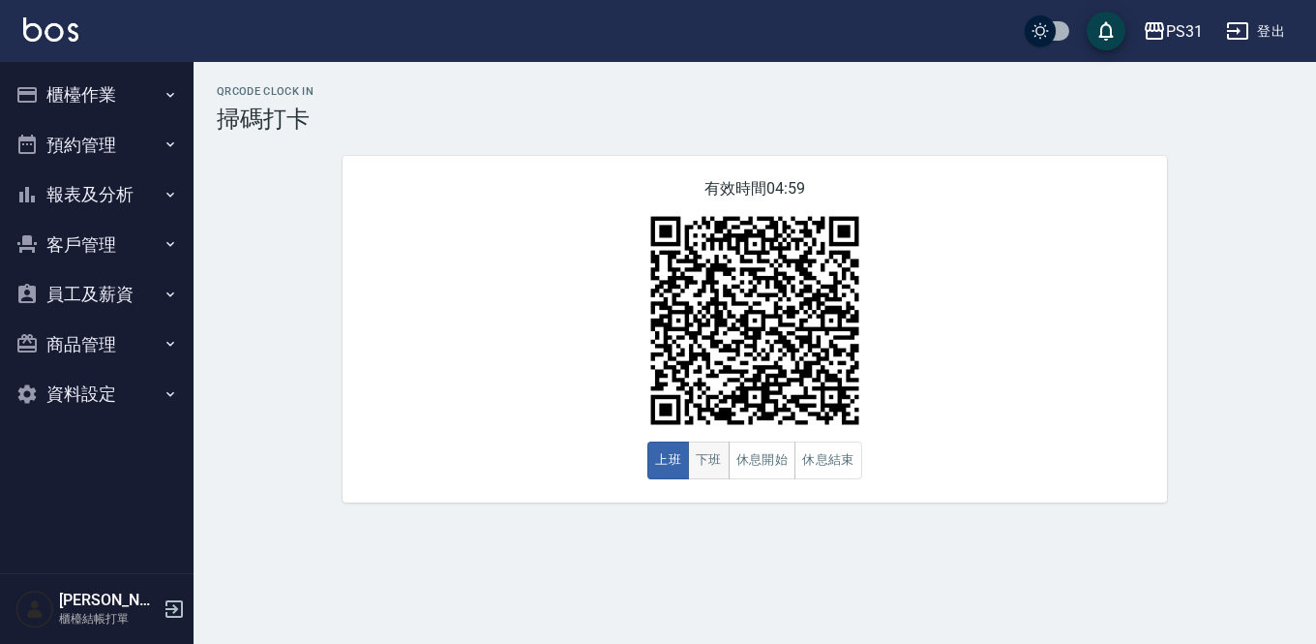
click at [700, 458] on button "下班" at bounding box center [709, 460] width 42 height 38
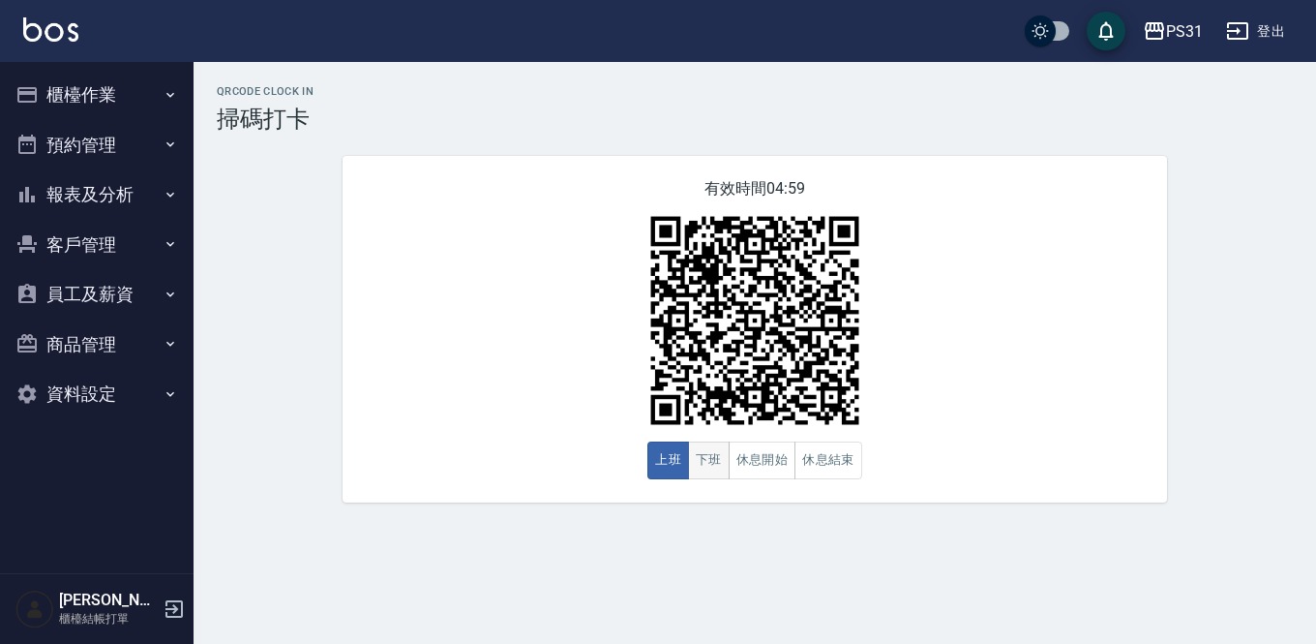
click at [700, 457] on button "下班" at bounding box center [709, 460] width 42 height 38
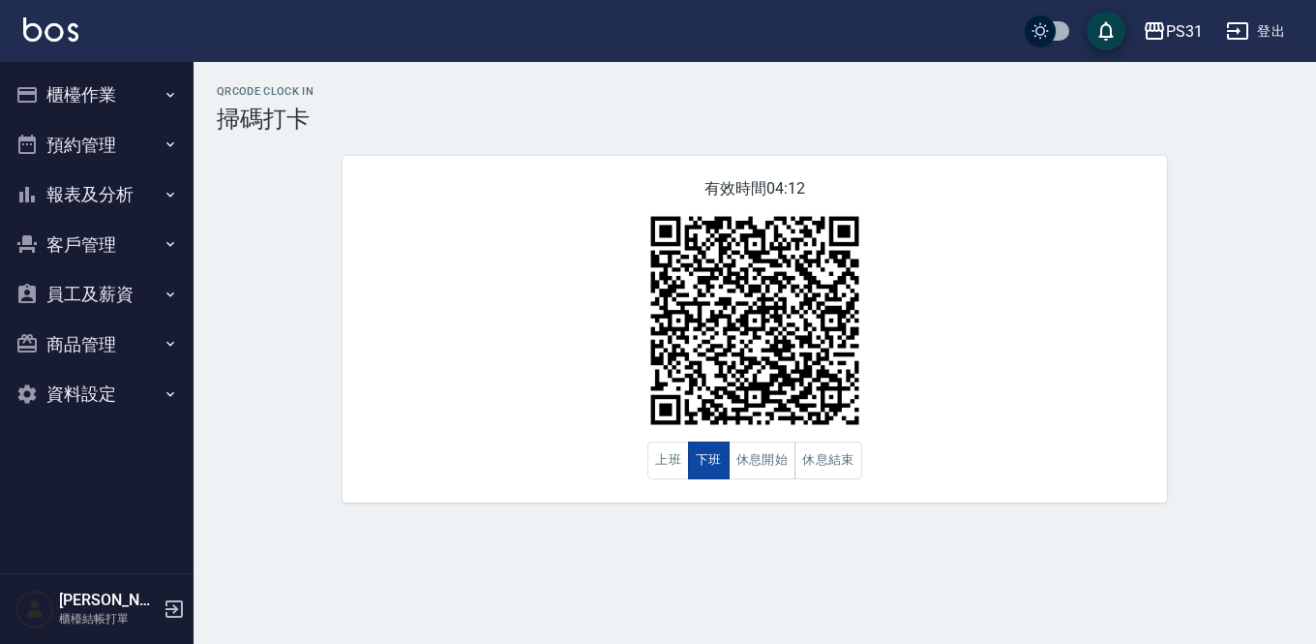
click at [720, 478] on button "下班" at bounding box center [709, 460] width 42 height 38
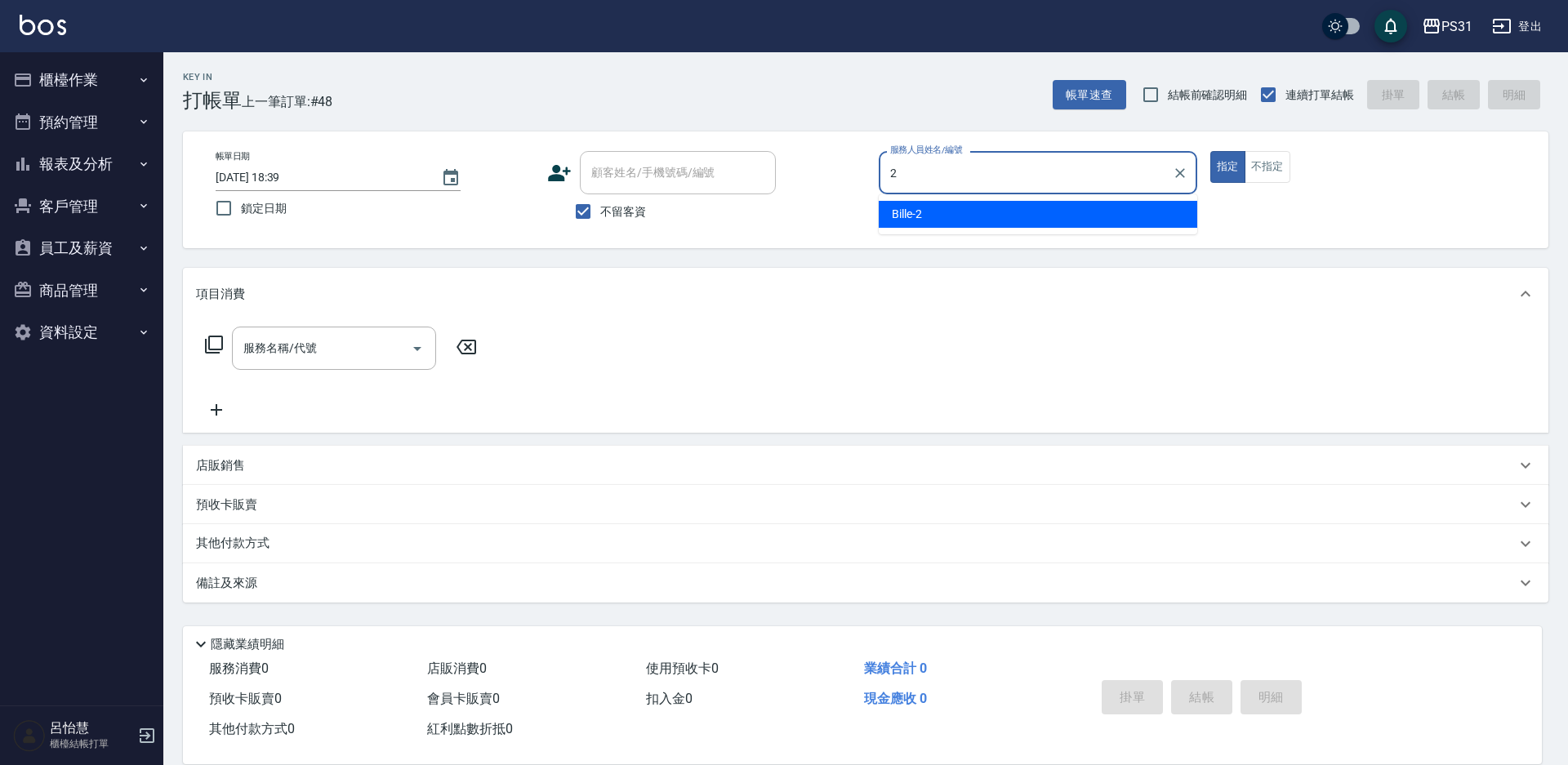
type input "2"
type button "true"
type input "Bille-2"
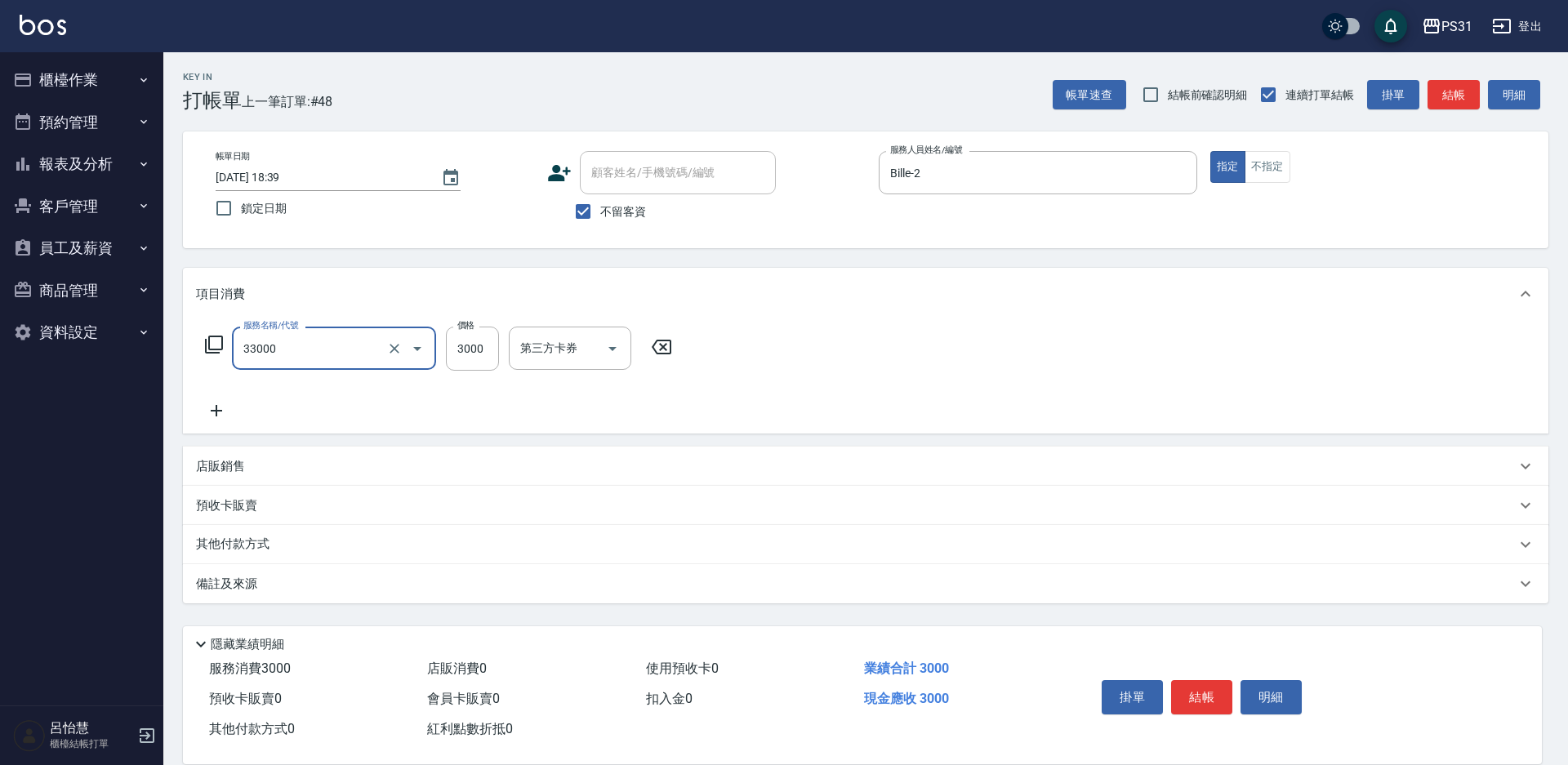
type input "燙髮3000(33000)"
type input "2799"
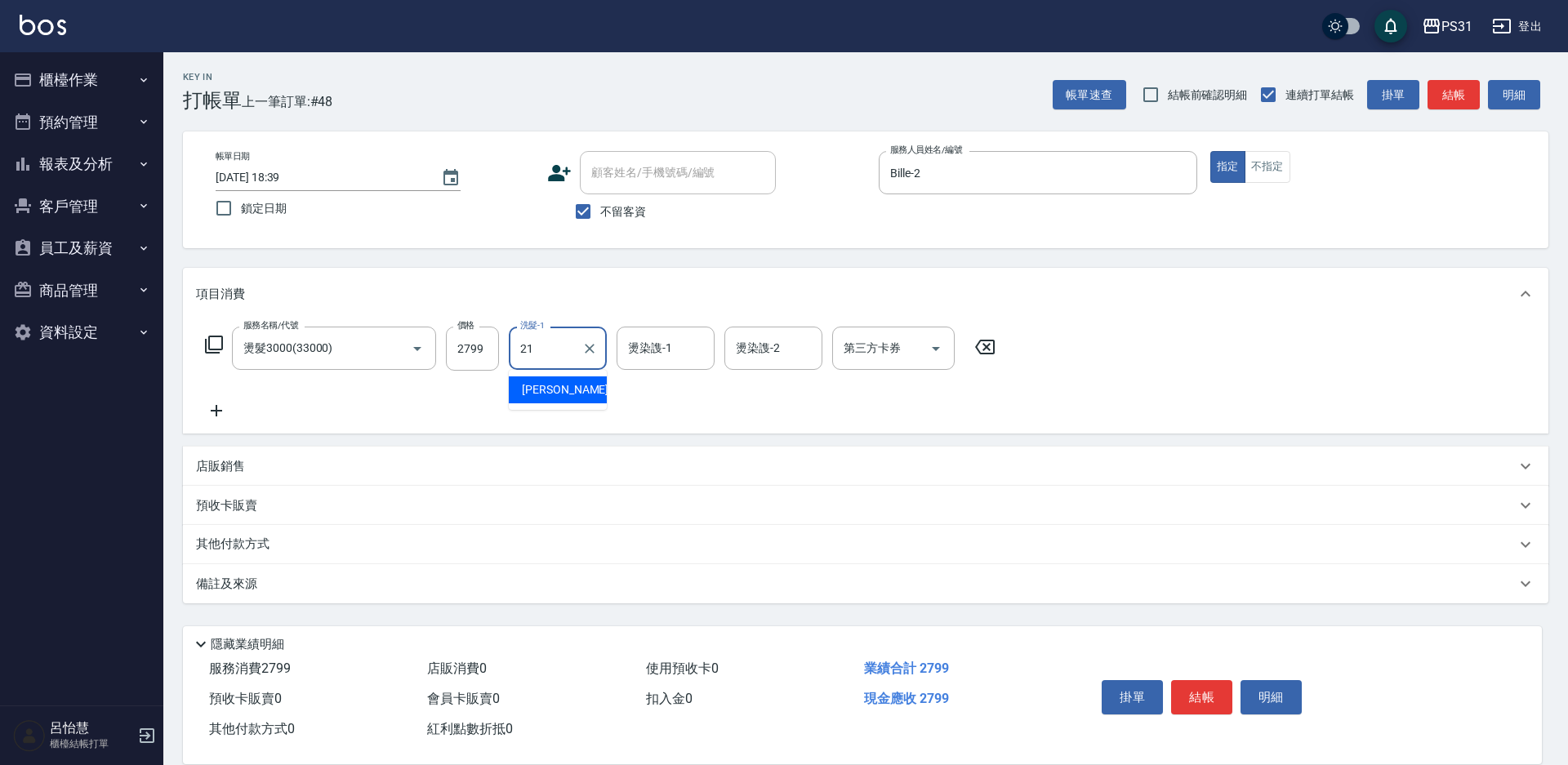
type input "王偉哲-21"
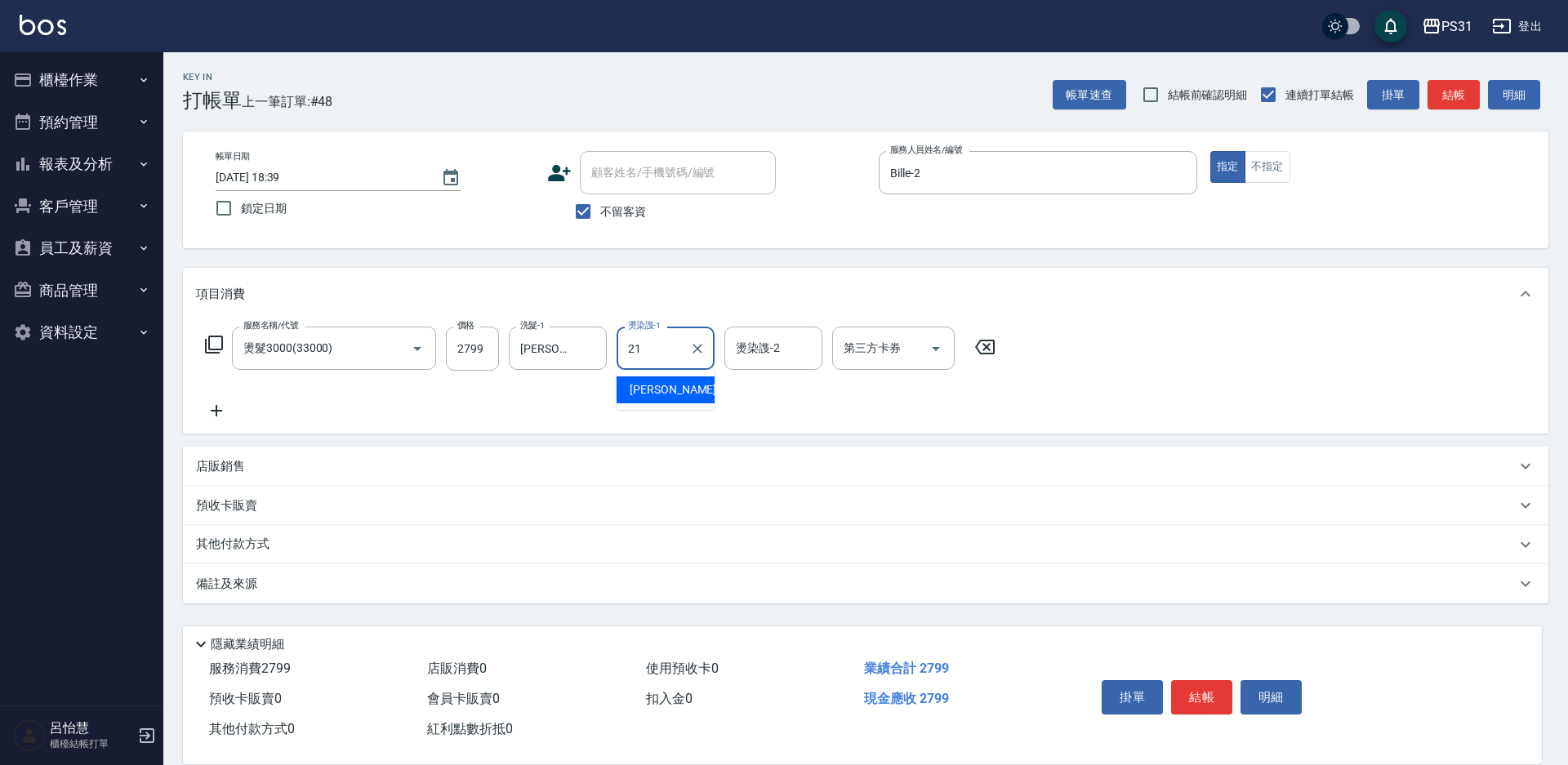
type input "王偉哲-21"
click at [270, 547] on p "其他付款方式" at bounding box center [236, 544] width 82 height 18
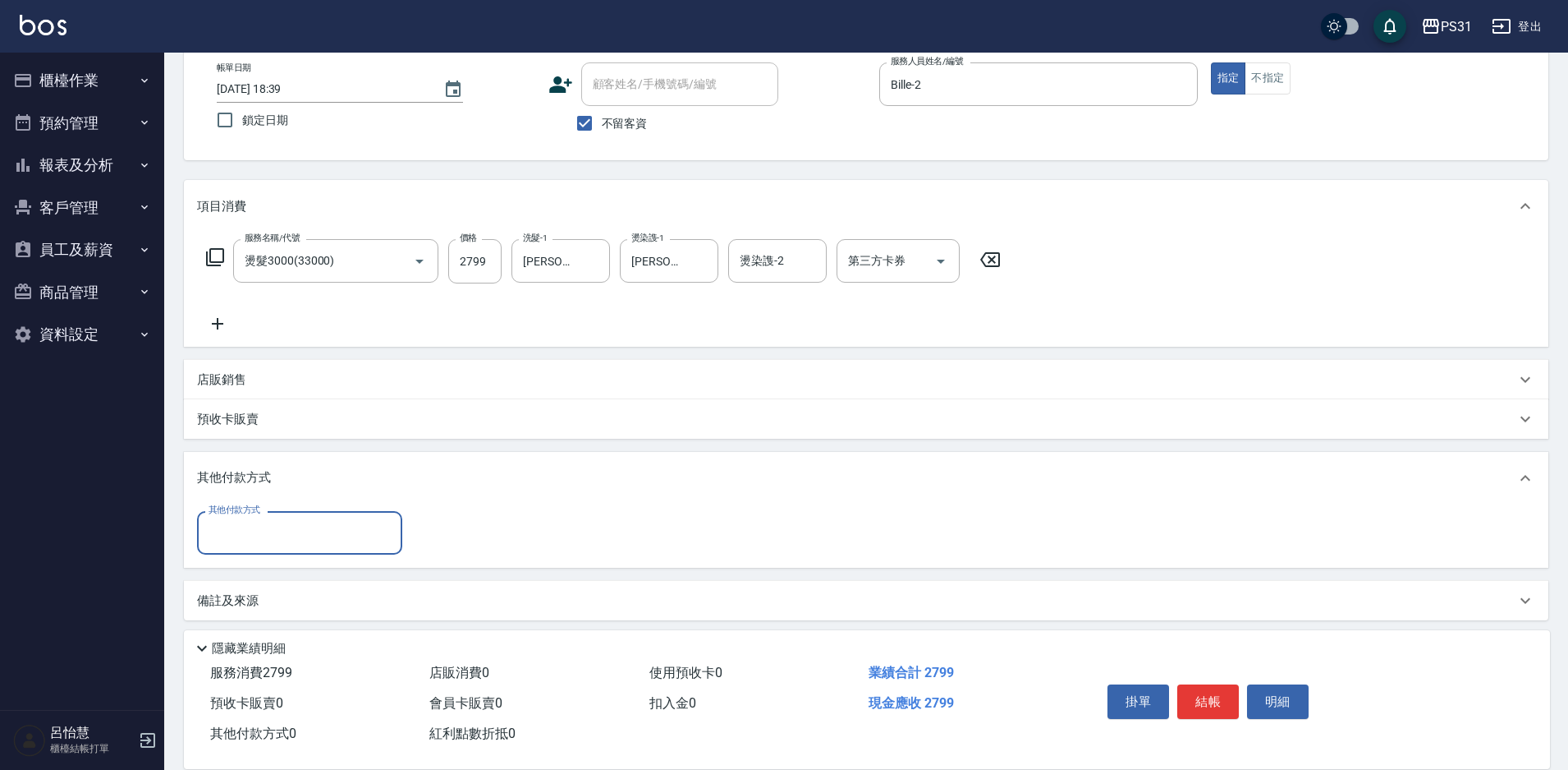
scroll to position [98, 0]
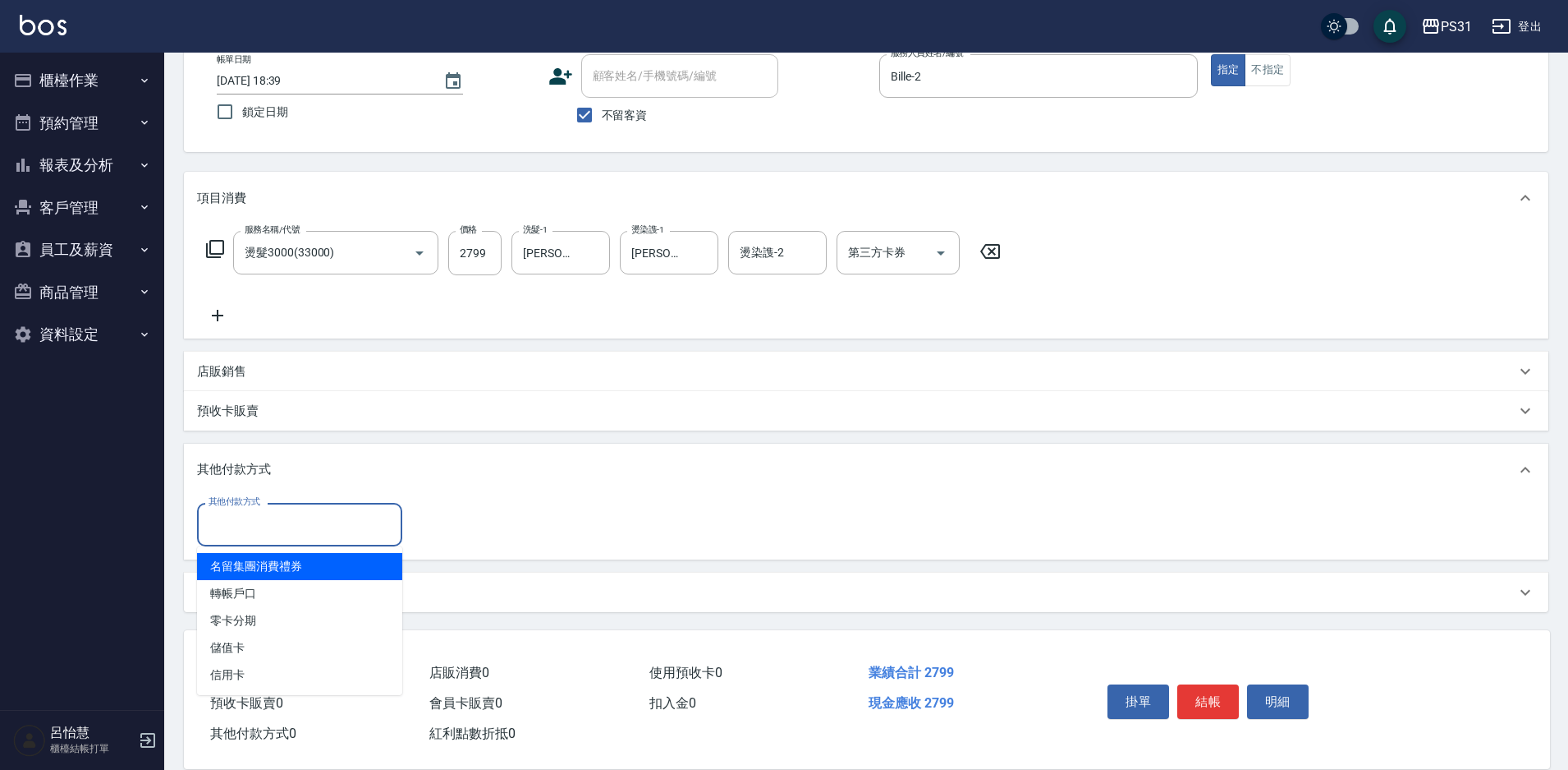
click at [285, 526] on input "其他付款方式" at bounding box center [300, 525] width 191 height 29
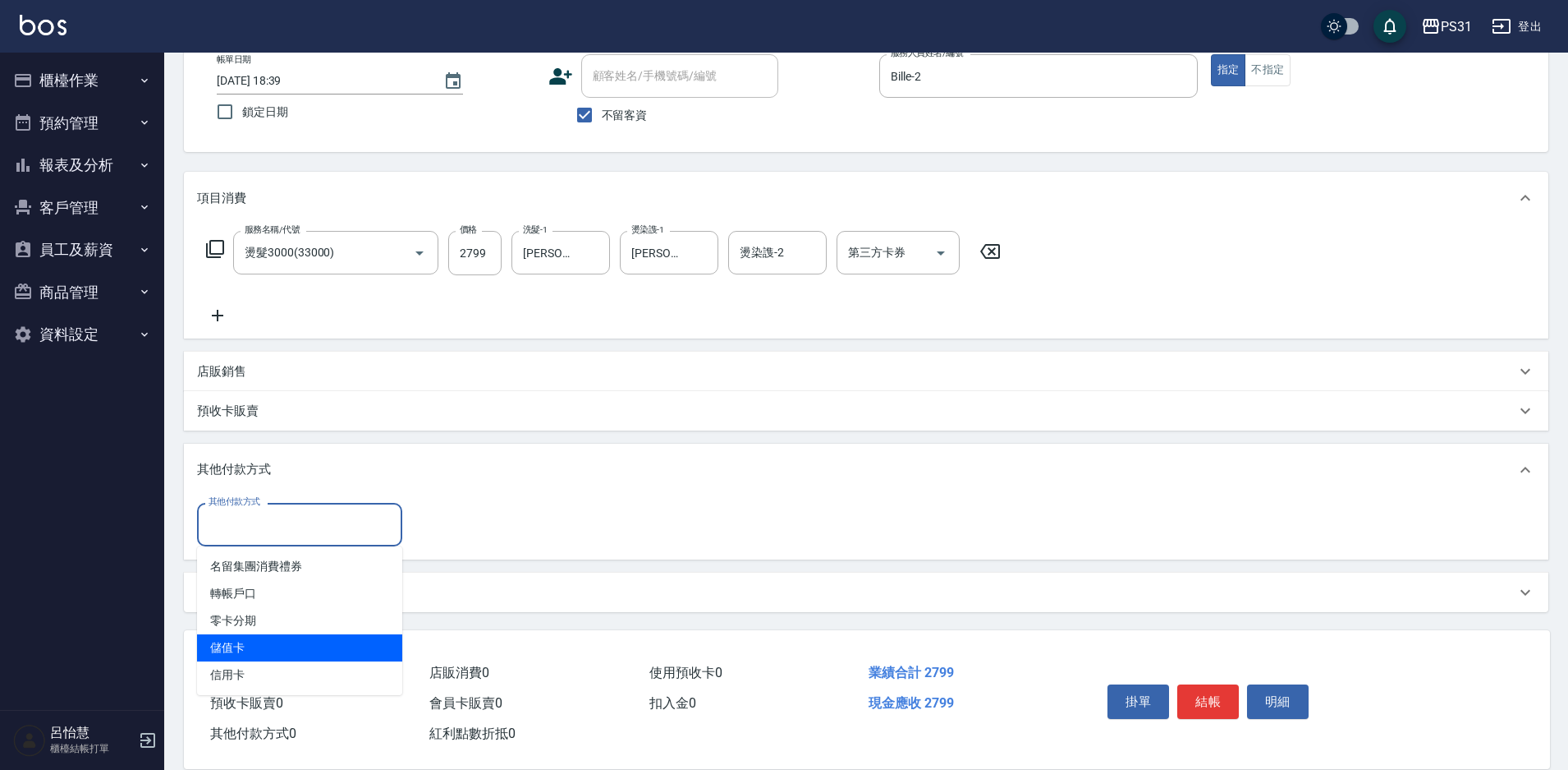
click at [291, 644] on span "儲值卡" at bounding box center [300, 648] width 205 height 27
type input "儲值卡"
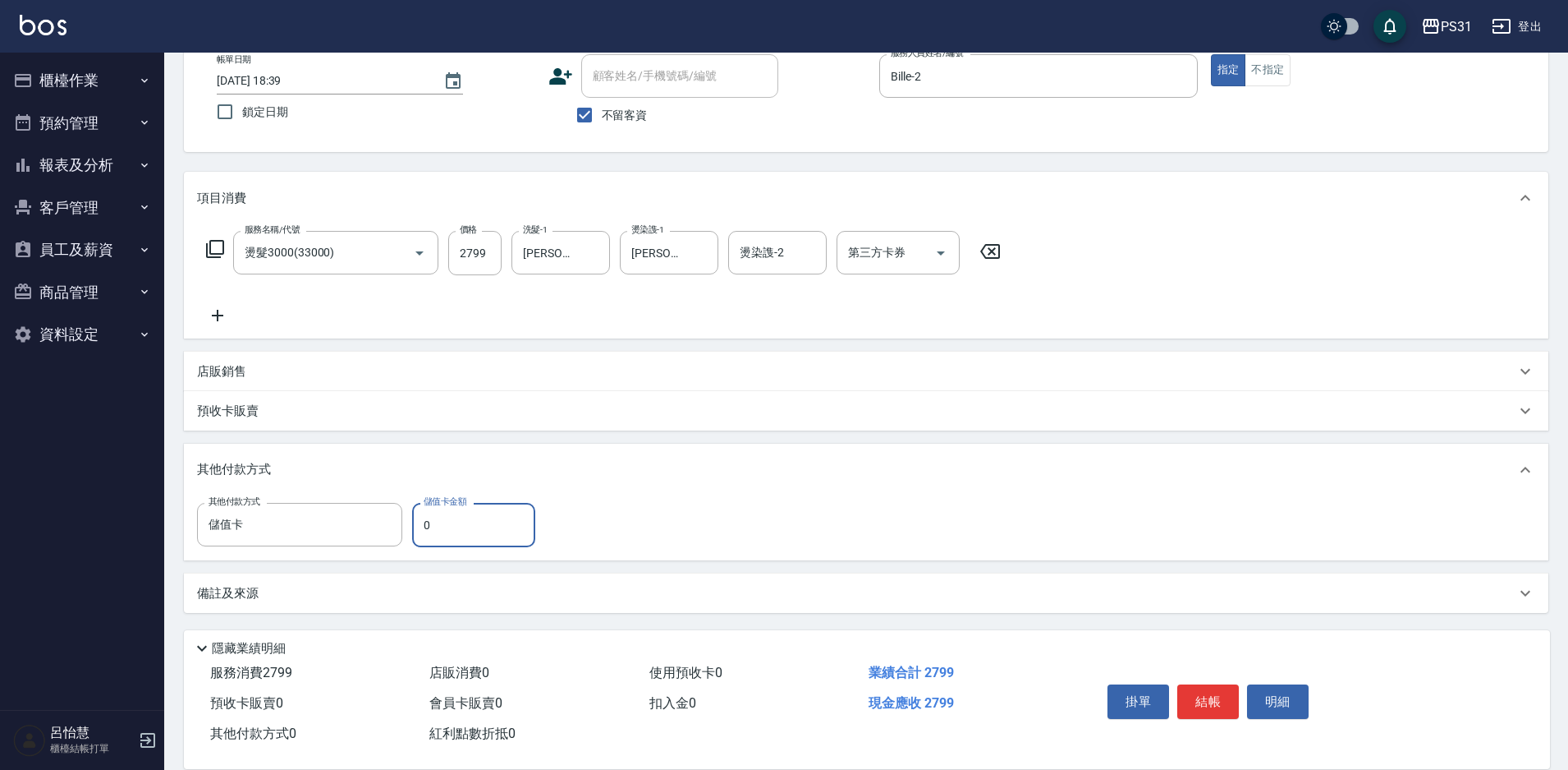
drag, startPoint x: 438, startPoint y: 531, endPoint x: 422, endPoint y: 531, distance: 16.0
click at [422, 531] on input "0" at bounding box center [473, 525] width 123 height 44
type input "2604"
type input "2025/10/06 18:40"
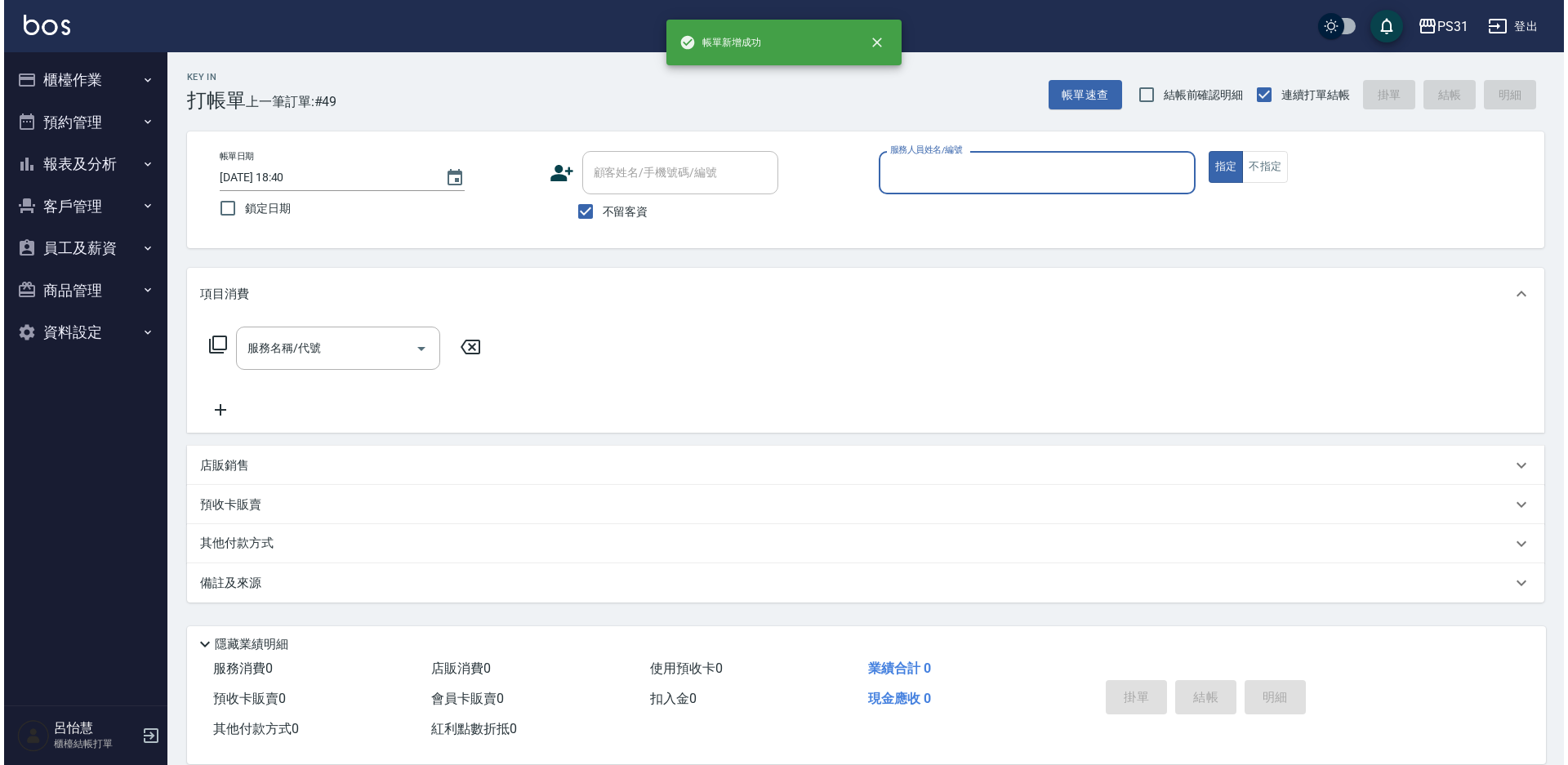
scroll to position [0, 0]
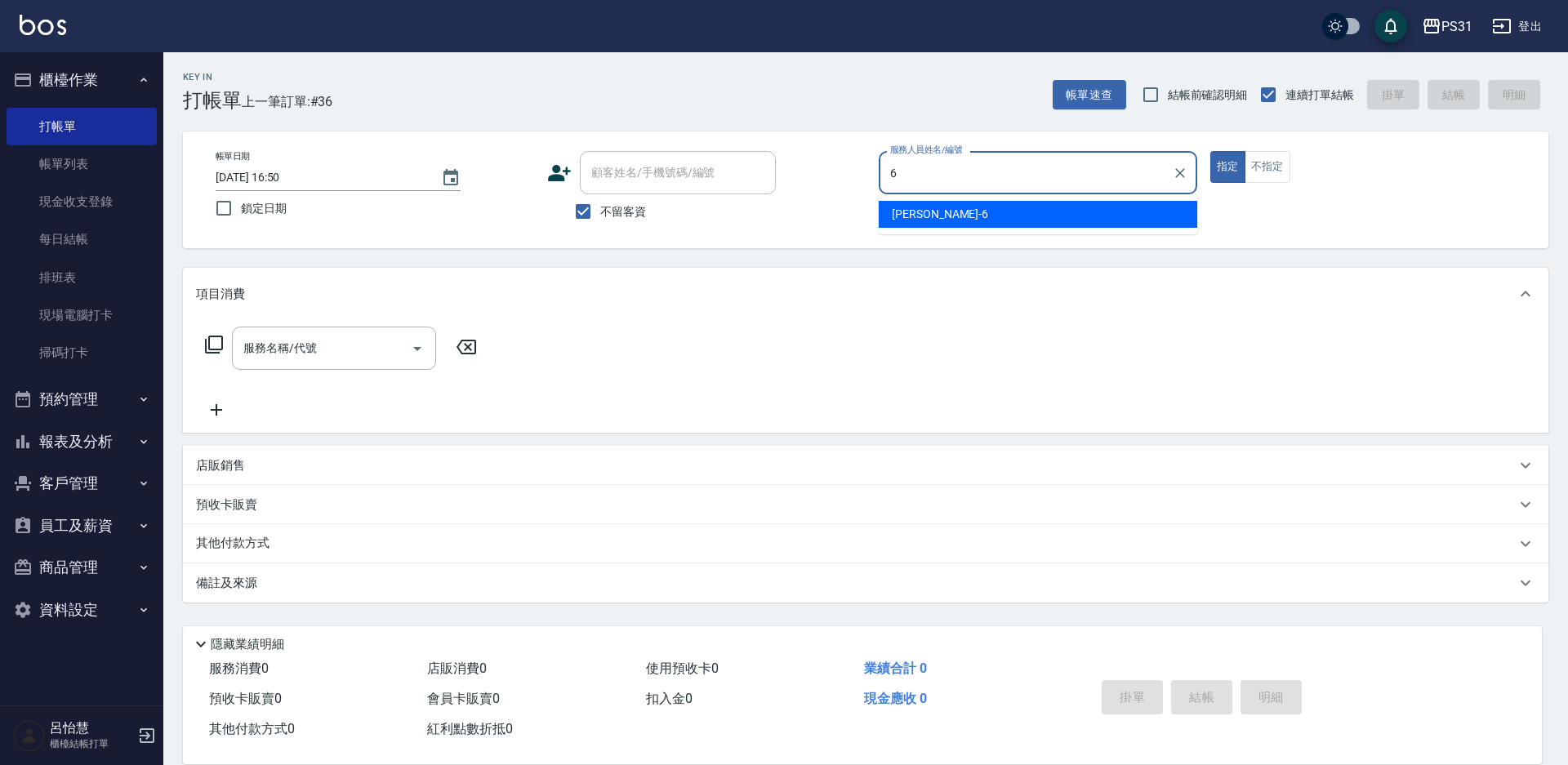
type input "Aki-6"
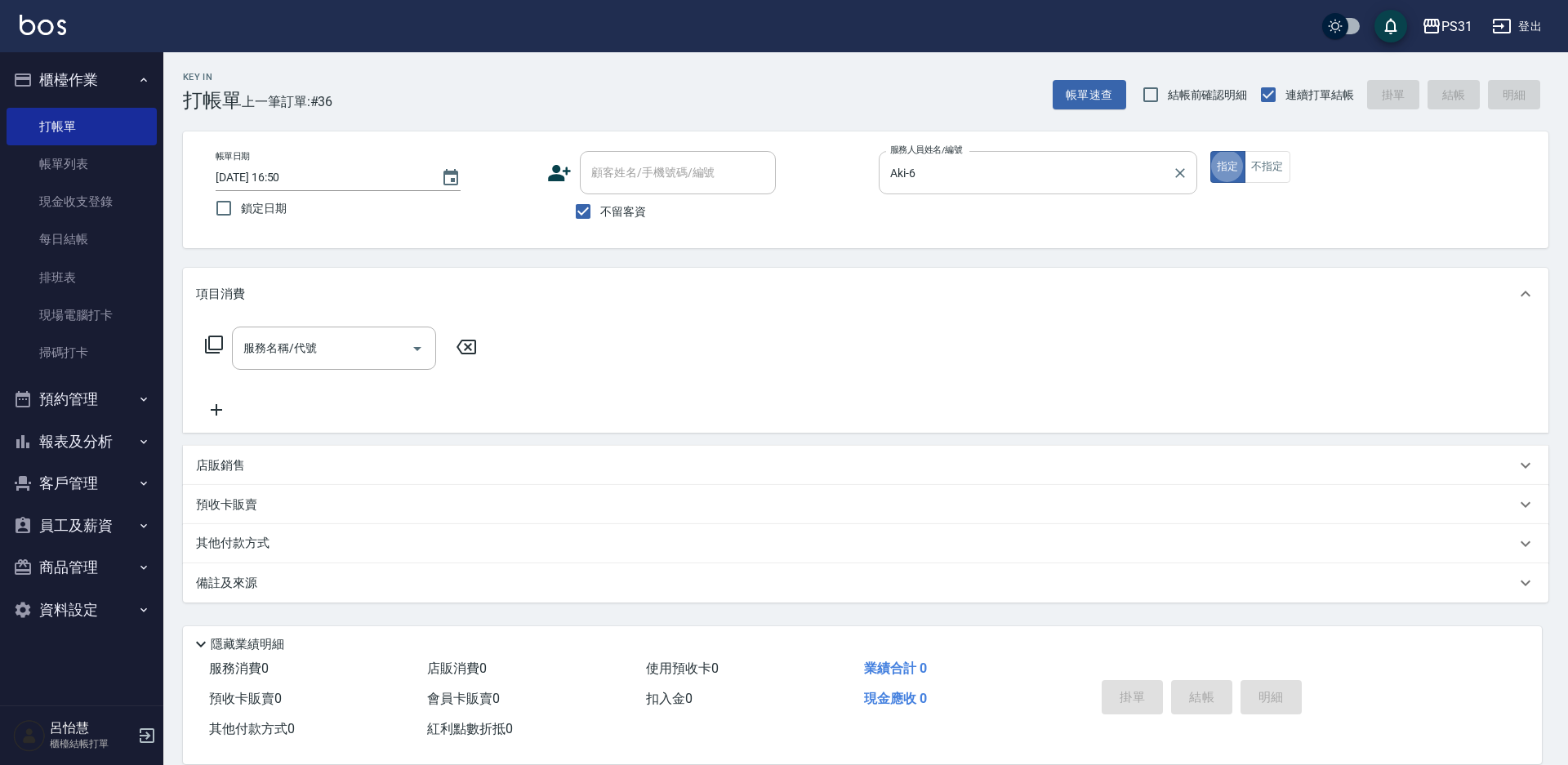
type button "true"
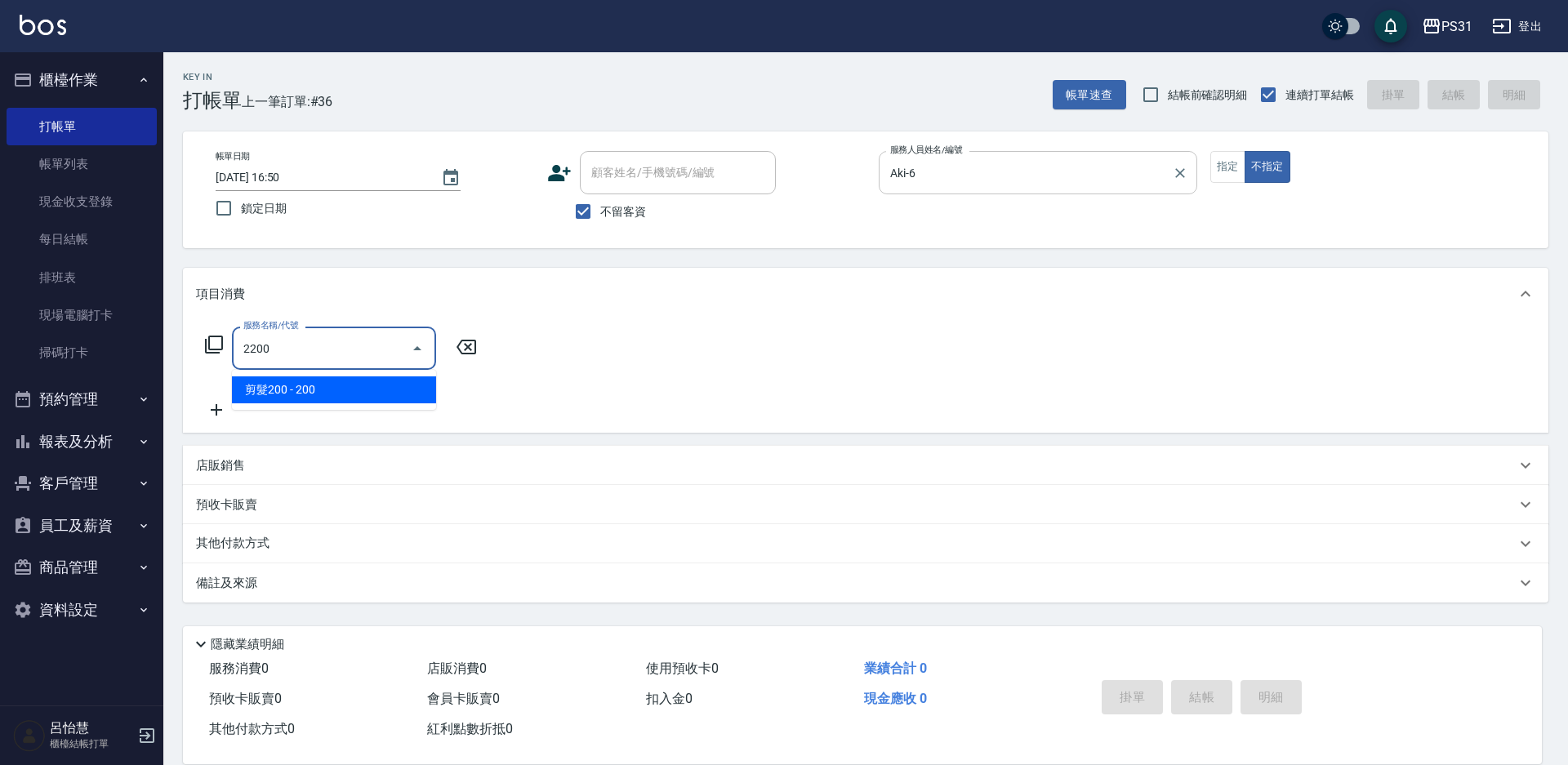
type input "剪髮200(2200)"
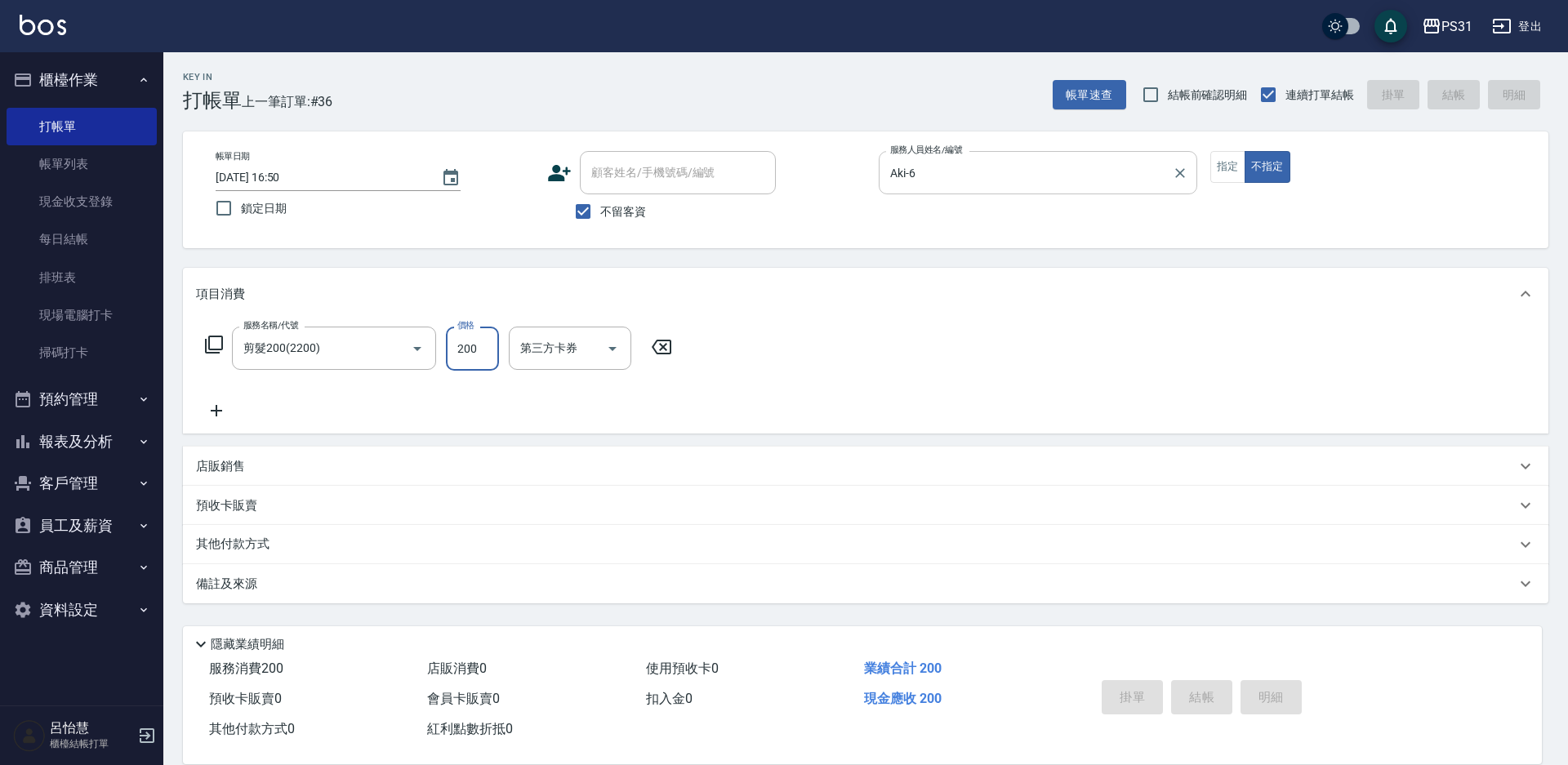
type input "[DATE] 19:11"
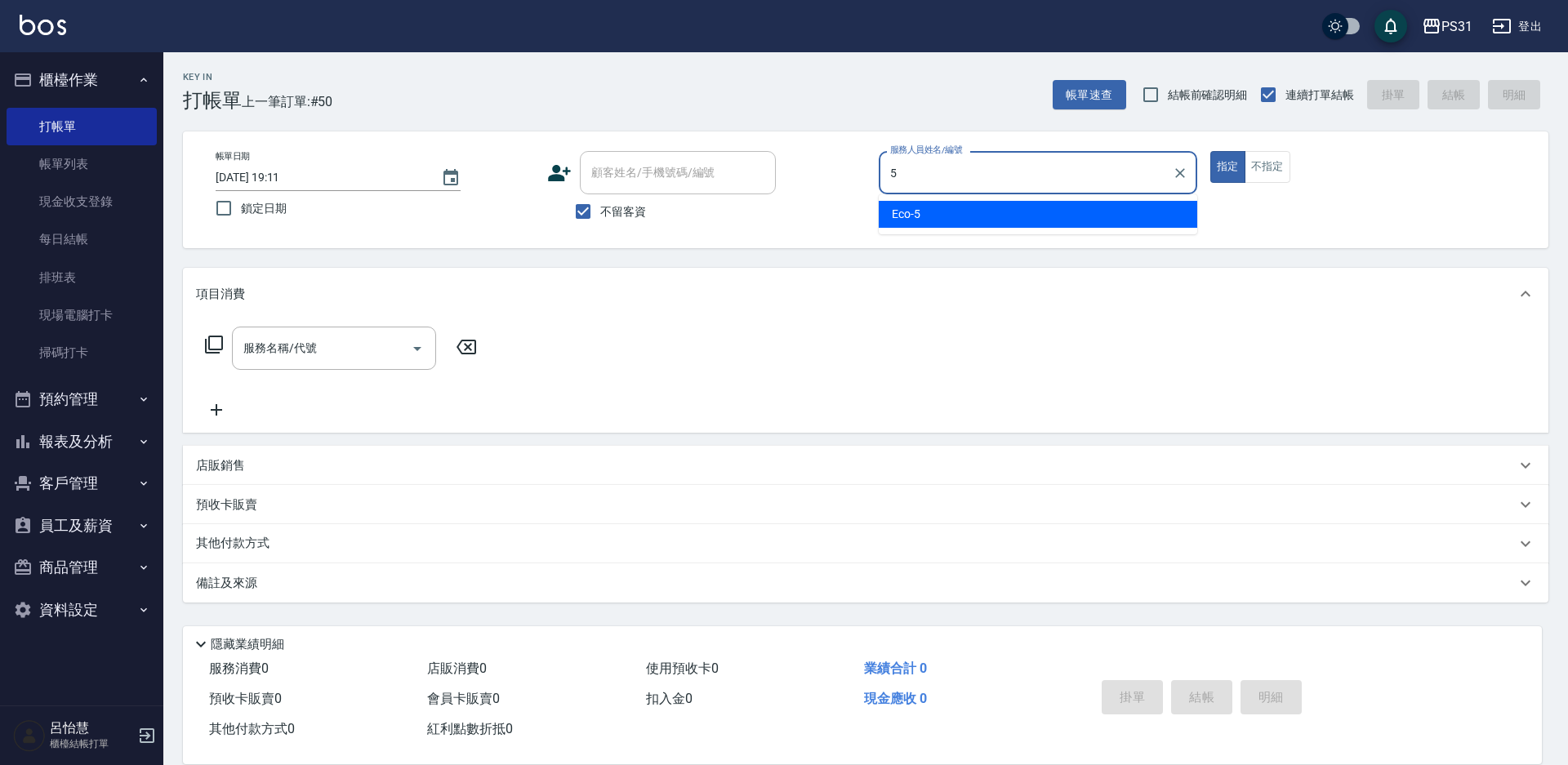
type input "Eco-5"
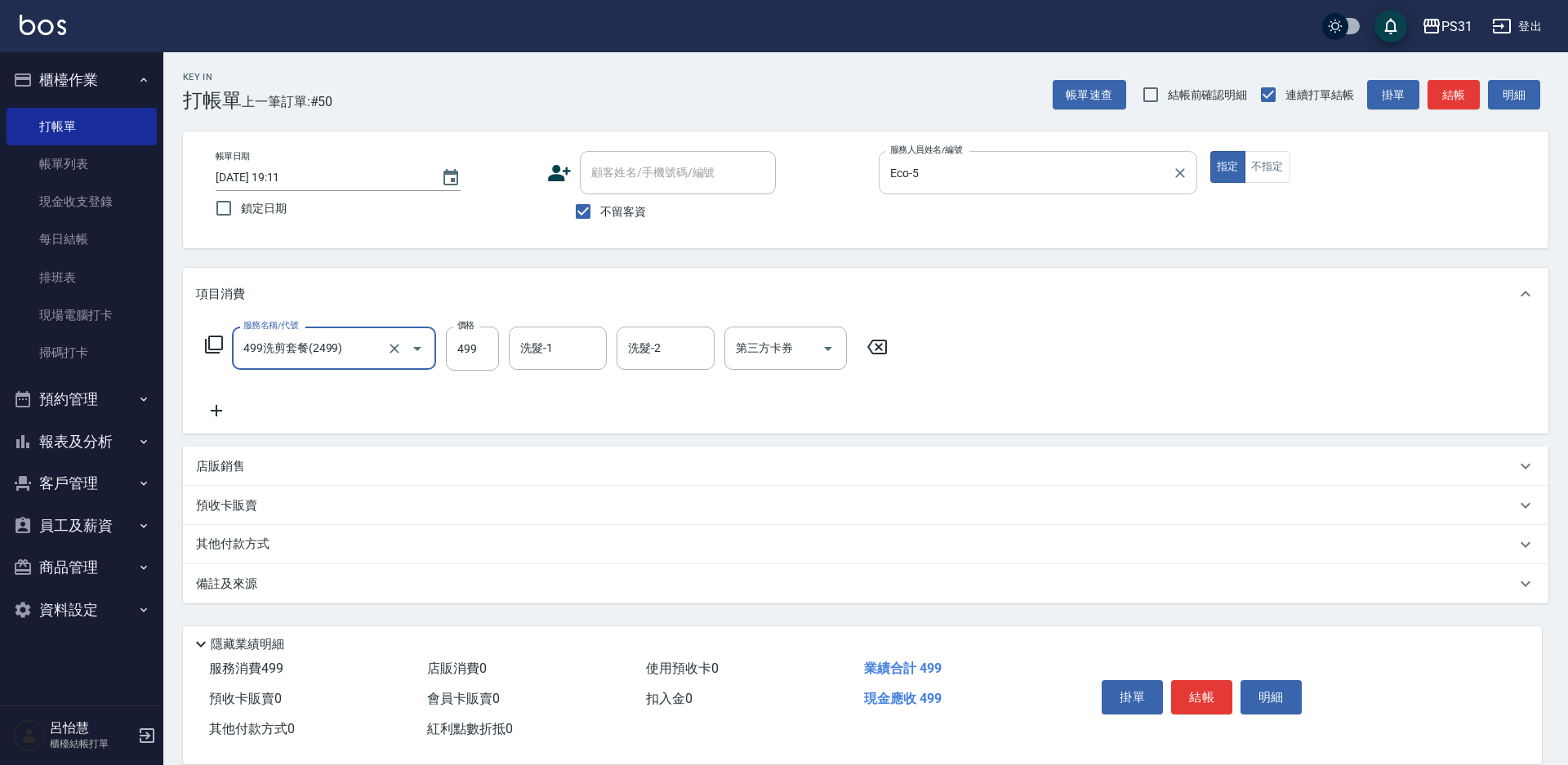
type input "499洗剪套餐(2499)"
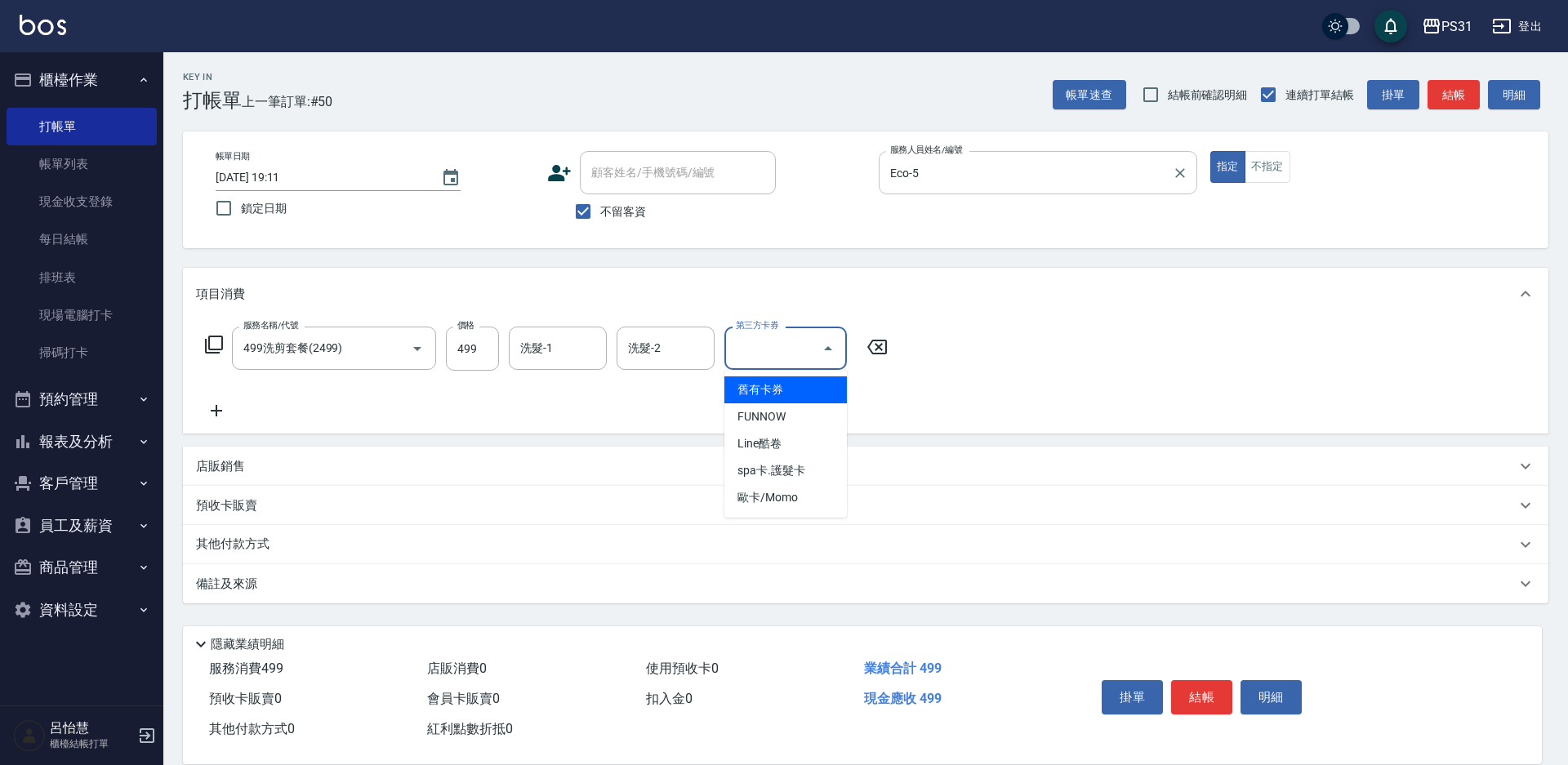
type input "舊有卡券"
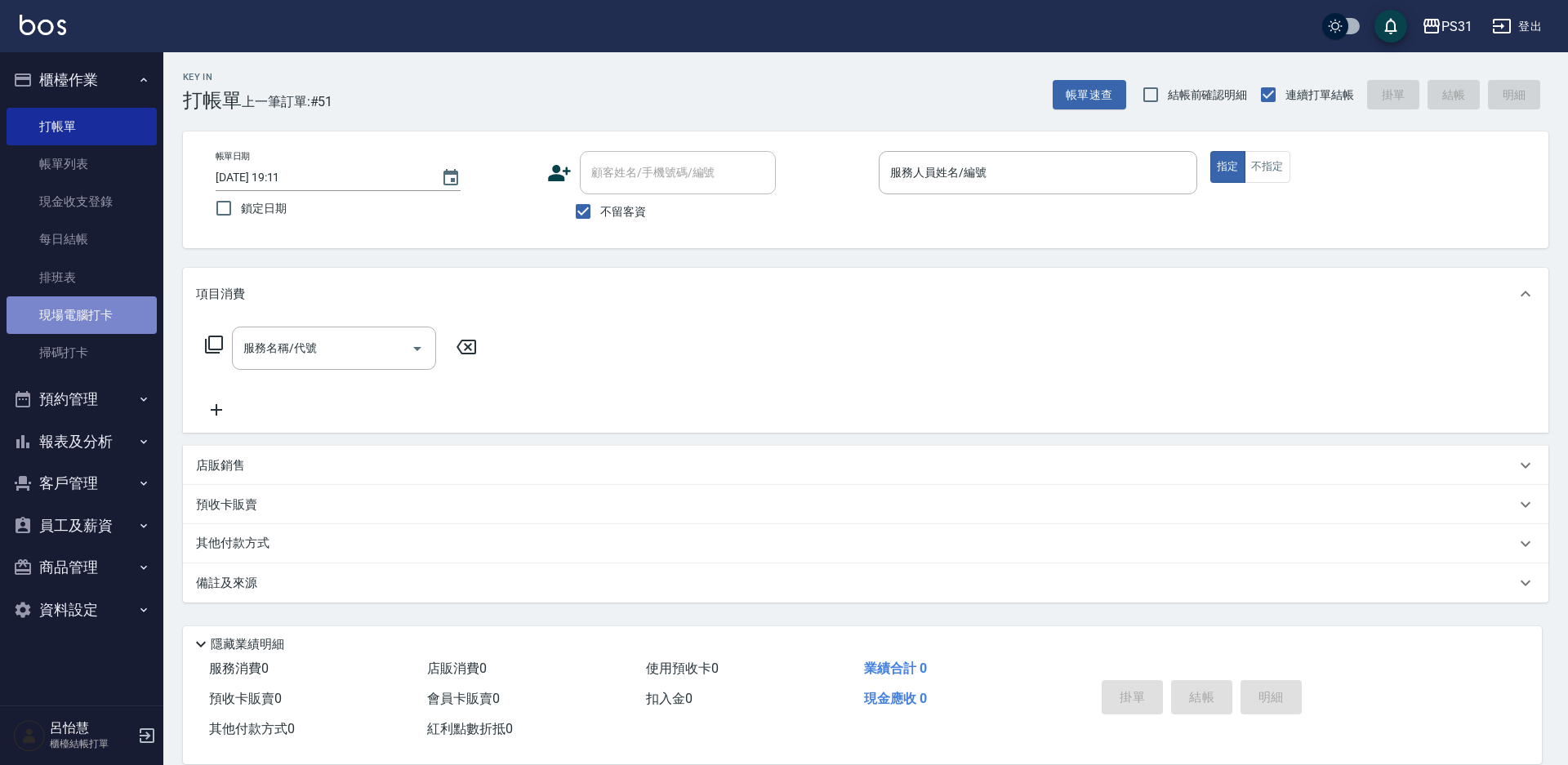
click at [93, 325] on link "現場電腦打卡" at bounding box center [82, 315] width 150 height 38
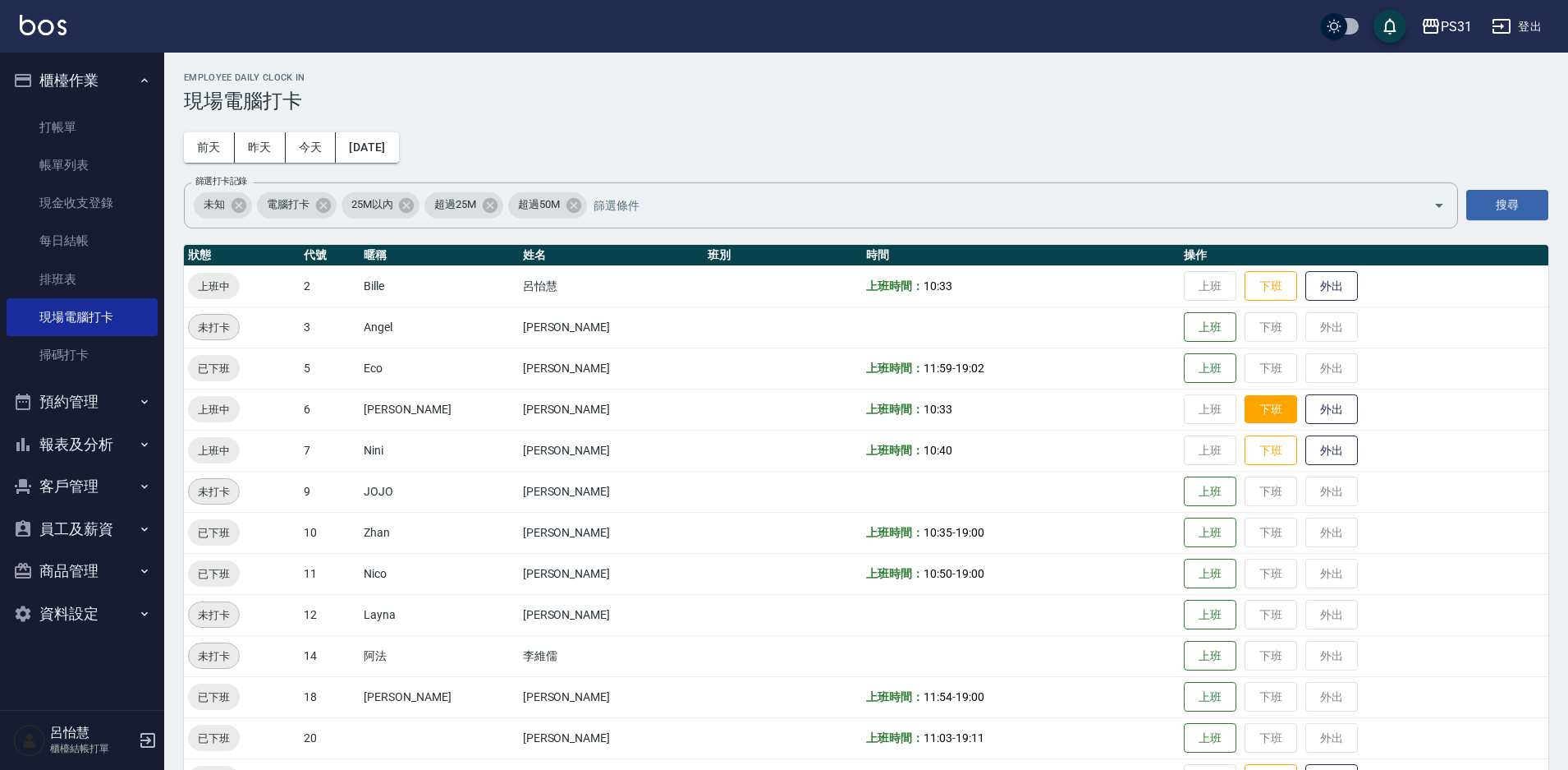
click at [1245, 411] on button "下班" at bounding box center [1271, 409] width 53 height 29
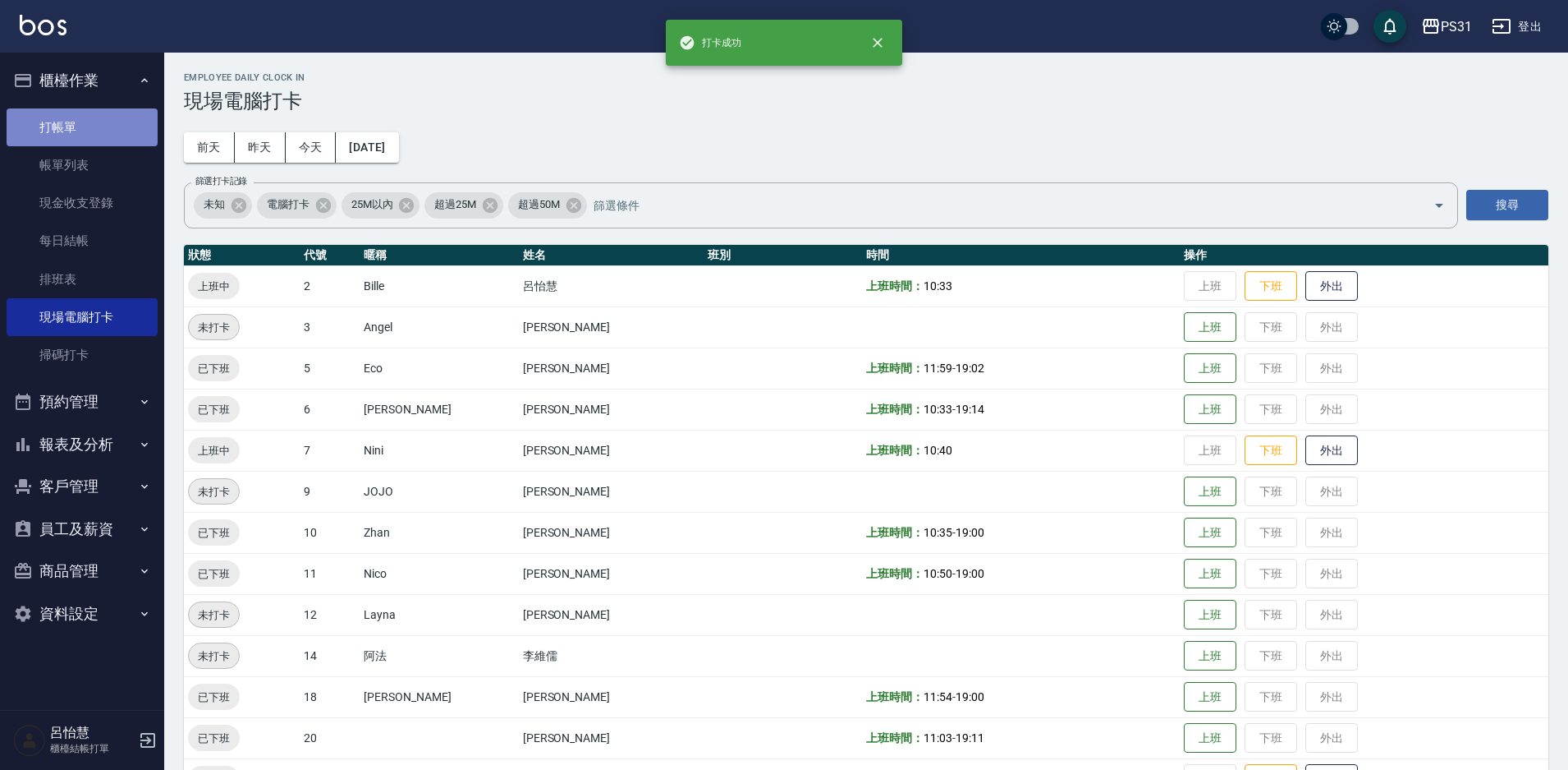
click at [80, 120] on link "打帳單" at bounding box center [82, 127] width 151 height 38
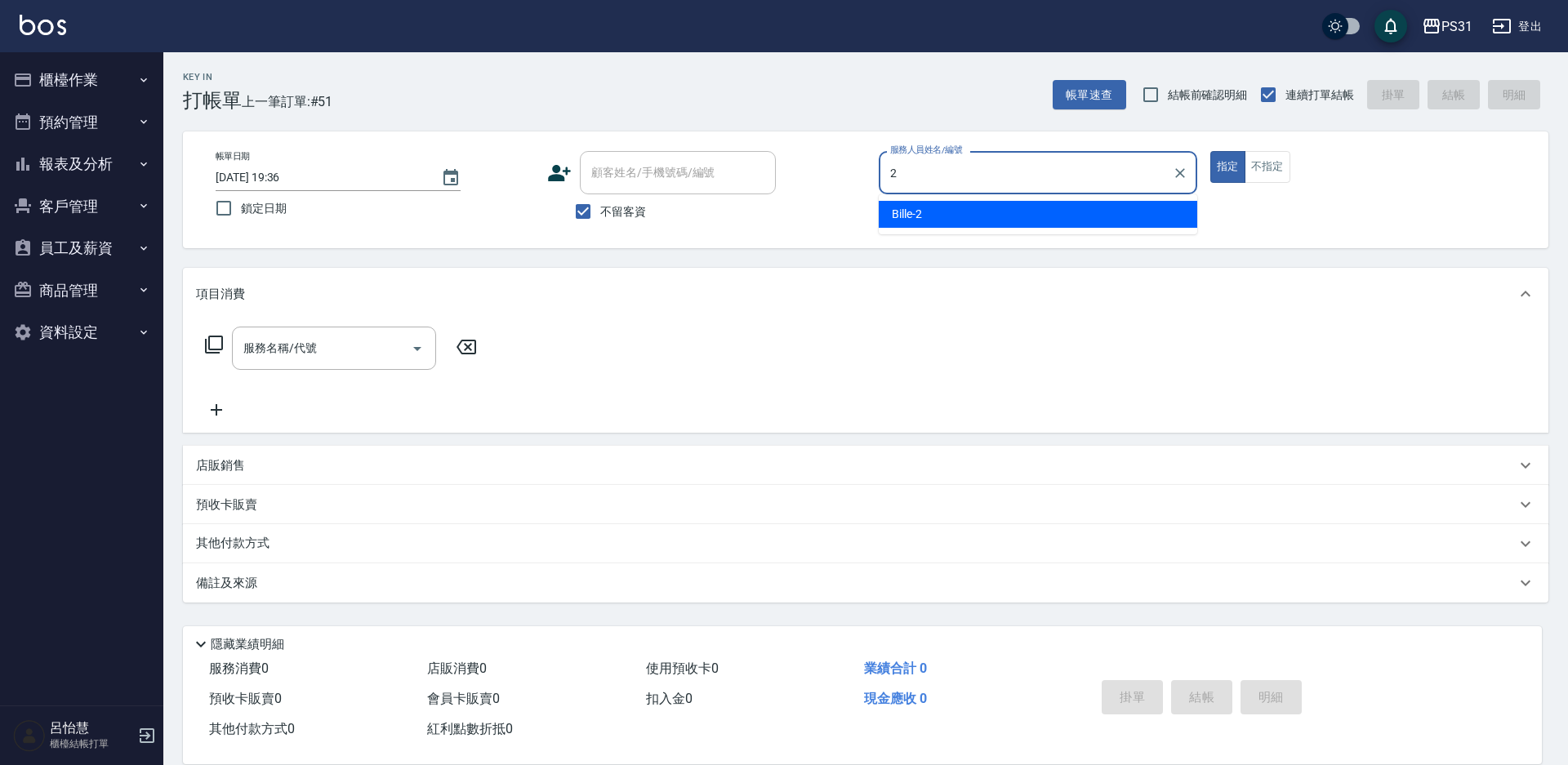
type input "Bille-2"
type button "true"
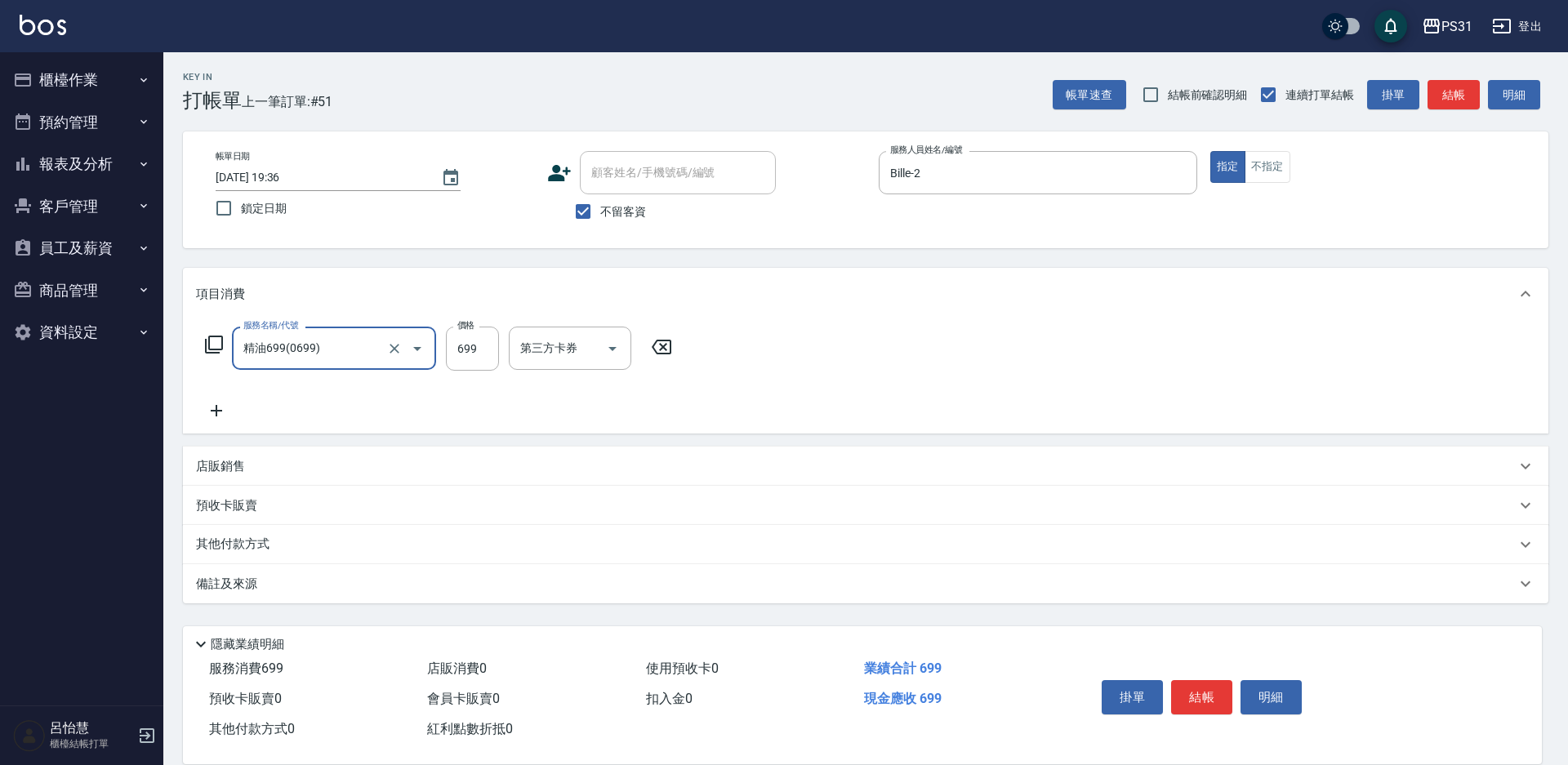
type input "精油699(0699)"
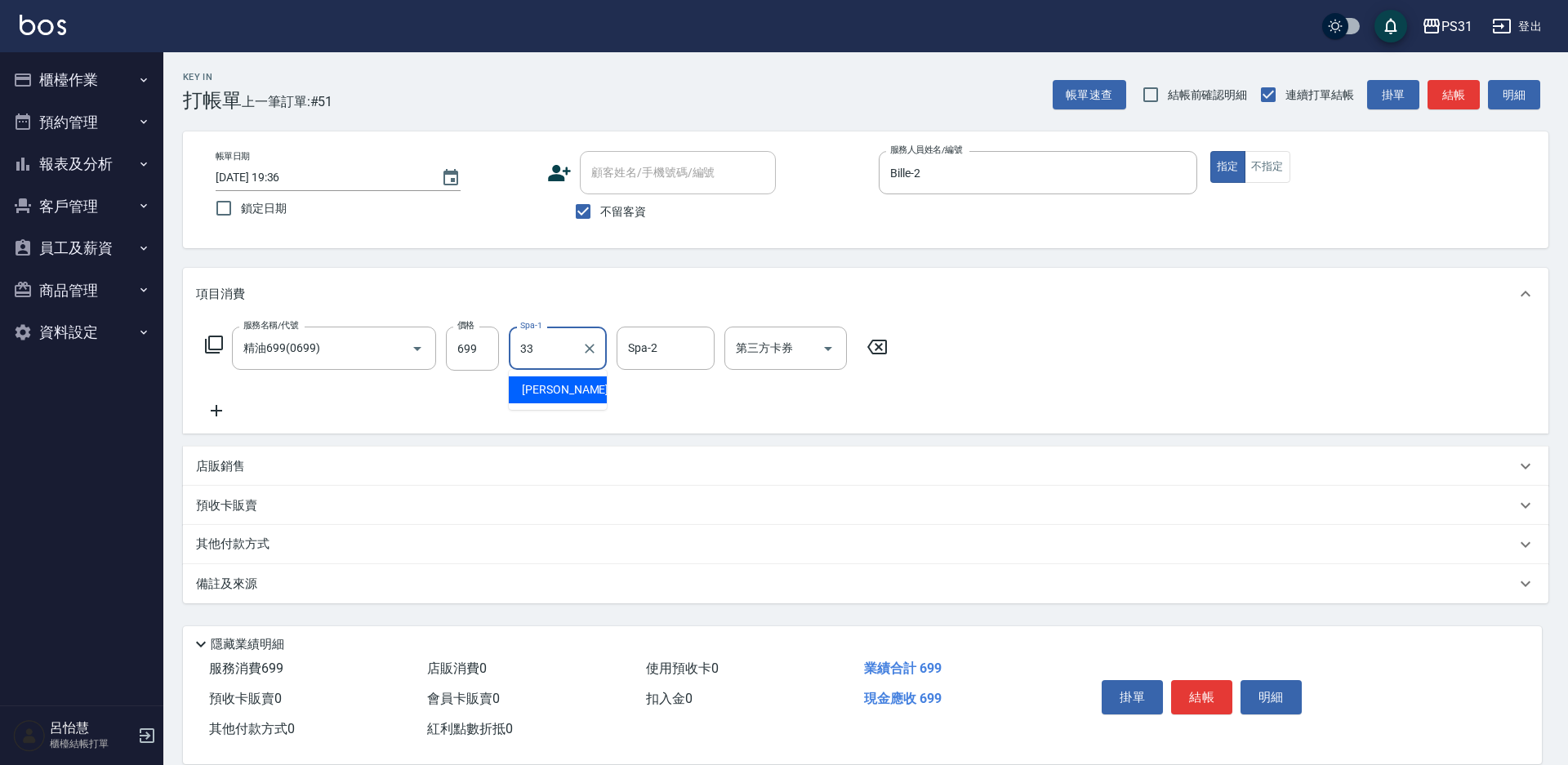
type input "[PERSON_NAME]-33"
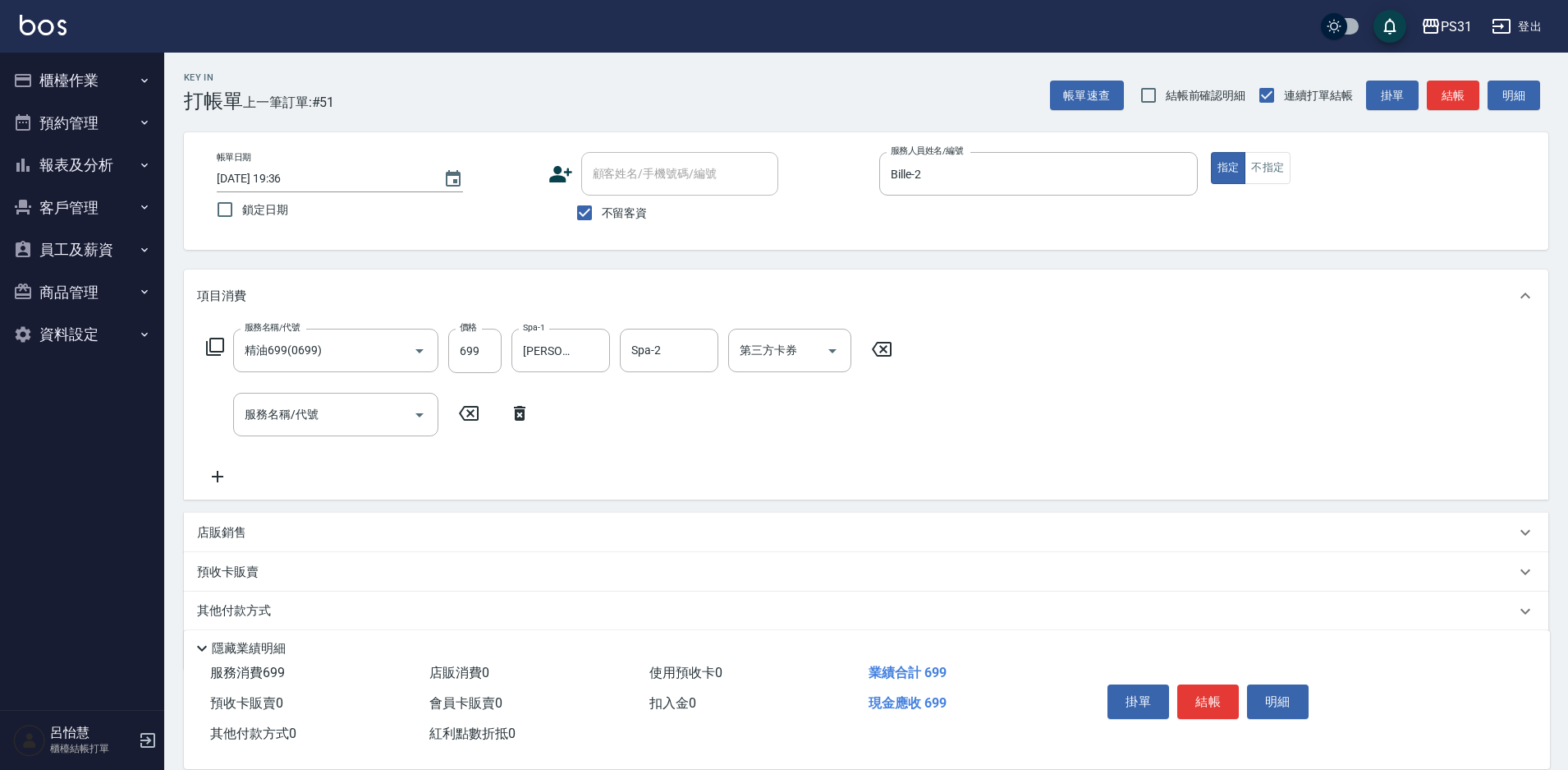
click at [224, 345] on icon at bounding box center [215, 346] width 18 height 18
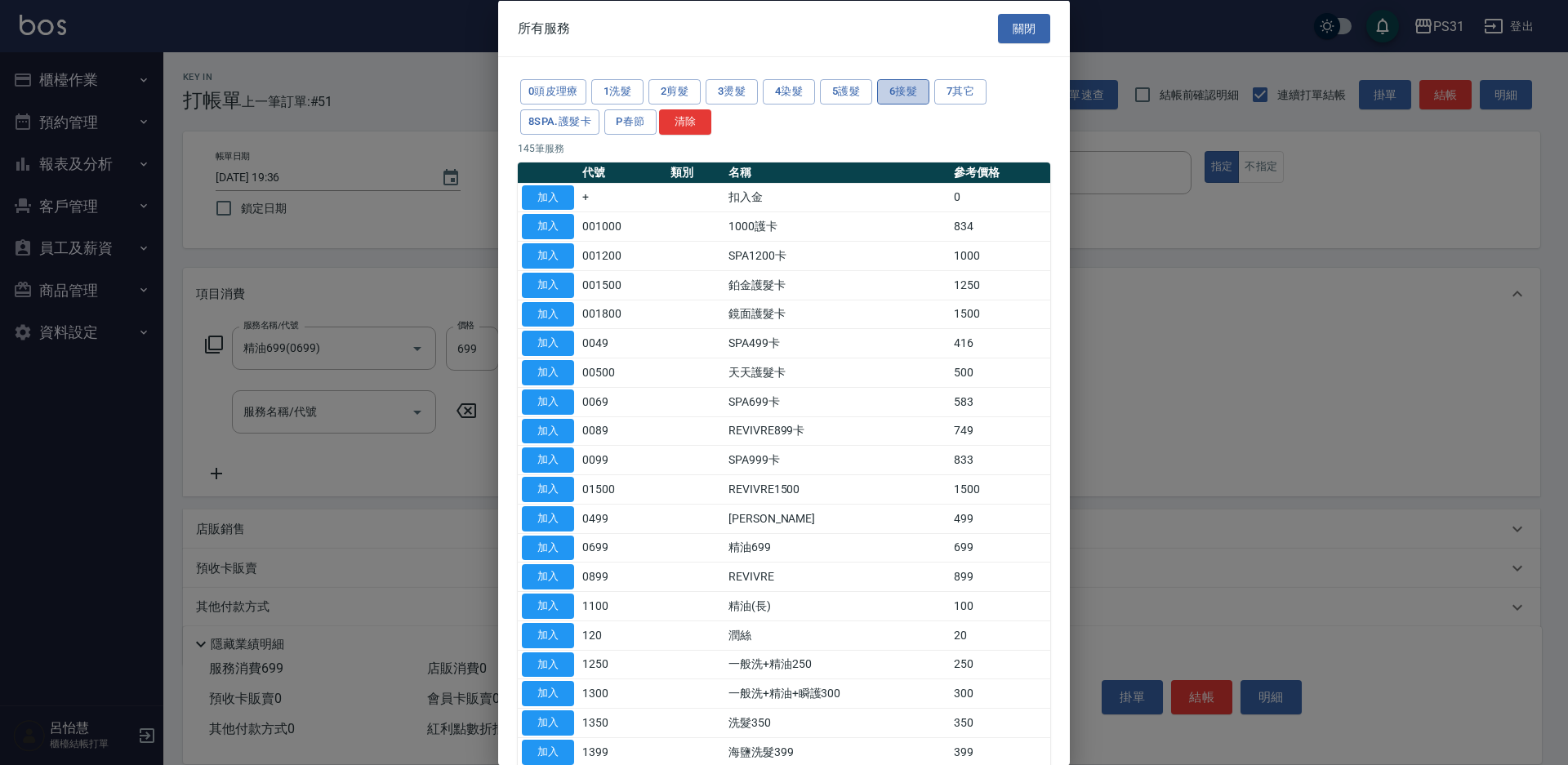
click at [892, 89] on button "6接髮" at bounding box center [903, 92] width 52 height 25
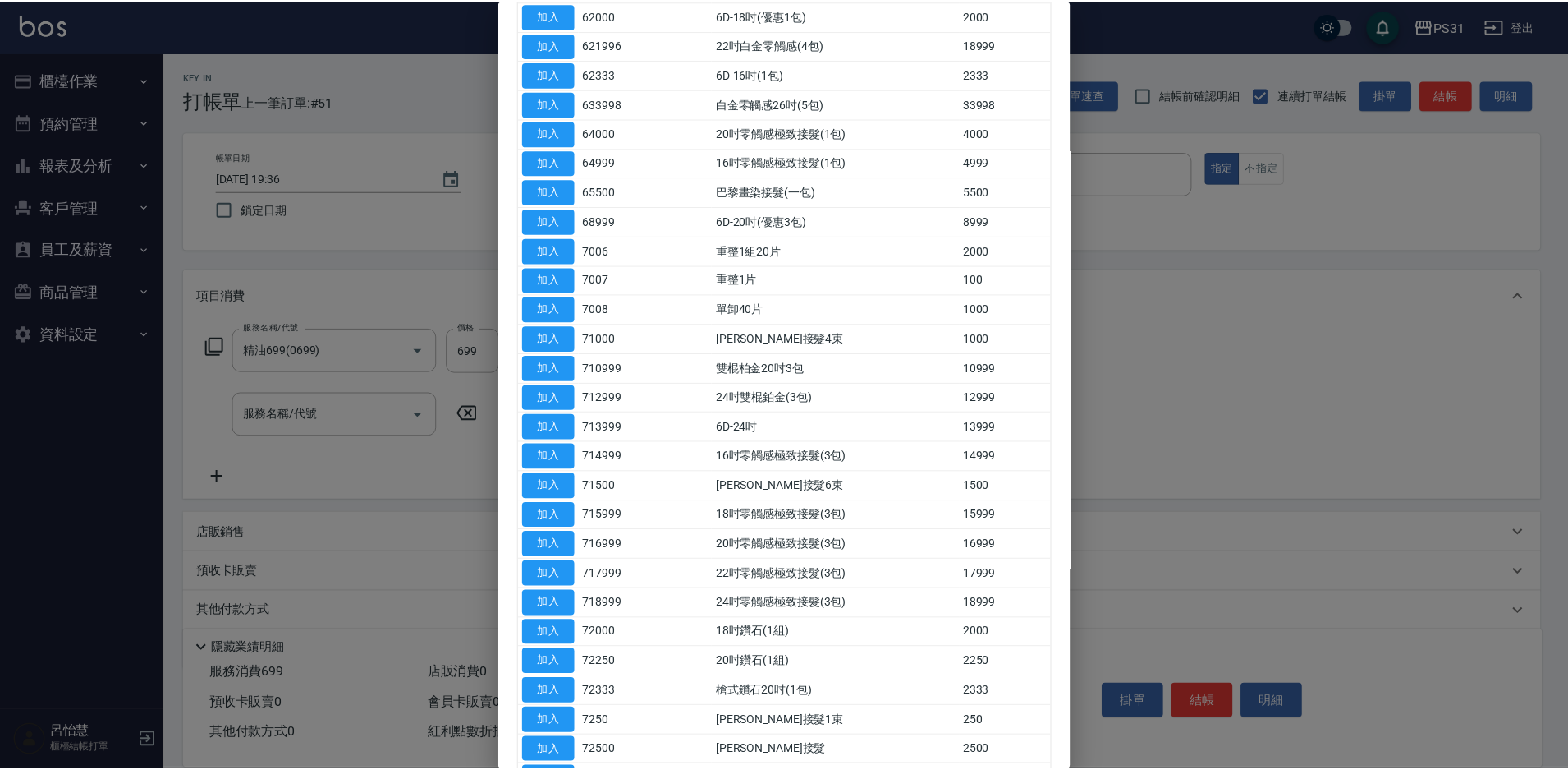
scroll to position [246, 0]
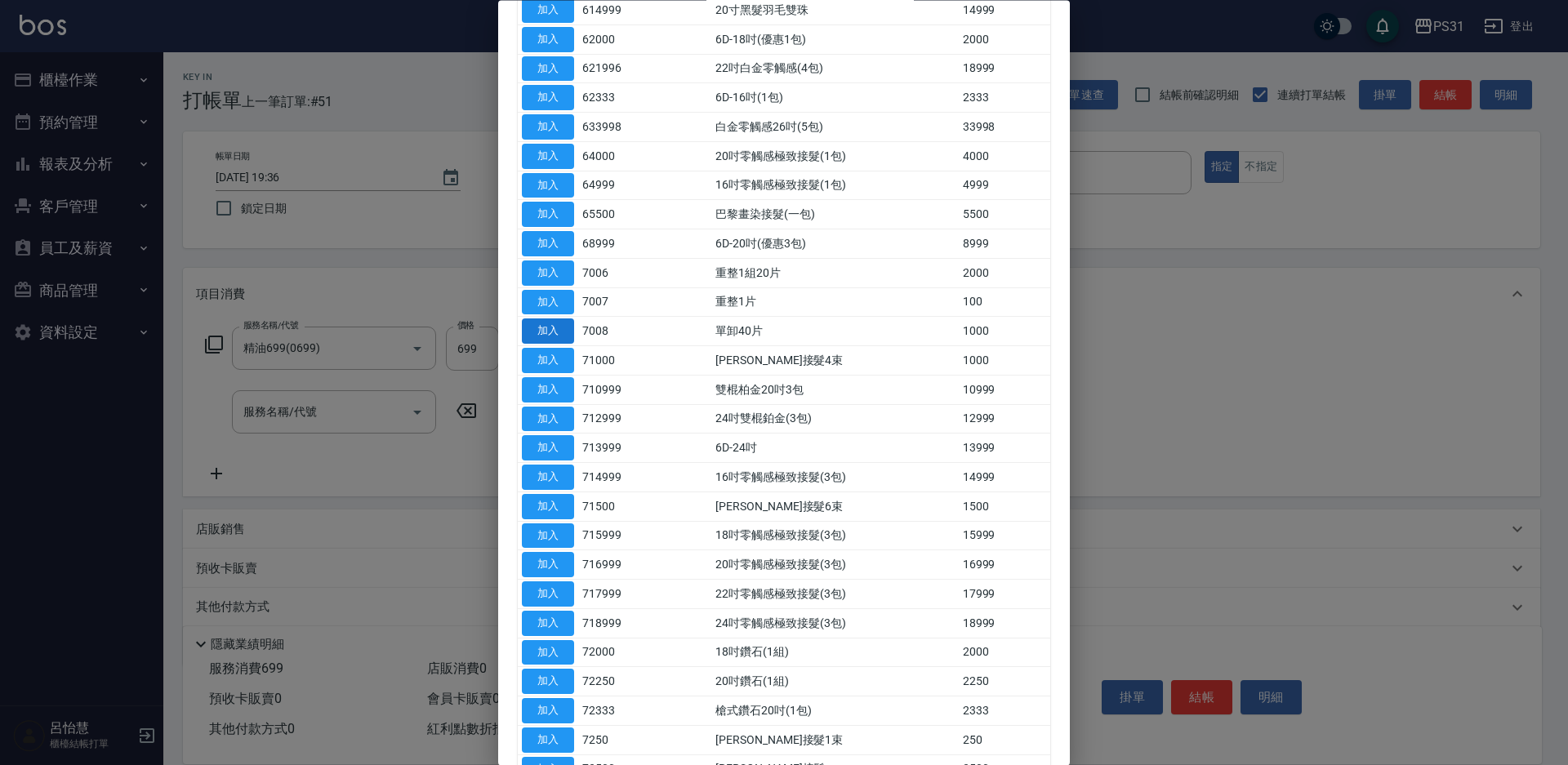
click at [554, 330] on button "加入" at bounding box center [548, 331] width 52 height 25
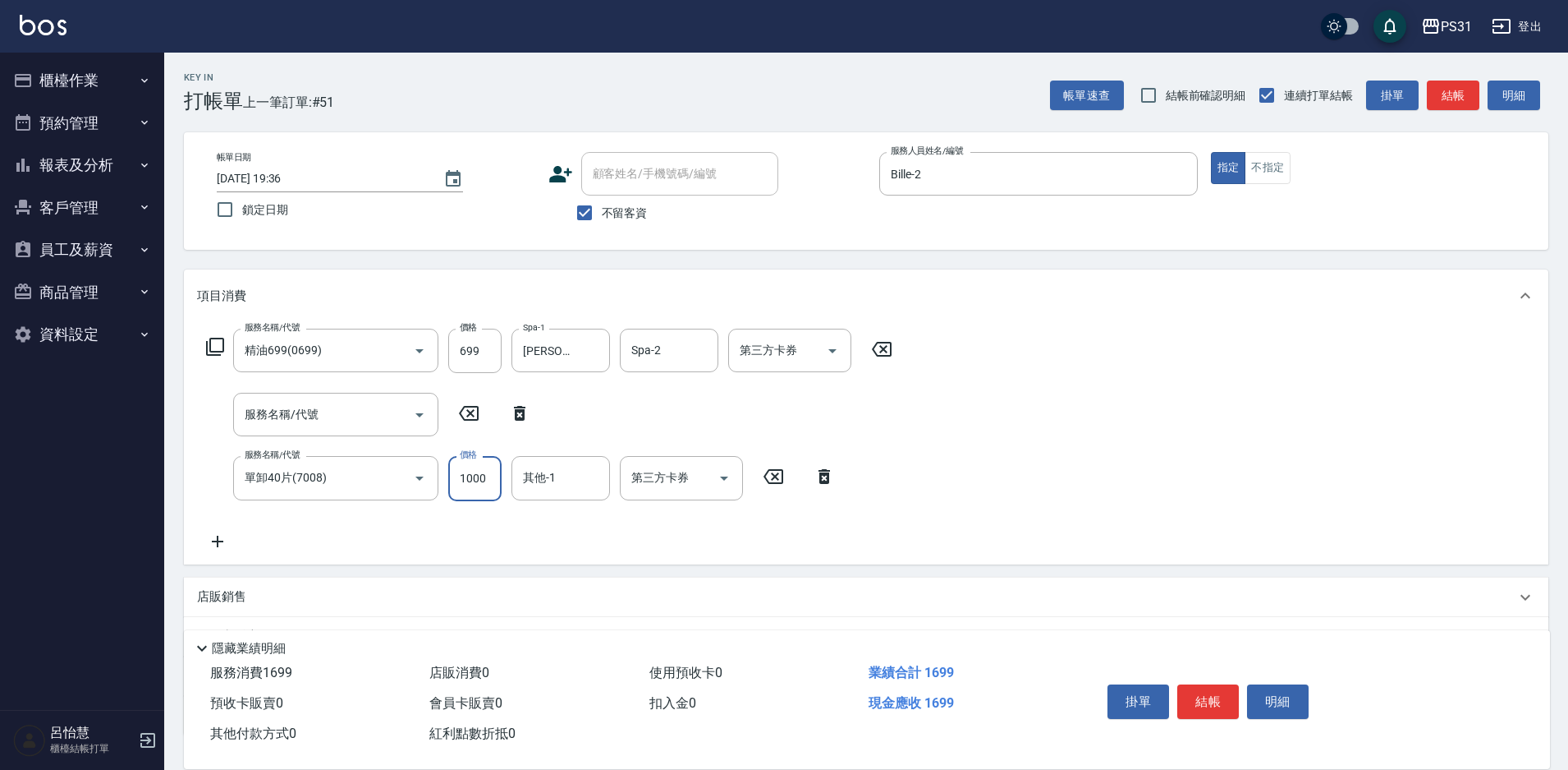
click at [480, 470] on input "1000" at bounding box center [474, 478] width 53 height 44
type input "1500"
type input "[PERSON_NAME]-33"
click at [338, 430] on div "服務名稱/代號" at bounding box center [336, 414] width 205 height 43
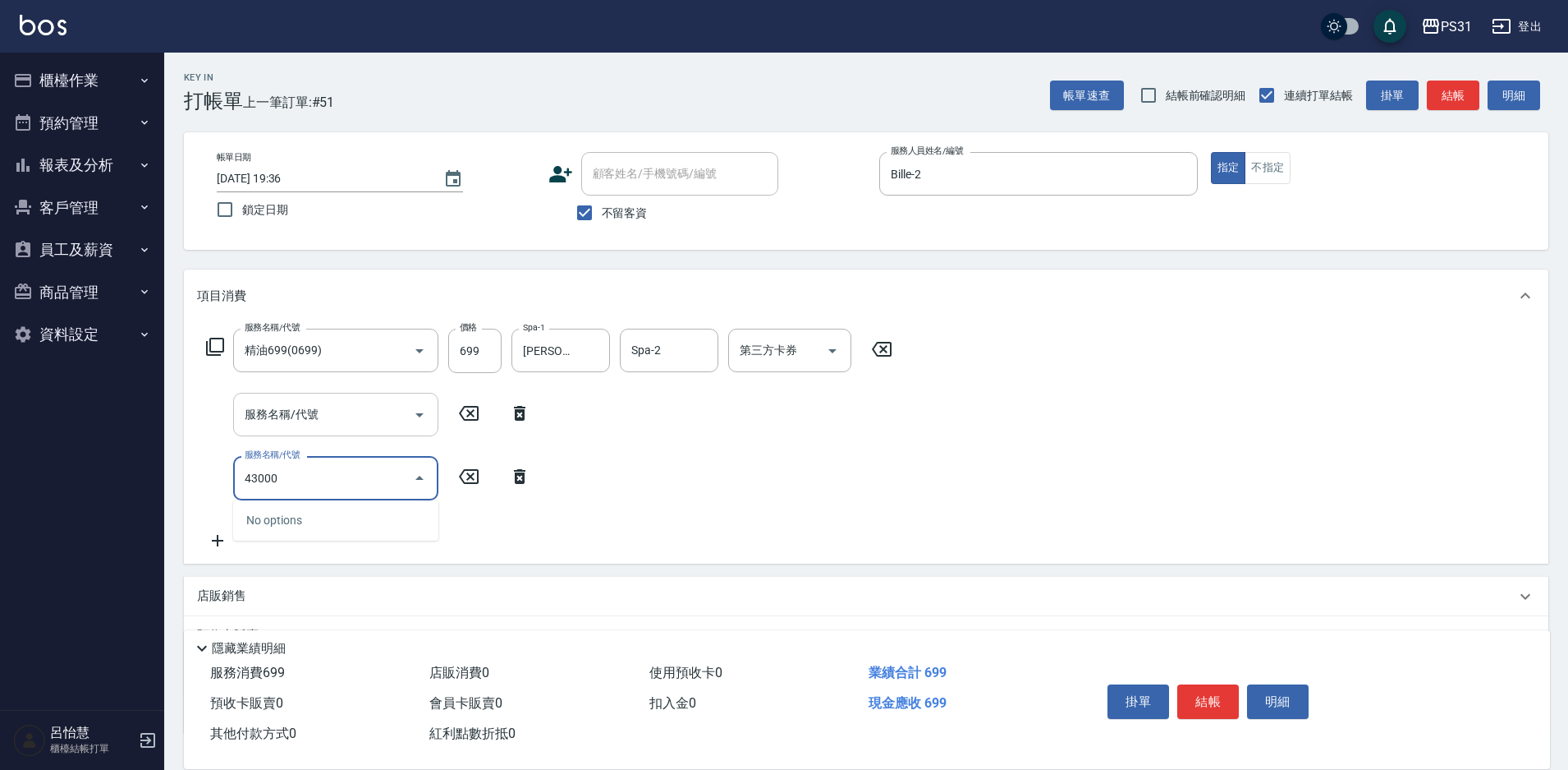
type input "43000"
click at [215, 346] on icon at bounding box center [215, 346] width 20 height 20
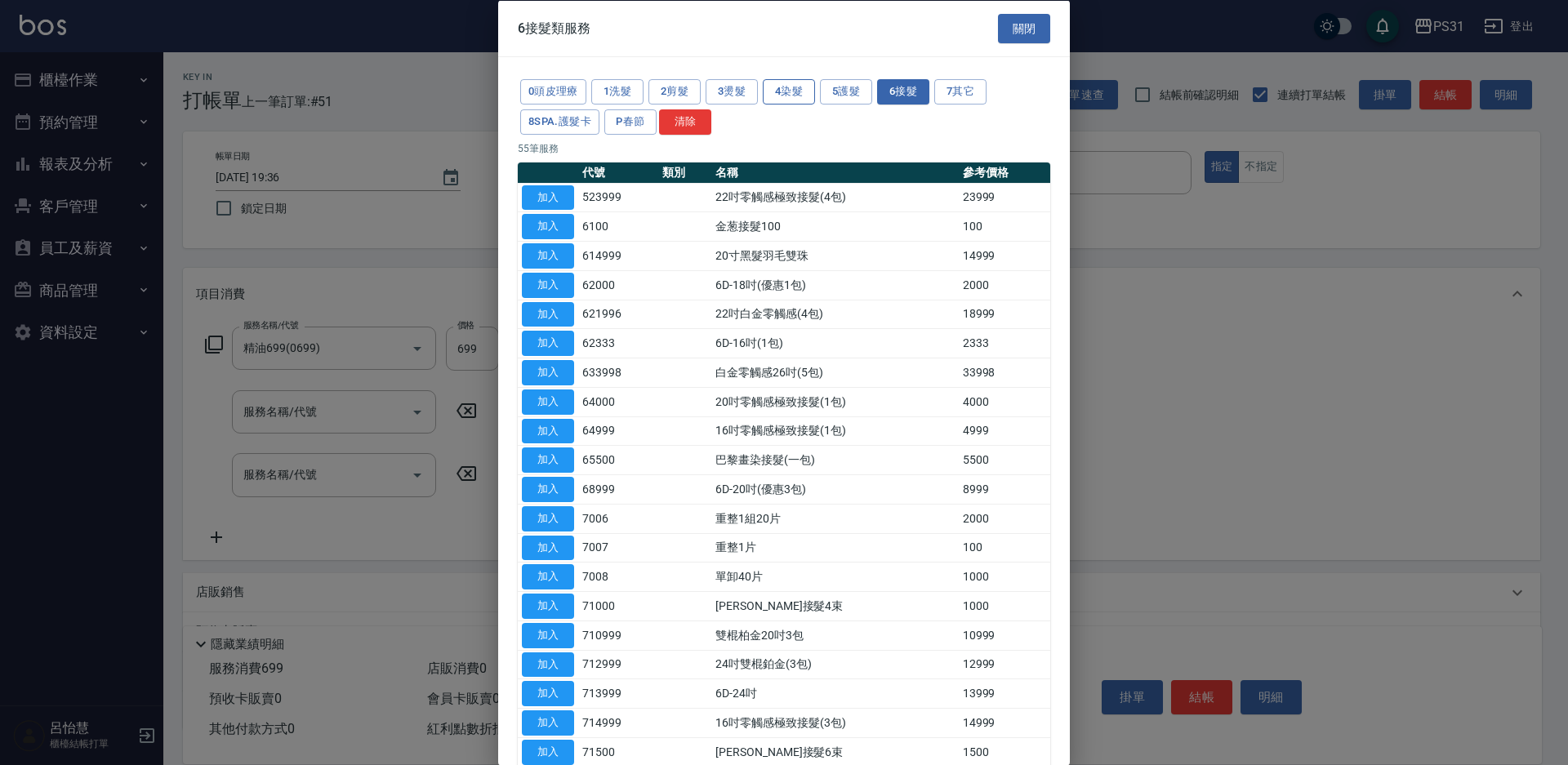
click at [793, 94] on button "4染髮" at bounding box center [789, 92] width 52 height 25
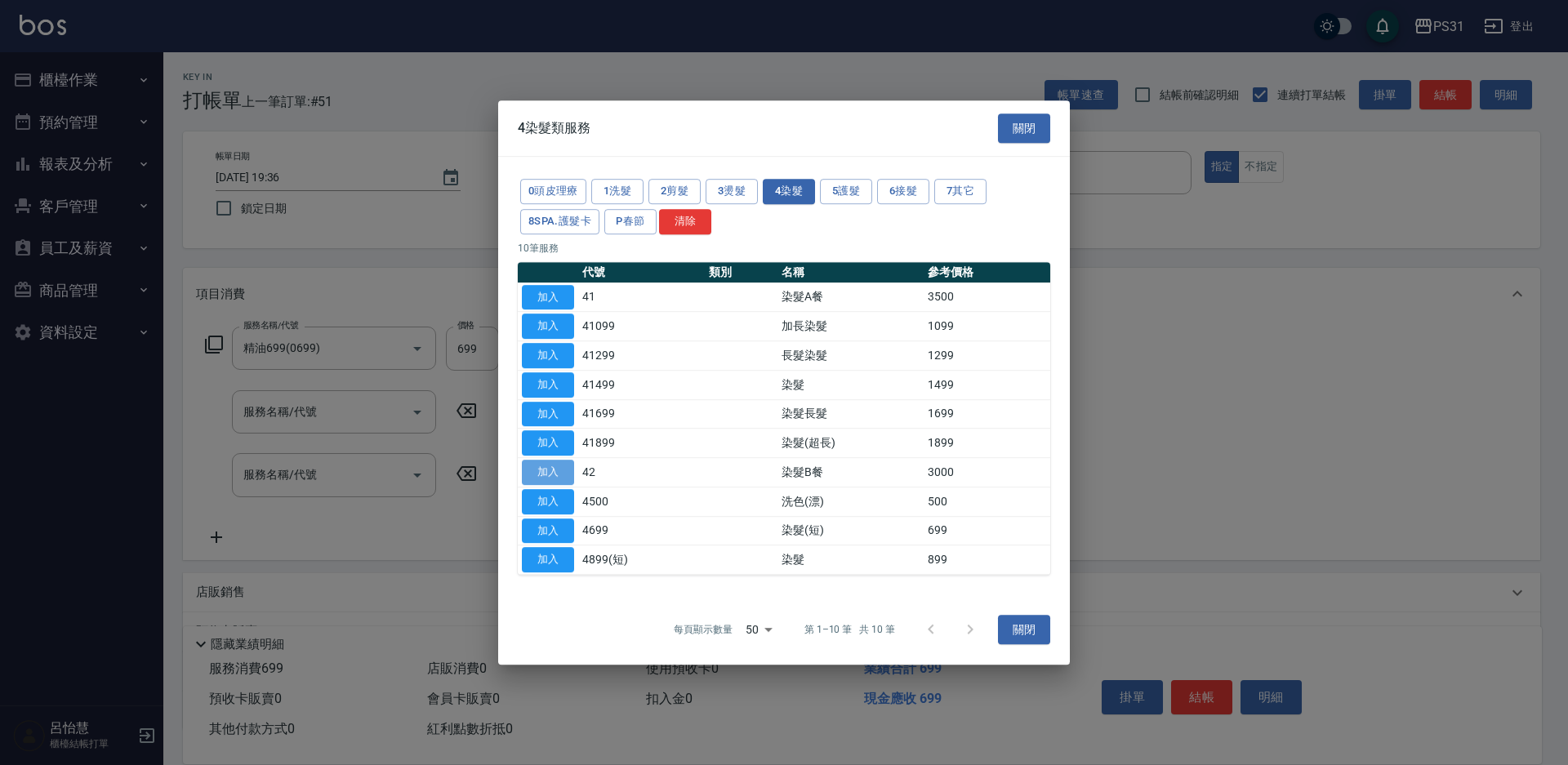
click at [556, 475] on button "加入" at bounding box center [548, 472] width 52 height 25
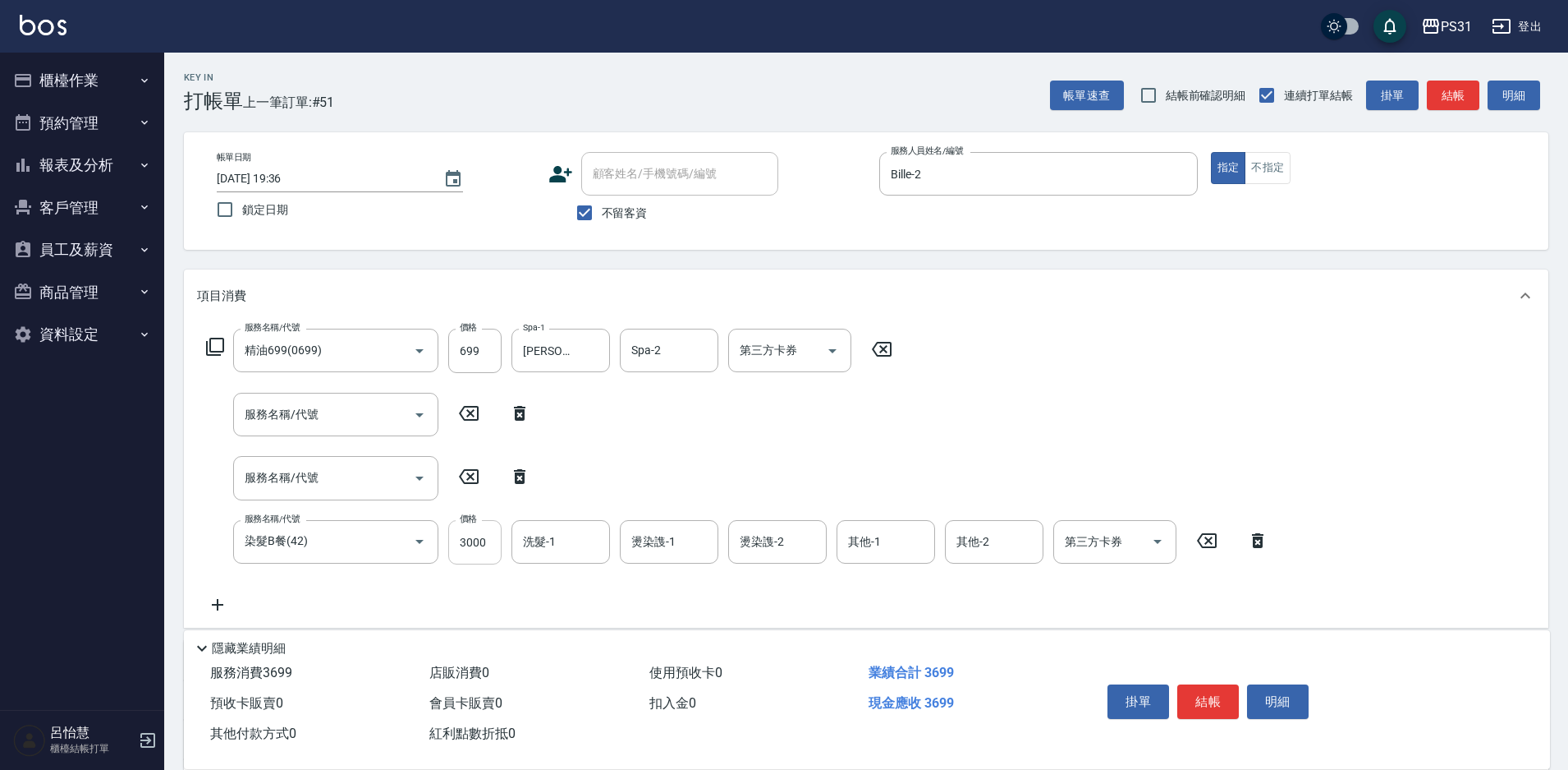
click at [487, 541] on input "3000" at bounding box center [474, 542] width 53 height 44
type input "1999"
type input "[PERSON_NAME]-33"
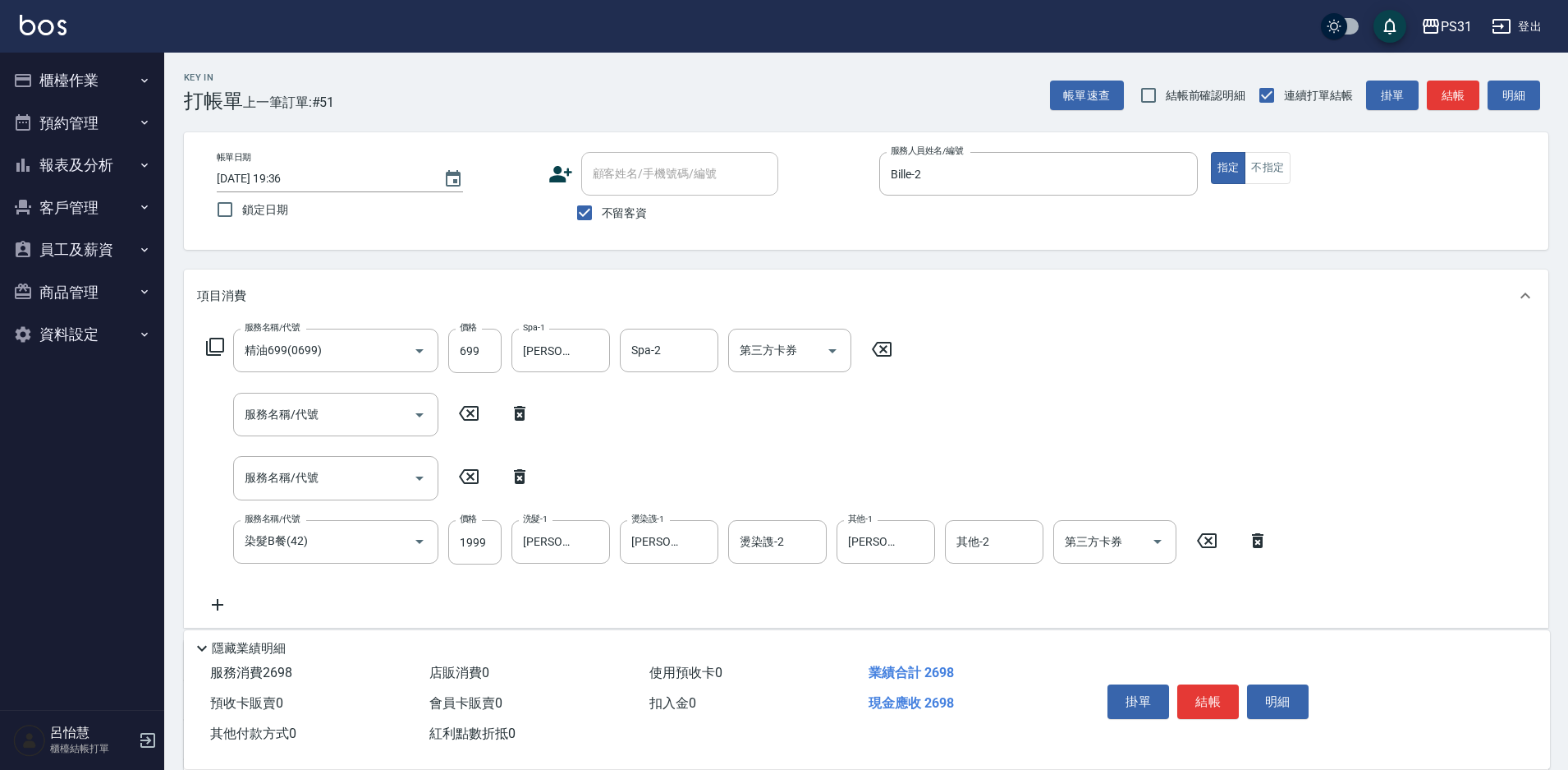
click at [213, 347] on icon at bounding box center [215, 346] width 20 height 20
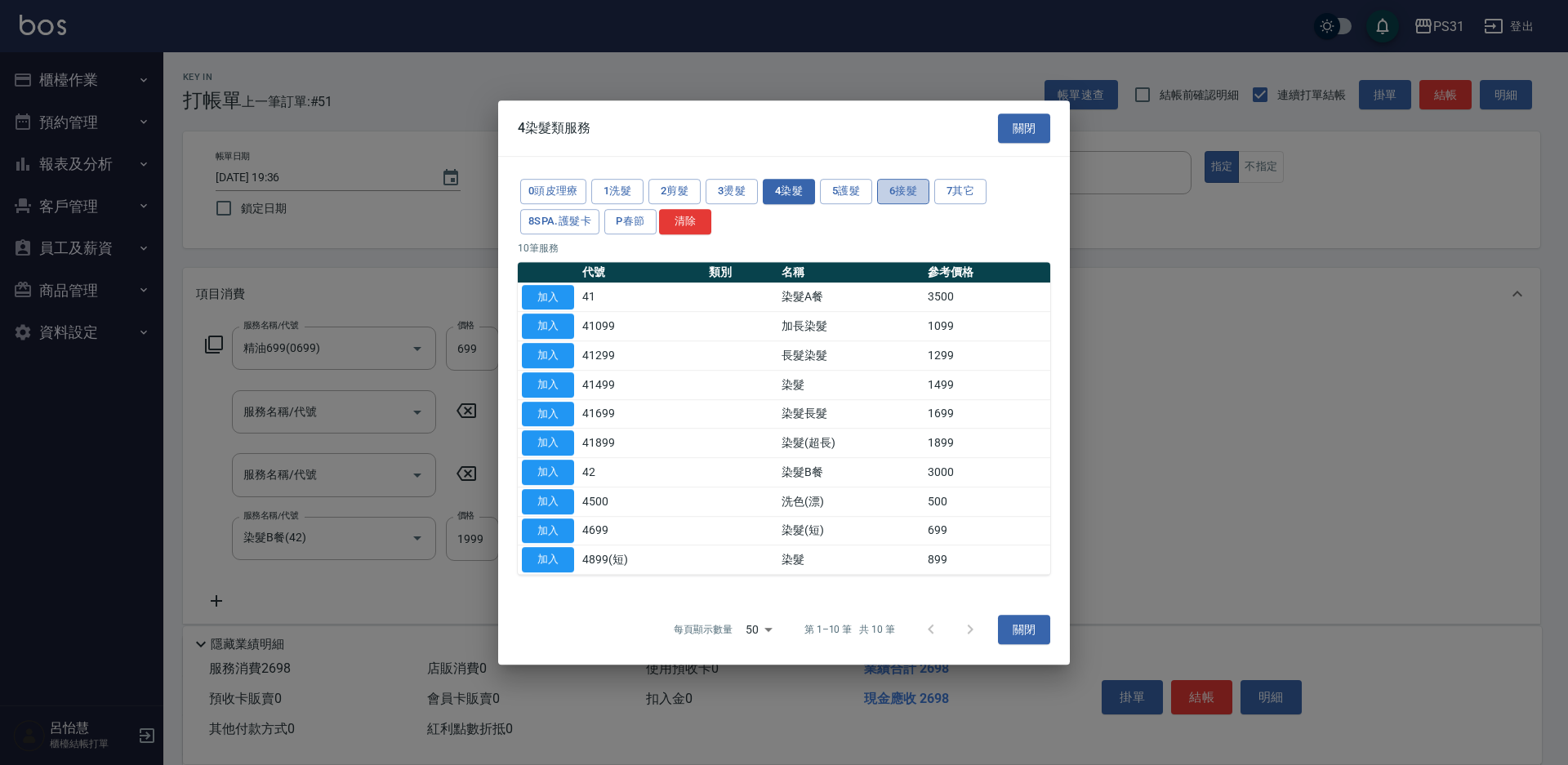
click at [909, 186] on button "6接髮" at bounding box center [903, 191] width 52 height 25
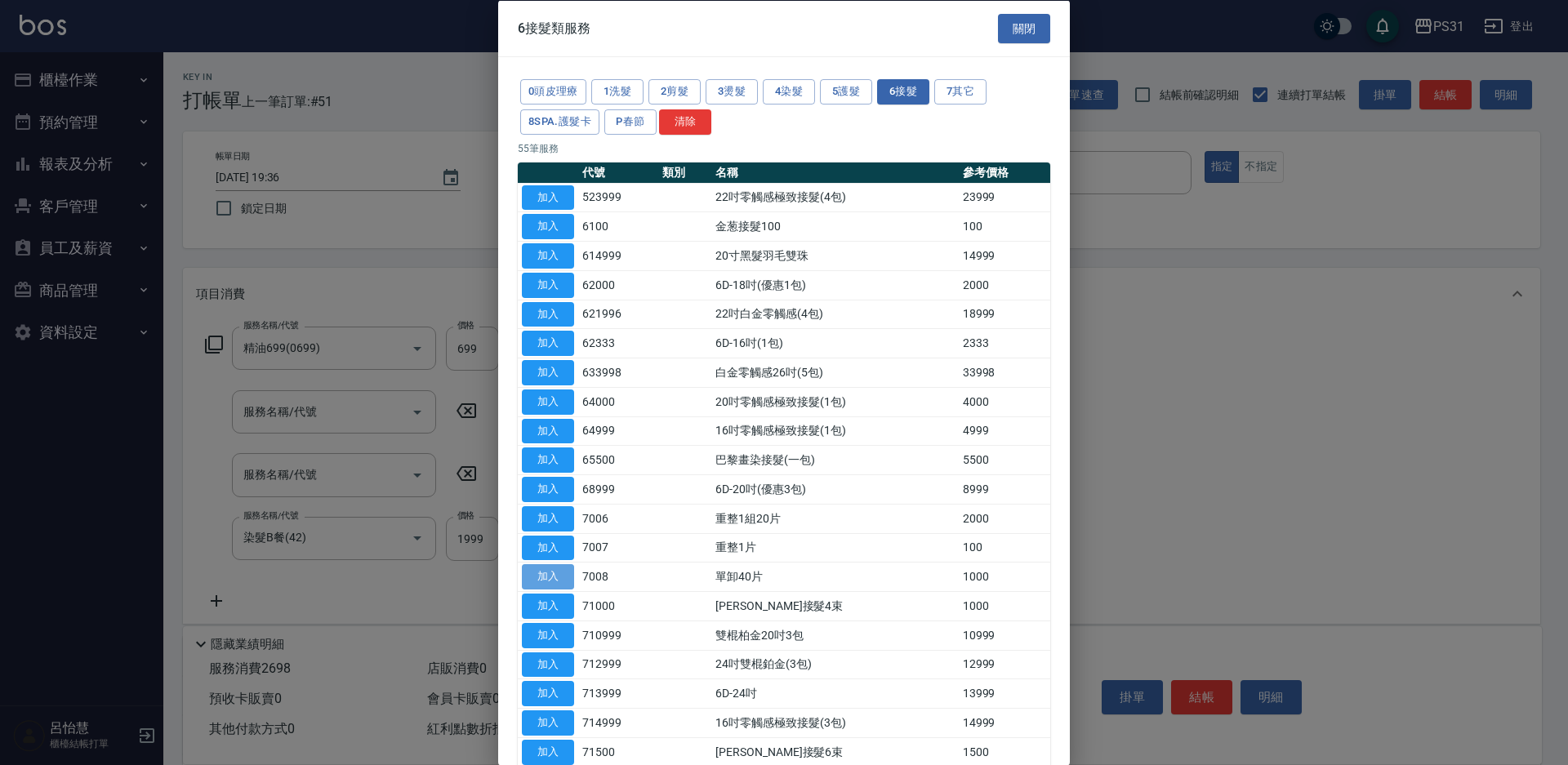
click at [554, 574] on button "加入" at bounding box center [548, 577] width 52 height 25
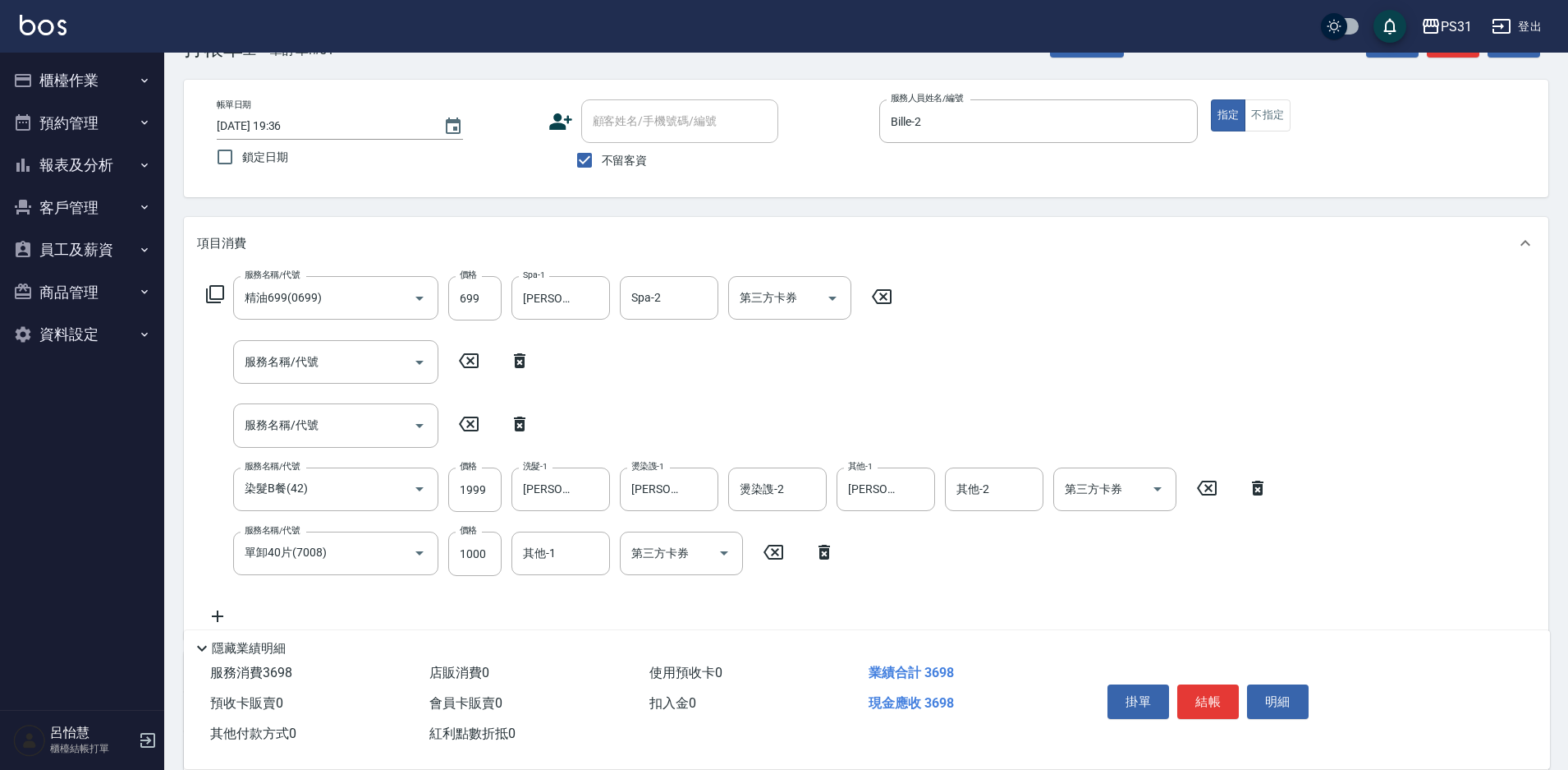
scroll to position [82, 0]
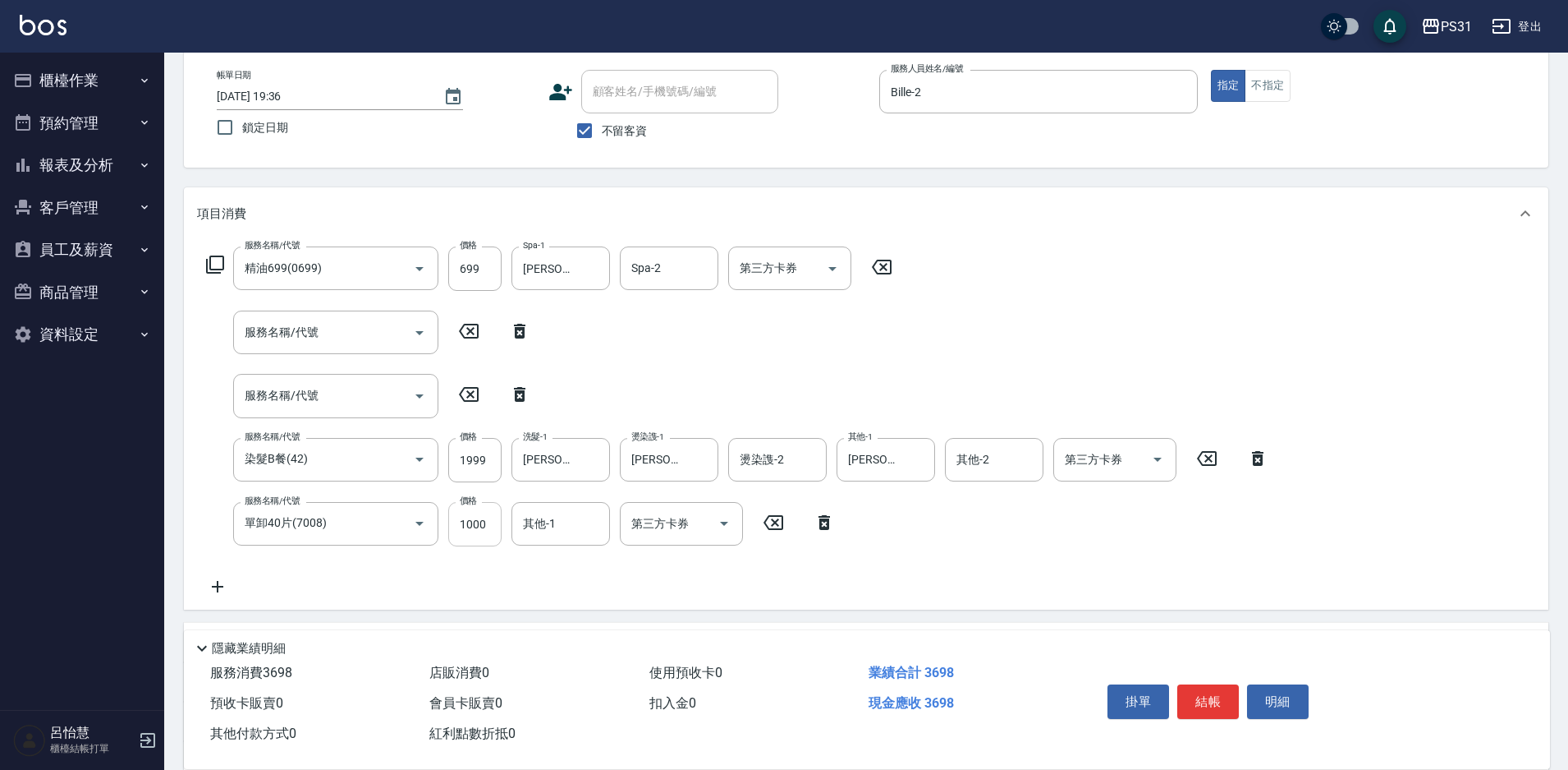
click at [479, 520] on input "1000" at bounding box center [474, 524] width 53 height 44
type input "1500"
type input "[PERSON_NAME]-33"
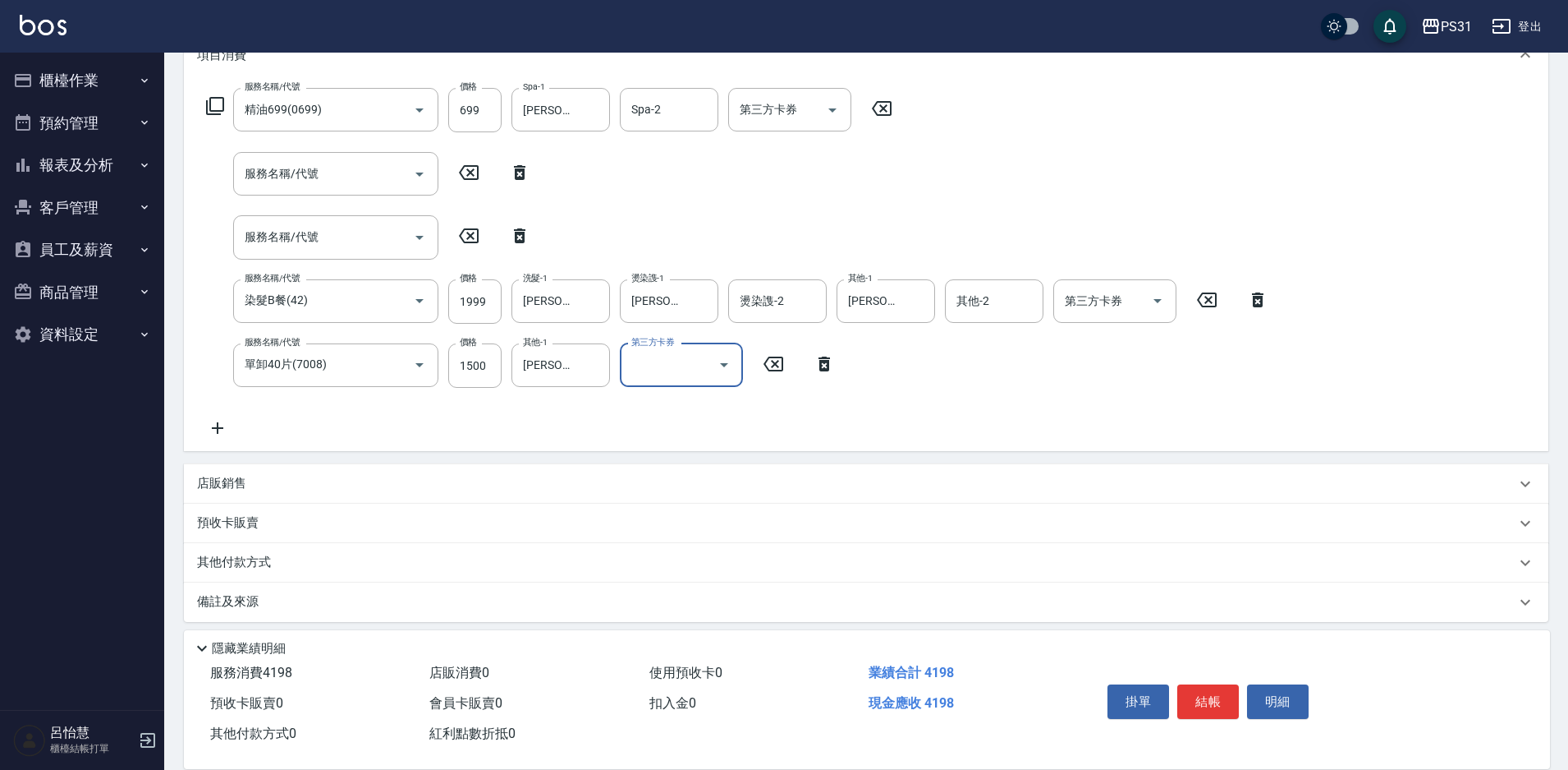
scroll to position [246, 0]
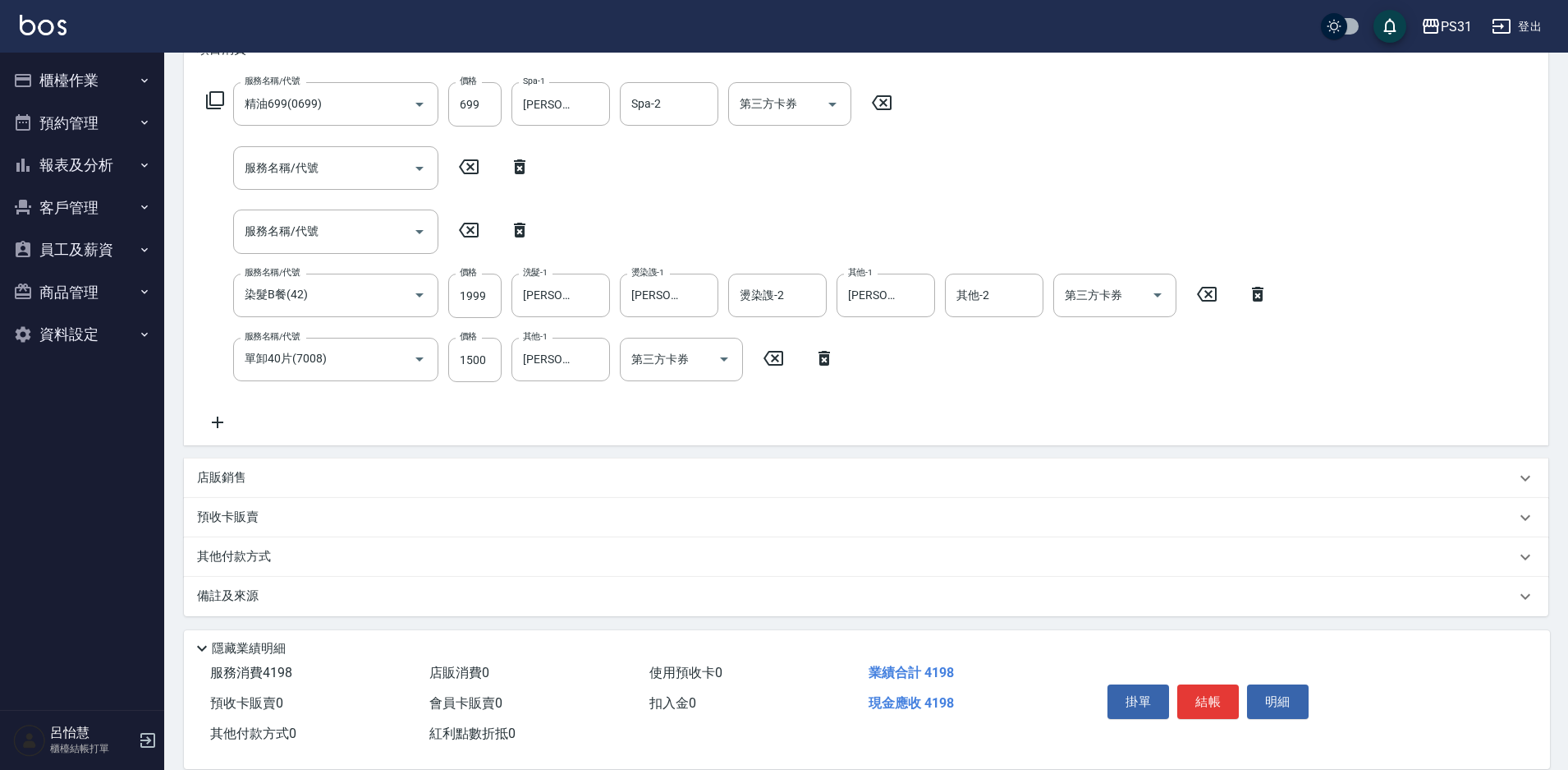
click at [249, 556] on p "其他付款方式" at bounding box center [238, 556] width 82 height 18
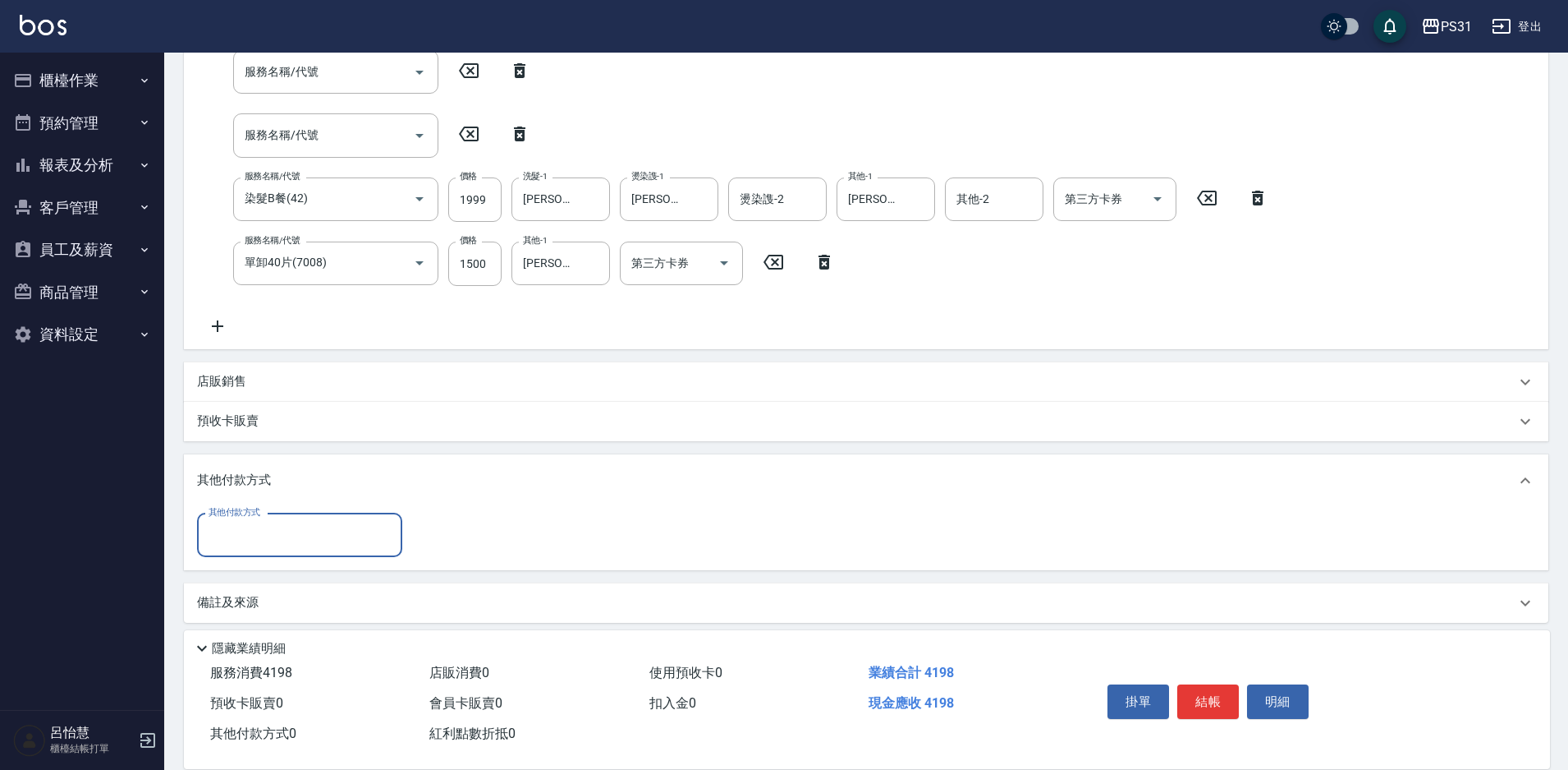
scroll to position [353, 0]
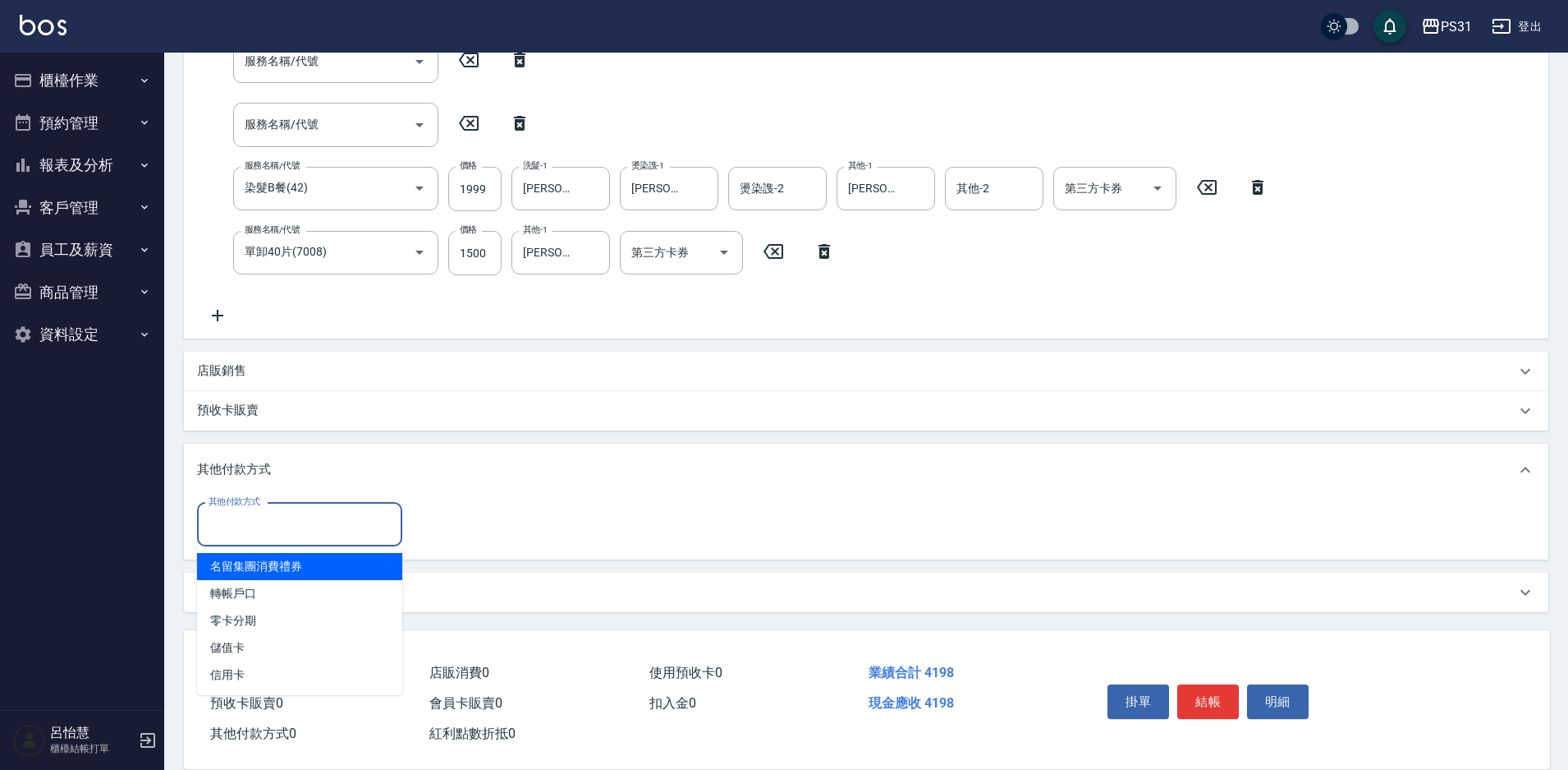
click at [309, 528] on input "其他付款方式" at bounding box center [300, 525] width 191 height 29
click at [312, 585] on span "轉帳戶口" at bounding box center [300, 593] width 205 height 27
type input "轉帳戶口"
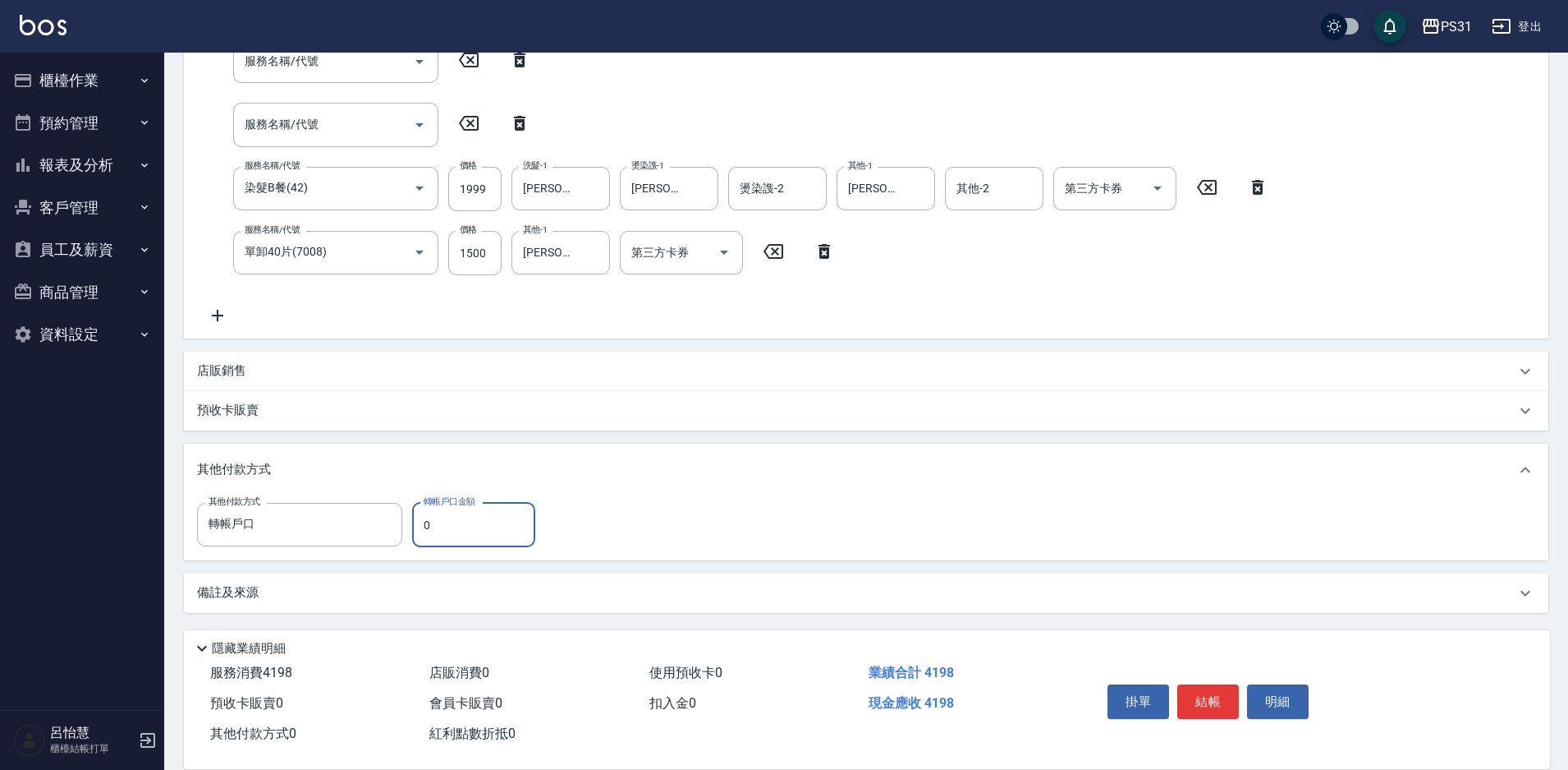
drag, startPoint x: 436, startPoint y: 527, endPoint x: 403, endPoint y: 531, distance: 33.2
click at [403, 531] on div "其他付款方式 轉帳戶口 其他付款方式 轉帳戶口金額 0 轉帳戶口金額" at bounding box center [371, 525] width 348 height 44
type input "4198"
type input "[DATE] 19:39"
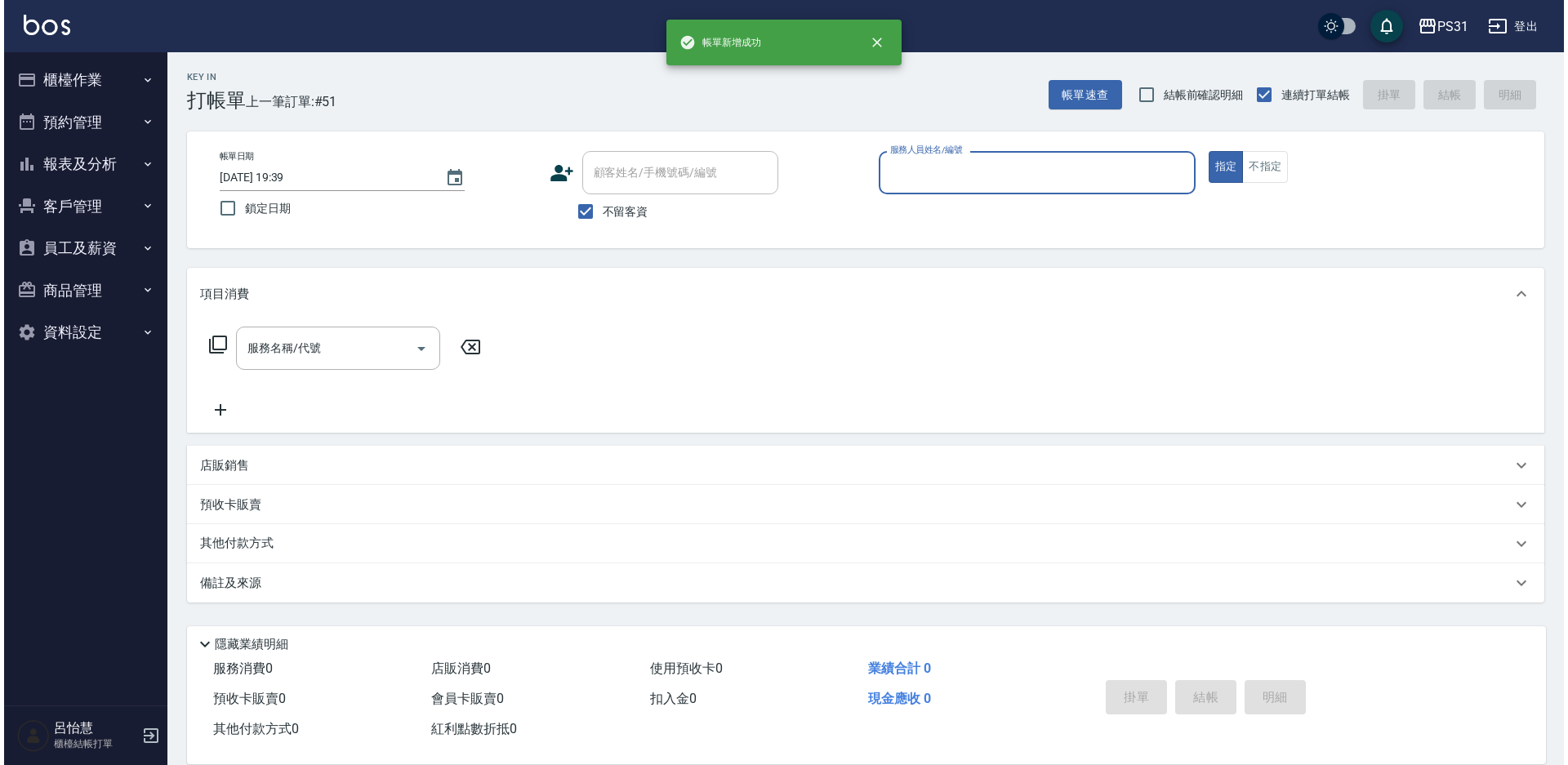
scroll to position [0, 0]
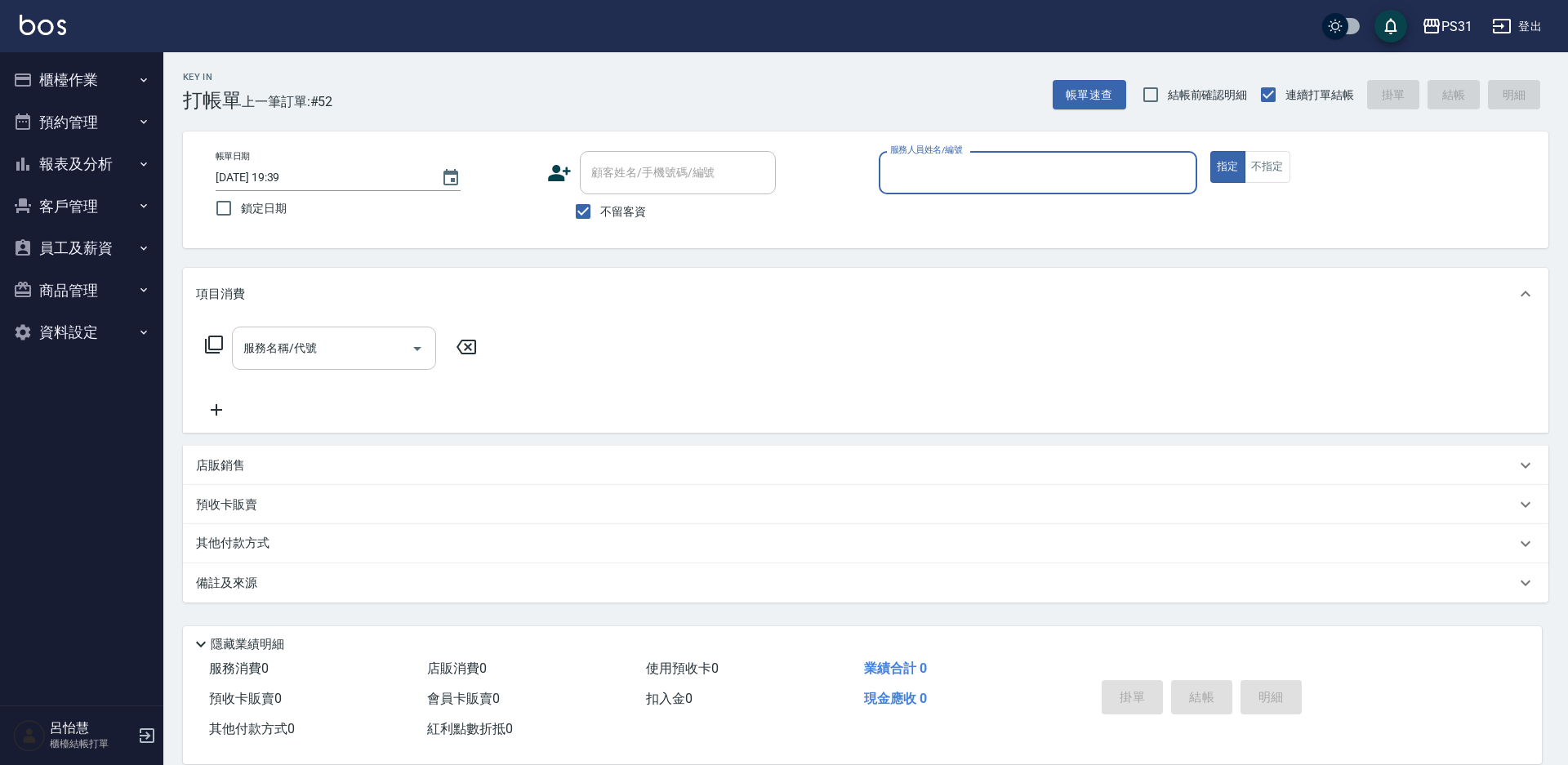
click at [322, 353] on input "服務名稱/代號" at bounding box center [322, 348] width 165 height 29
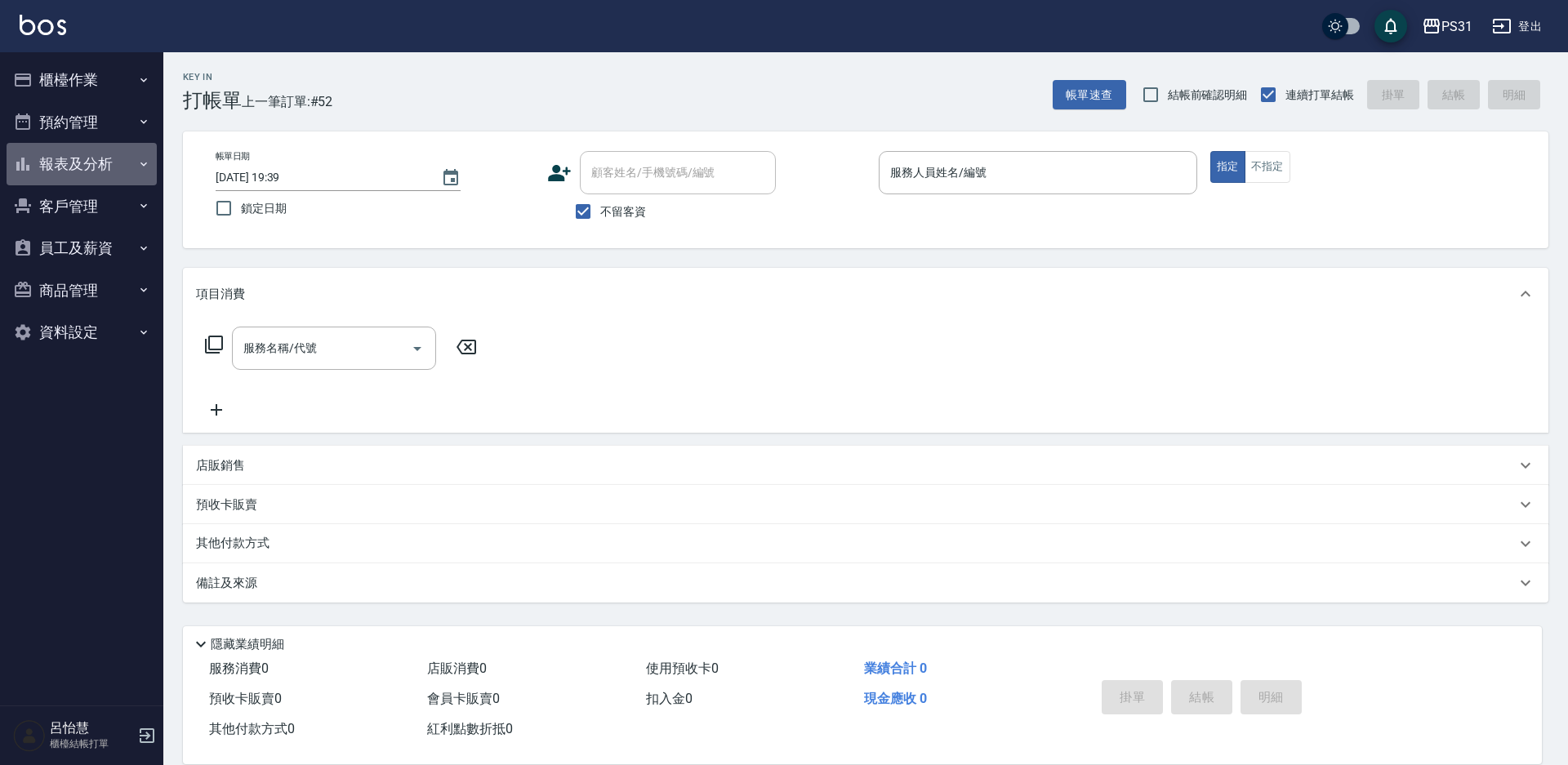
click at [104, 159] on button "報表及分析" at bounding box center [82, 164] width 150 height 42
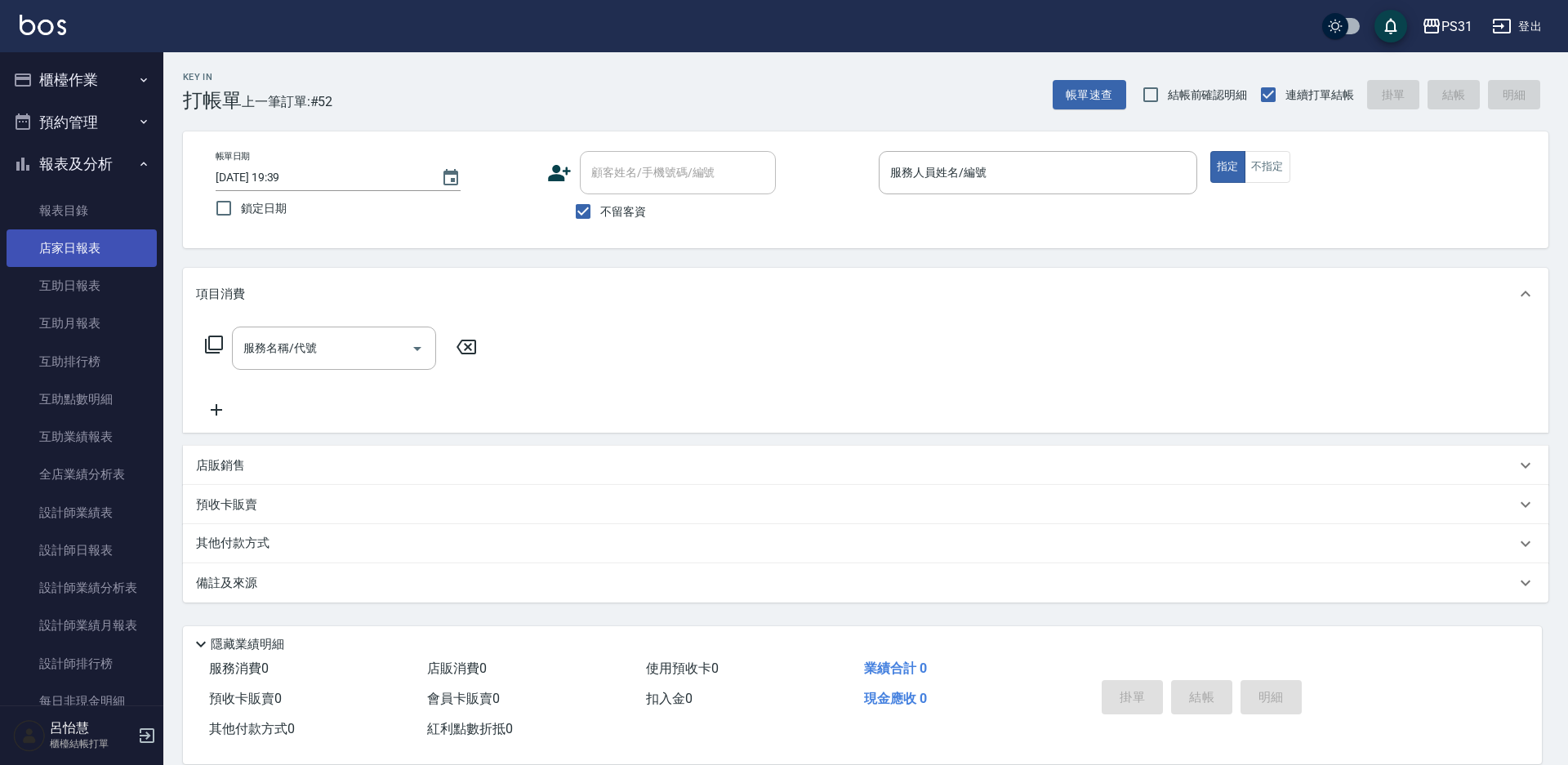
click at [113, 251] on link "店家日報表" at bounding box center [82, 248] width 150 height 38
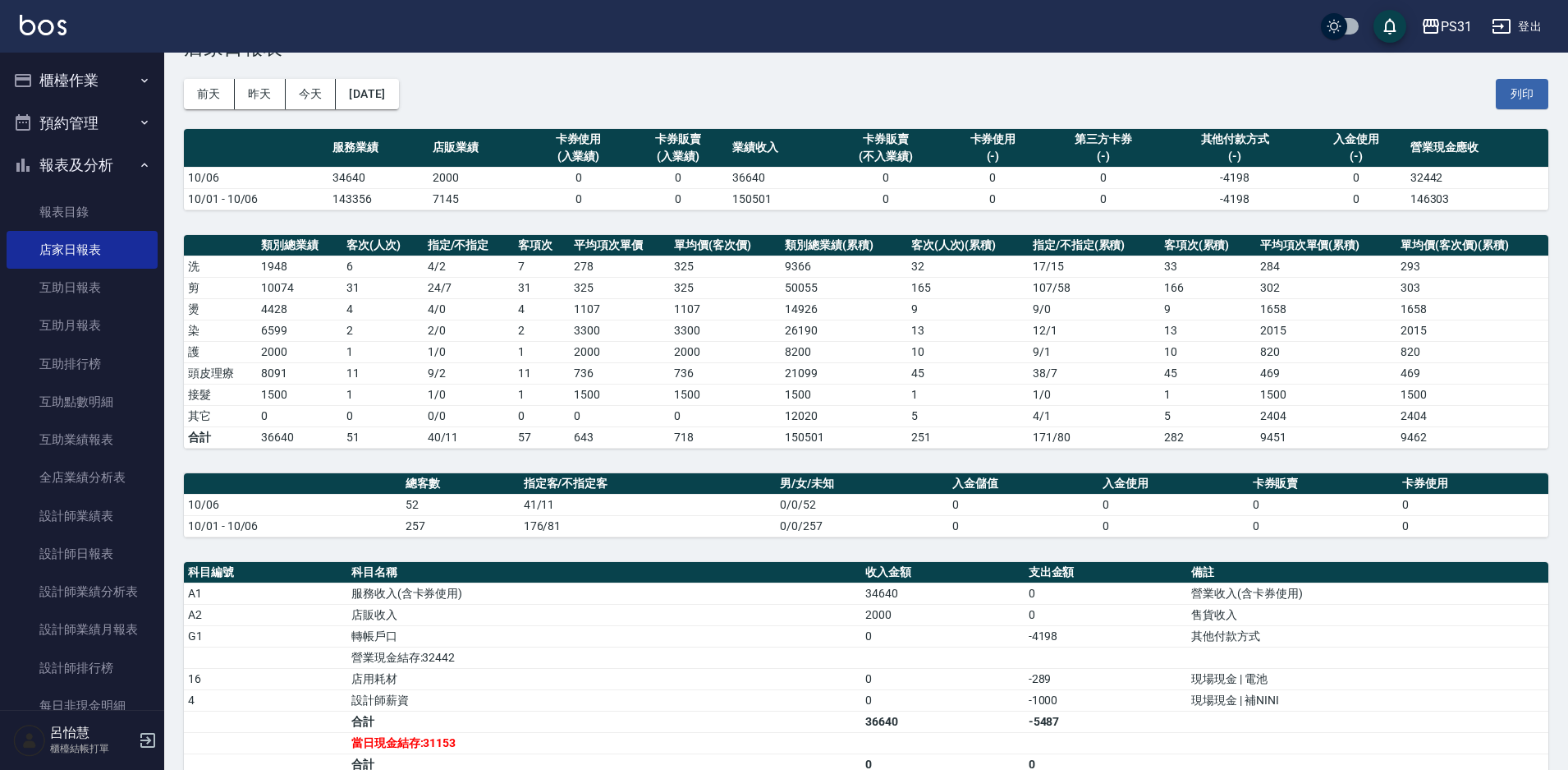
scroll to position [82, 0]
